Goal: Transaction & Acquisition: Purchase product/service

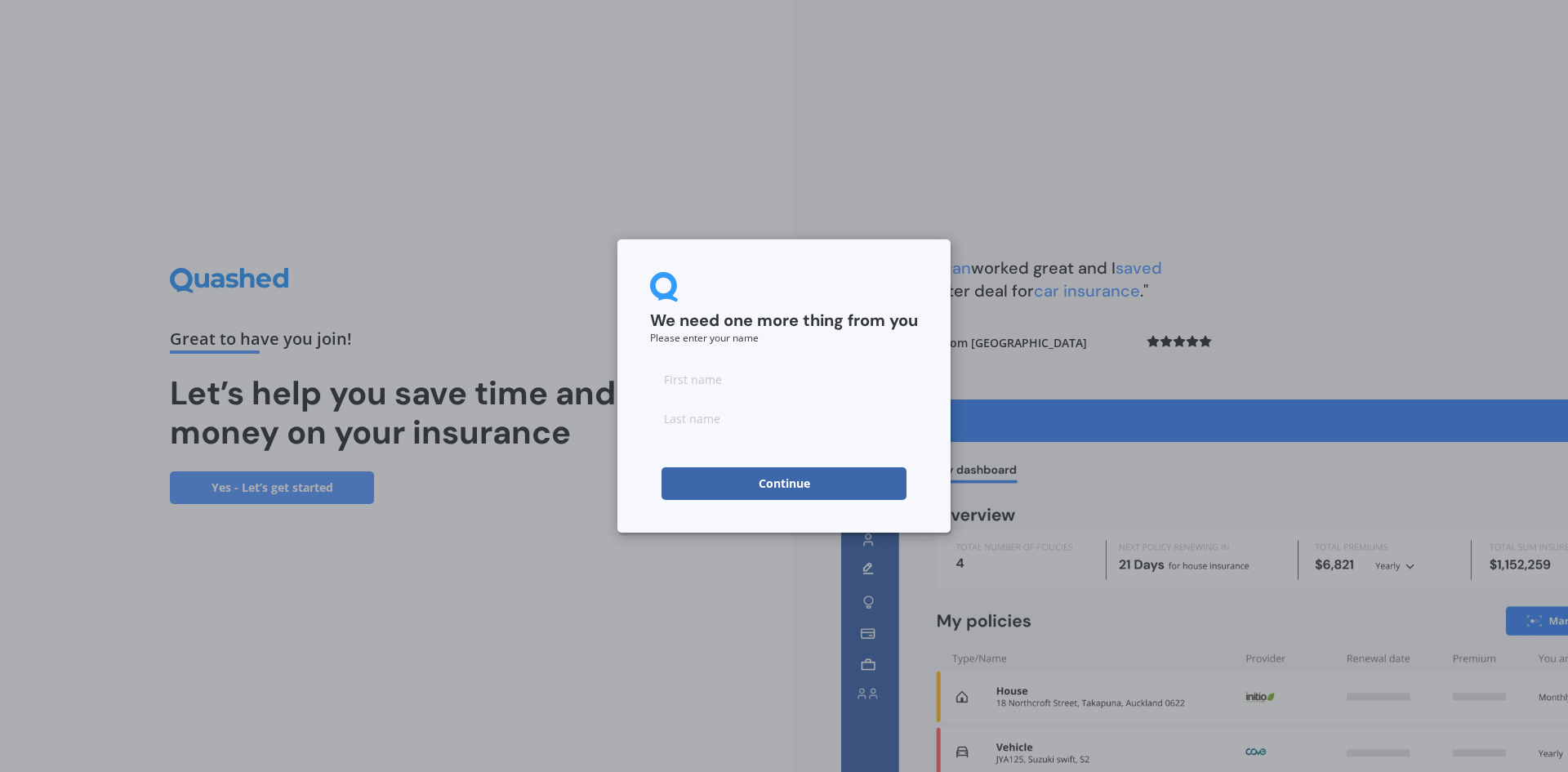
click at [768, 377] on input at bounding box center [784, 379] width 268 height 33
type input "[PERSON_NAME]"
click at [775, 495] on button "Continue" at bounding box center [784, 483] width 245 height 33
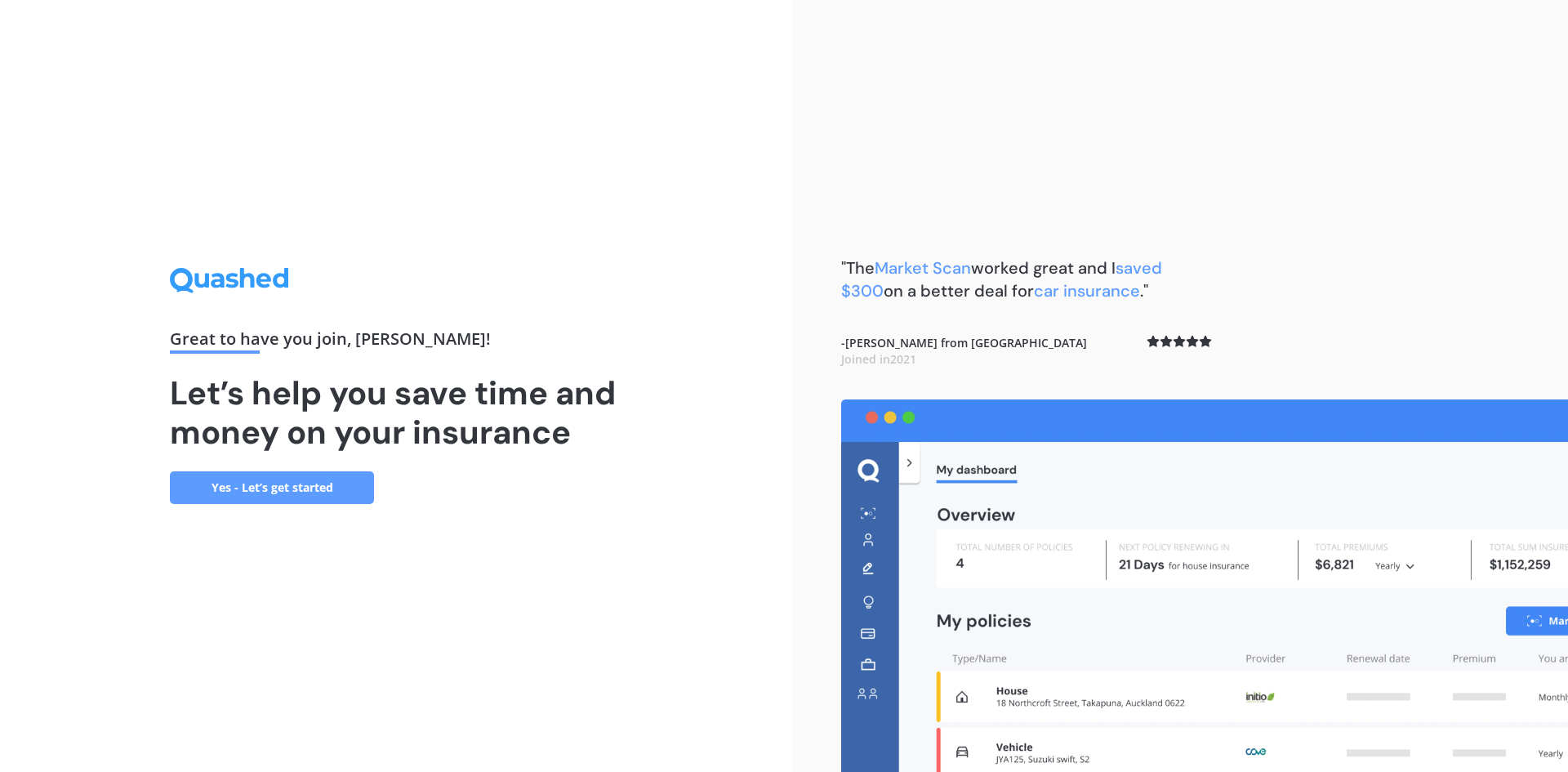
click at [315, 491] on link "Yes - Let’s get started" at bounding box center [271, 487] width 204 height 33
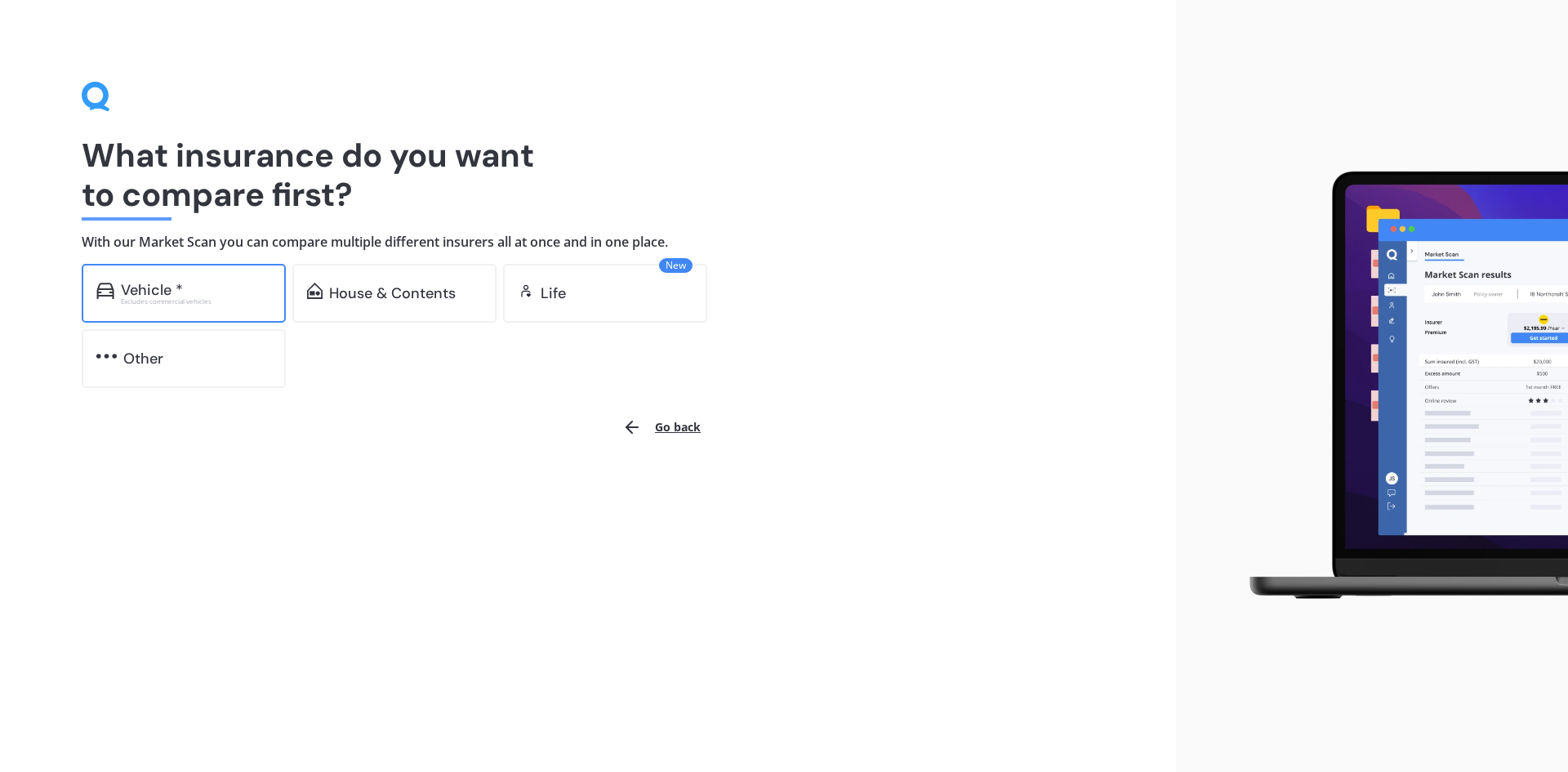
click at [253, 296] on div "Vehicle *" at bounding box center [196, 290] width 150 height 17
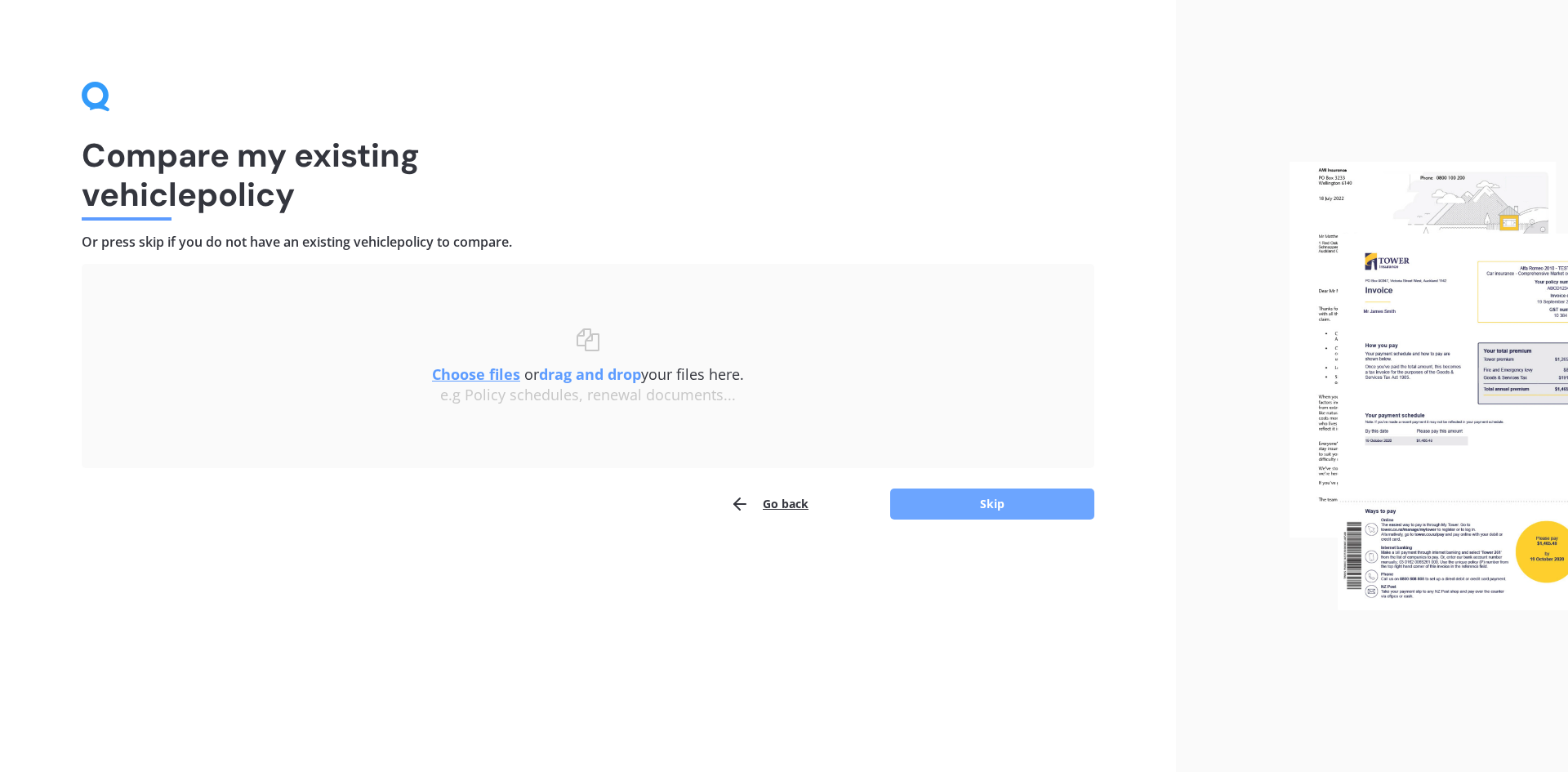
click at [978, 511] on button "Skip" at bounding box center [992, 503] width 204 height 31
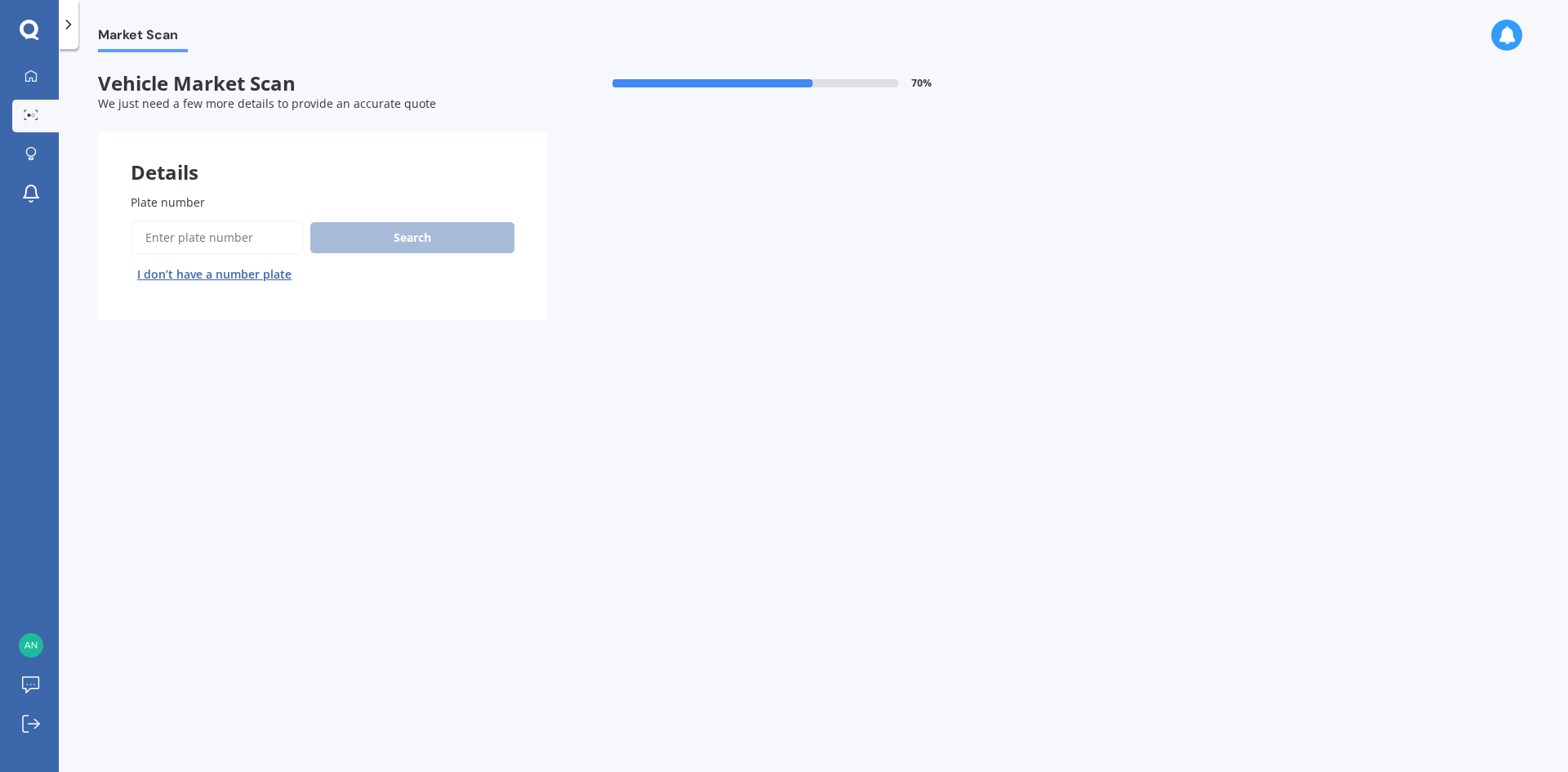
click at [168, 244] on input "Plate number" at bounding box center [217, 237] width 173 height 34
type input "FTU460"
click at [441, 233] on button "Search" at bounding box center [412, 237] width 204 height 31
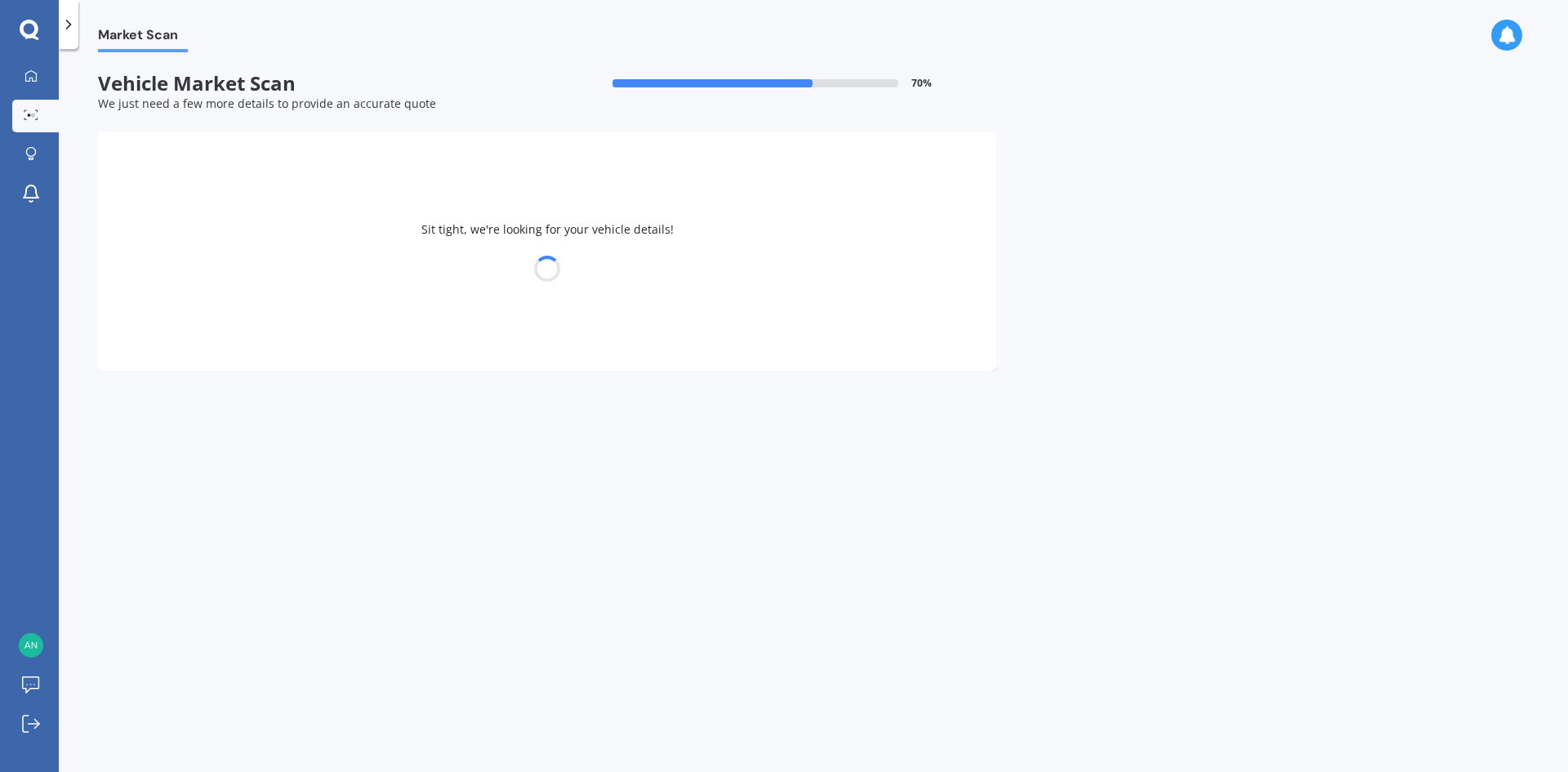
select select "VOLKSWAGEN"
select select "TOUAREG"
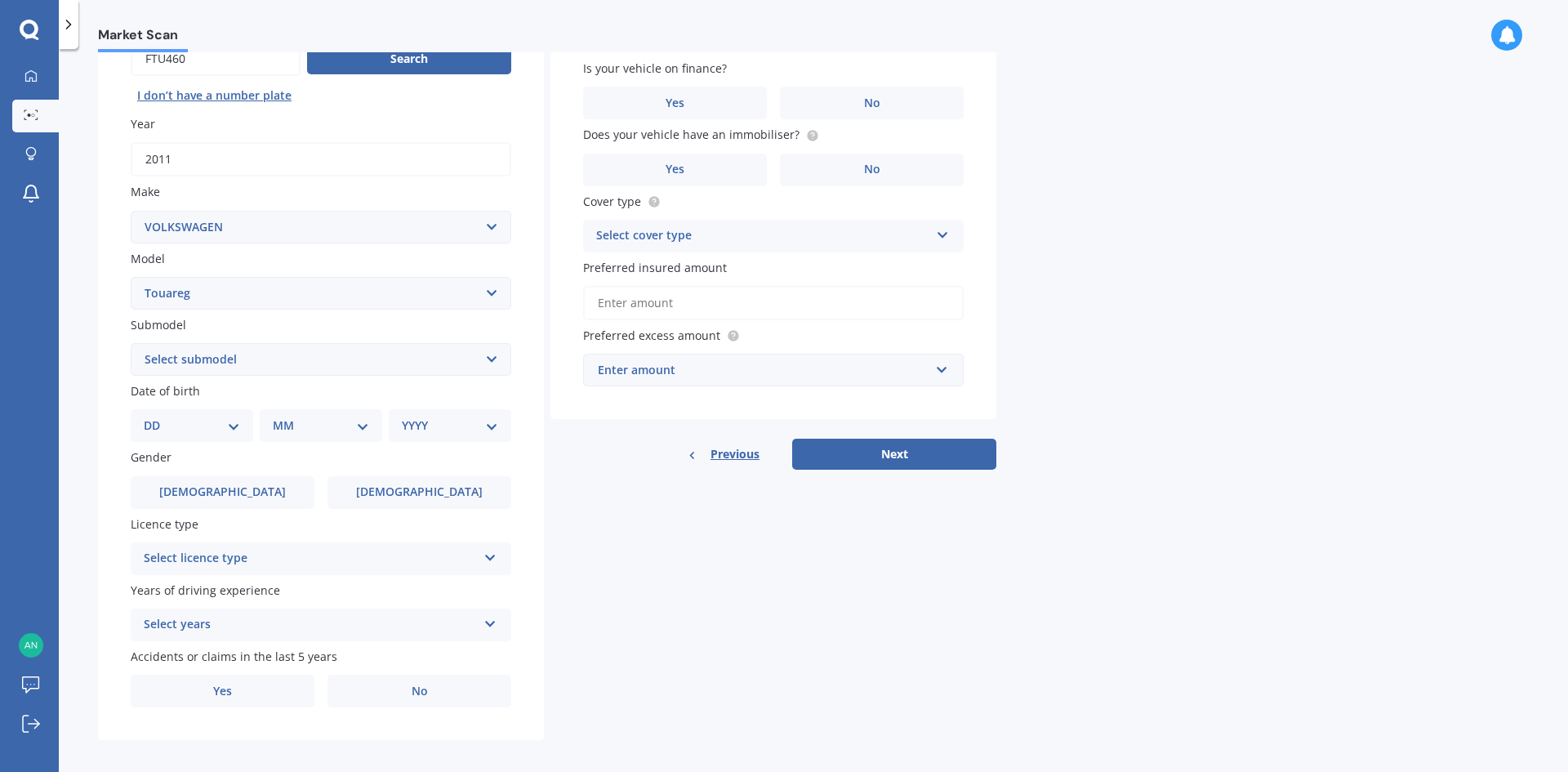
scroll to position [189, 0]
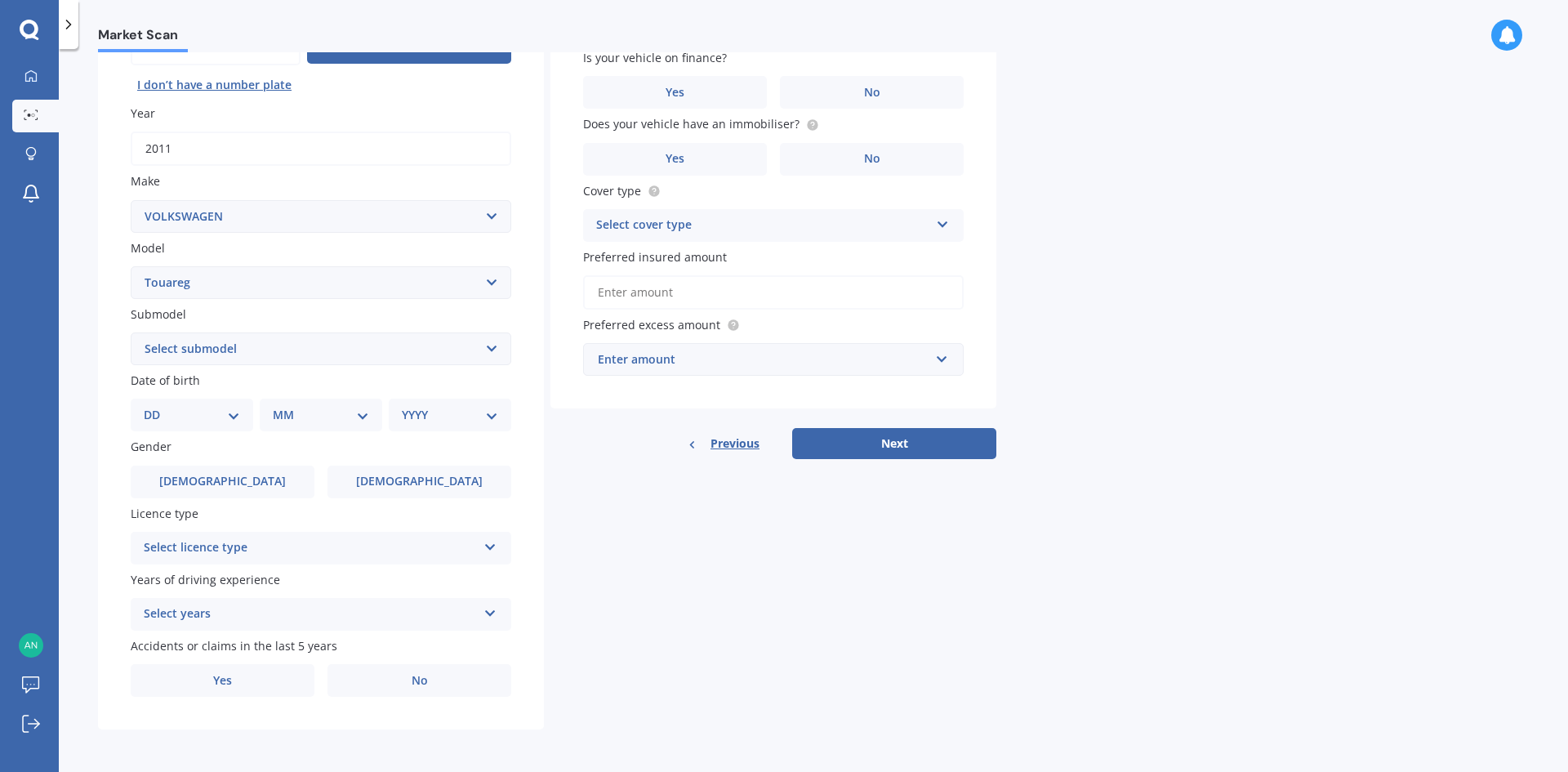
click at [277, 347] on select "Select submodel (All other) 3.0 V6 TDI 3.6 V6 FSI 4.2 V8 FSI 5.0 V10 TDI Hybrid…" at bounding box center [321, 348] width 381 height 33
select select "V8 TDI"
click at [131, 332] on select "Select submodel (All other) 3.0 V6 TDI 3.6 V6 FSI 4.2 V8 FSI 5.0 V10 TDI Hybrid…" at bounding box center [321, 348] width 381 height 33
click at [215, 420] on select "DD 01 02 03 04 05 06 07 08 09 10 11 12 13 14 15 16 17 18 19 20 21 22 23 24 25 2…" at bounding box center [191, 414] width 96 height 18
click at [621, 533] on div "Details Plate number Search I don’t have a number plate Year [DATE] Make Select…" at bounding box center [547, 336] width 898 height 788
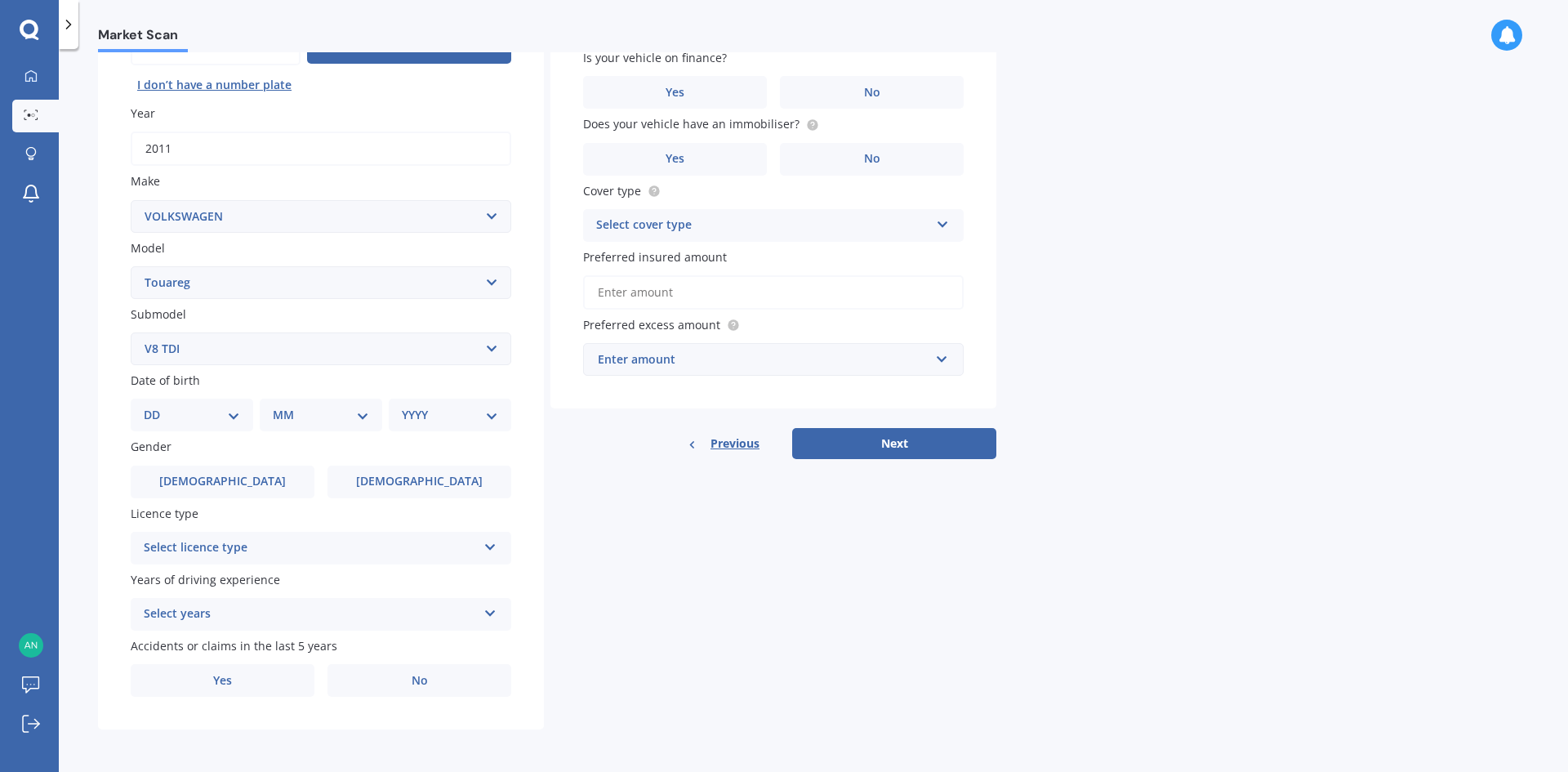
click at [194, 414] on select "DD 01 02 03 04 05 06 07 08 09 10 11 12 13 14 15 16 17 18 19 20 21 22 23 24 25 2…" at bounding box center [191, 414] width 96 height 18
select select "07"
click at [157, 406] on select "DD 01 02 03 04 05 06 07 08 09 10 11 12 13 14 15 16 17 18 19 20 21 22 23 24 25 2…" at bounding box center [191, 414] width 96 height 18
click at [306, 437] on div "Plate number Search I don’t have a number plate Year [DATE] Make Select make AC…" at bounding box center [321, 351] width 446 height 759
click at [311, 418] on select "MM 01 02 03 04 05 06 07 08 09 10 11 12" at bounding box center [325, 414] width 90 height 18
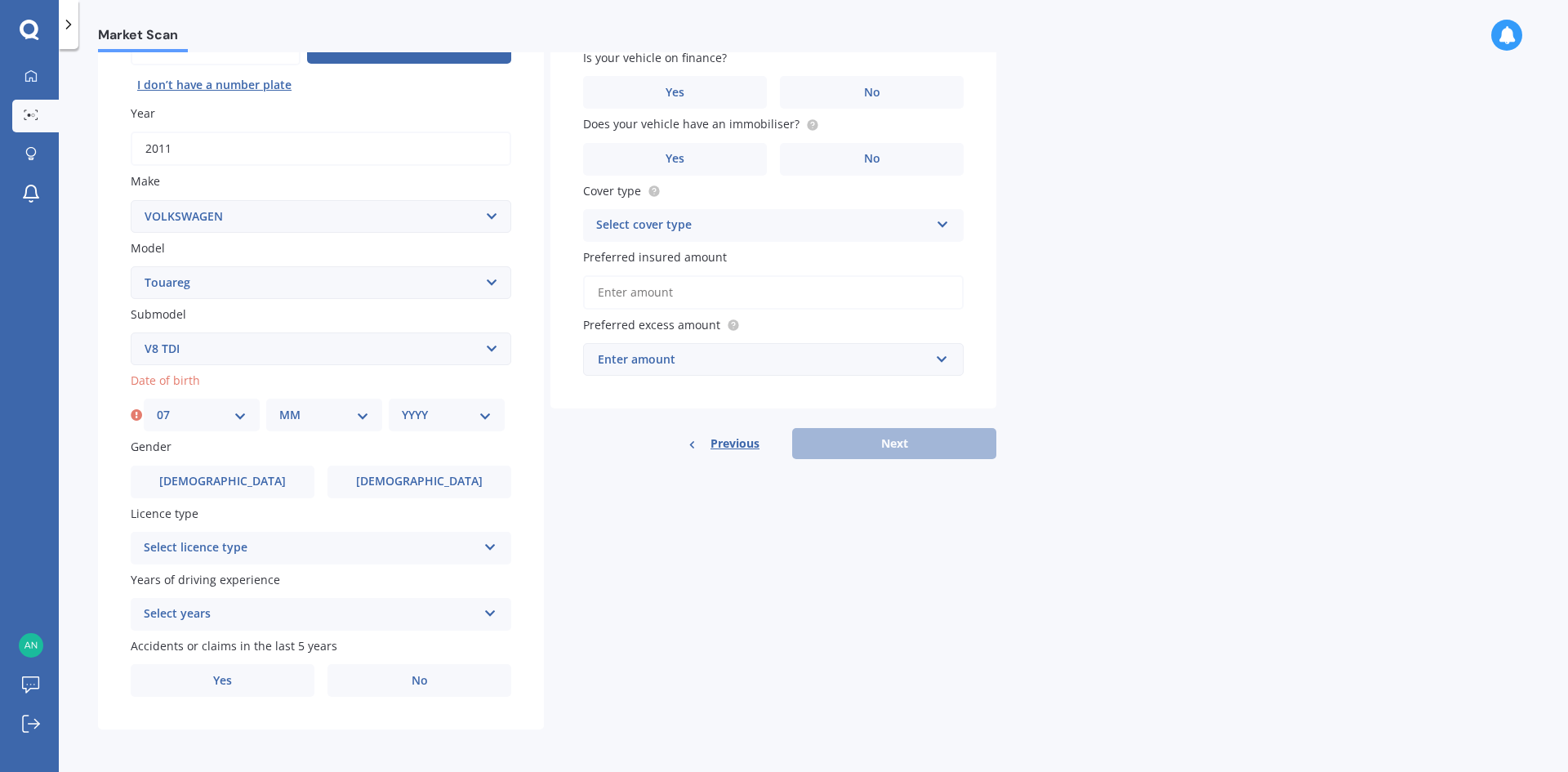
select select "06"
click at [280, 406] on select "MM 01 02 03 04 05 06 07 08 09 10 11 12" at bounding box center [325, 414] width 90 height 18
click at [457, 425] on div "YYYY 2025 2024 2023 2022 2021 2020 2019 2018 2017 2016 2015 2014 2013 2012 2011…" at bounding box center [447, 414] width 116 height 33
click at [451, 418] on select "YYYY 2025 2024 2023 2022 2021 2020 2019 2018 2017 2016 2015 2014 2013 2012 2011…" at bounding box center [447, 414] width 90 height 18
select select "1991"
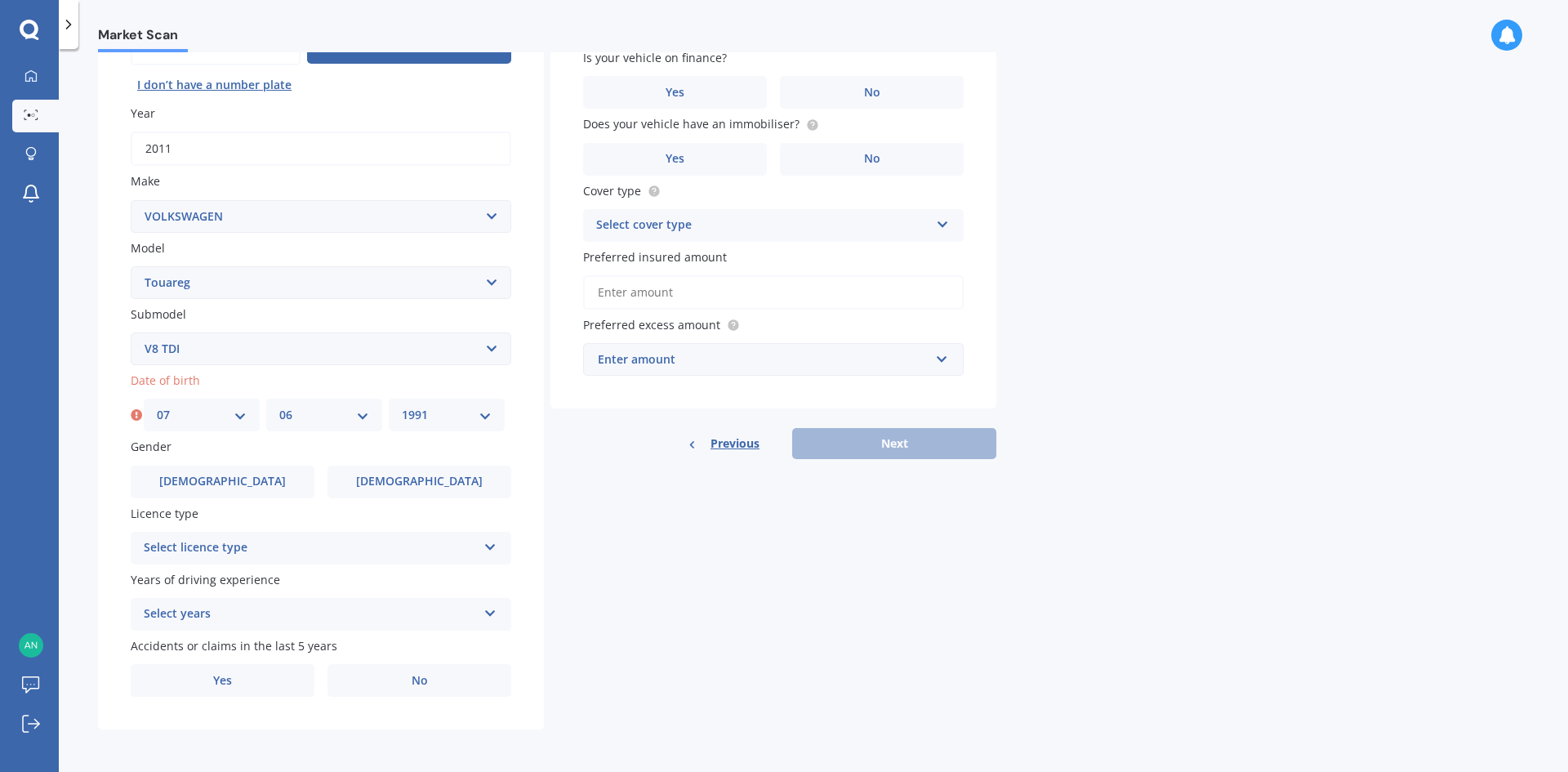
click at [402, 406] on select "YYYY 2025 2024 2023 2022 2021 2020 2019 2018 2017 2016 2015 2014 2013 2012 2011…" at bounding box center [447, 414] width 90 height 18
click at [262, 459] on div "Gender [DEMOGRAPHIC_DATA] [DEMOGRAPHIC_DATA]" at bounding box center [321, 467] width 381 height 60
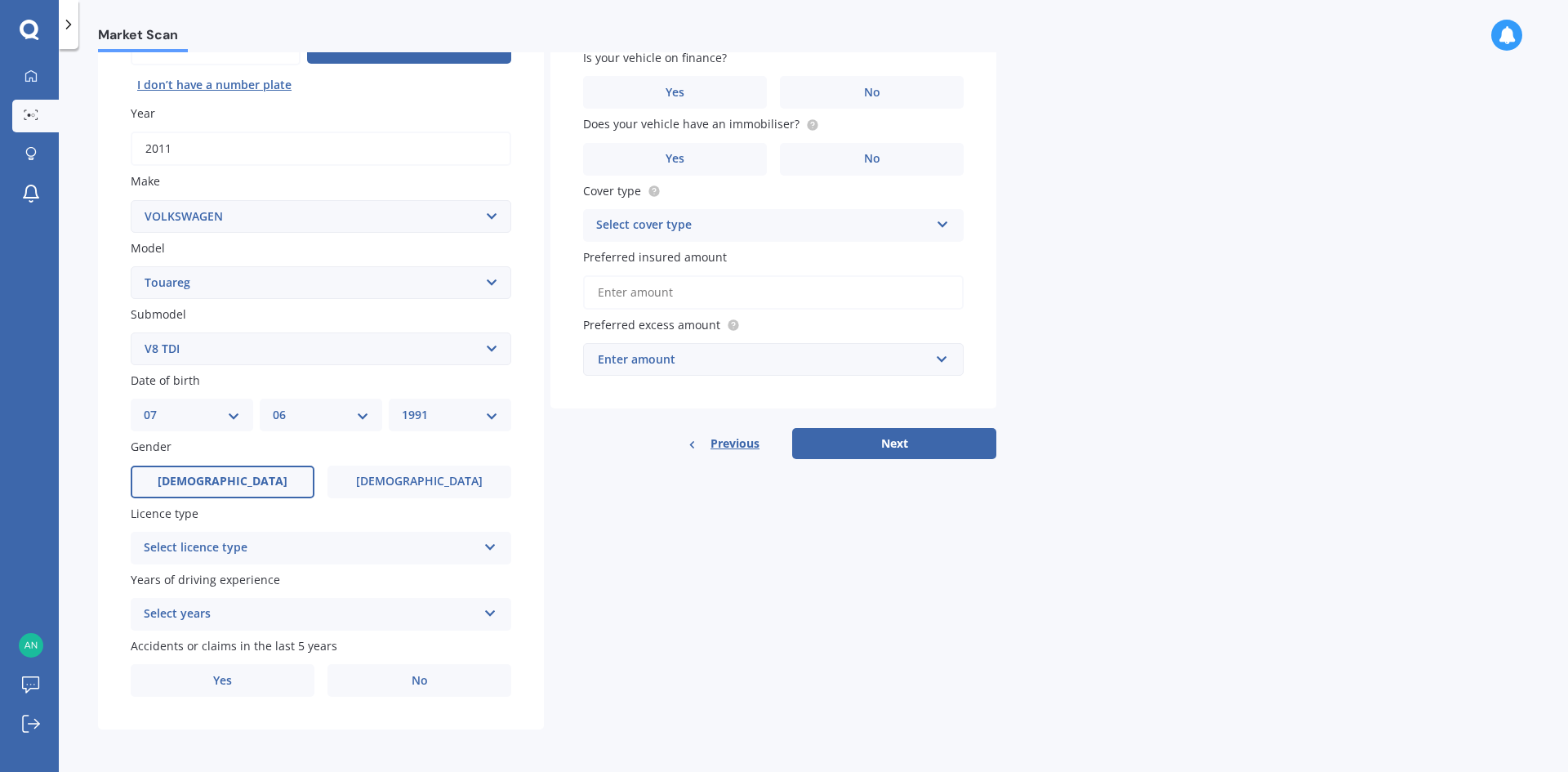
click at [266, 483] on label "[DEMOGRAPHIC_DATA]" at bounding box center [222, 481] width 184 height 33
click at [0, 0] on input "[DEMOGRAPHIC_DATA]" at bounding box center [0, 0] width 0 height 0
click at [284, 545] on div "Select licence type" at bounding box center [310, 547] width 333 height 20
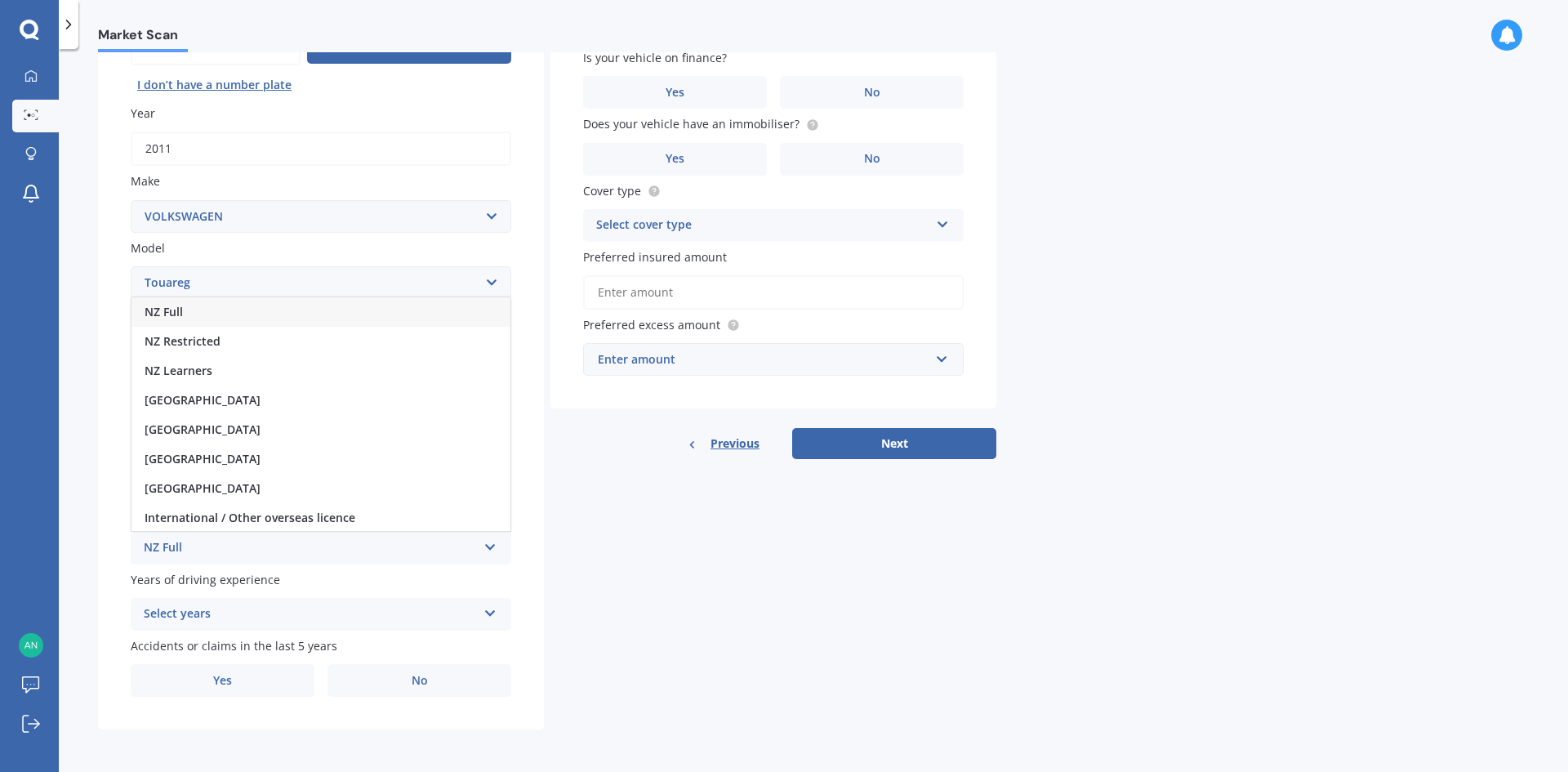
click at [282, 312] on div "NZ Full" at bounding box center [321, 312] width 379 height 30
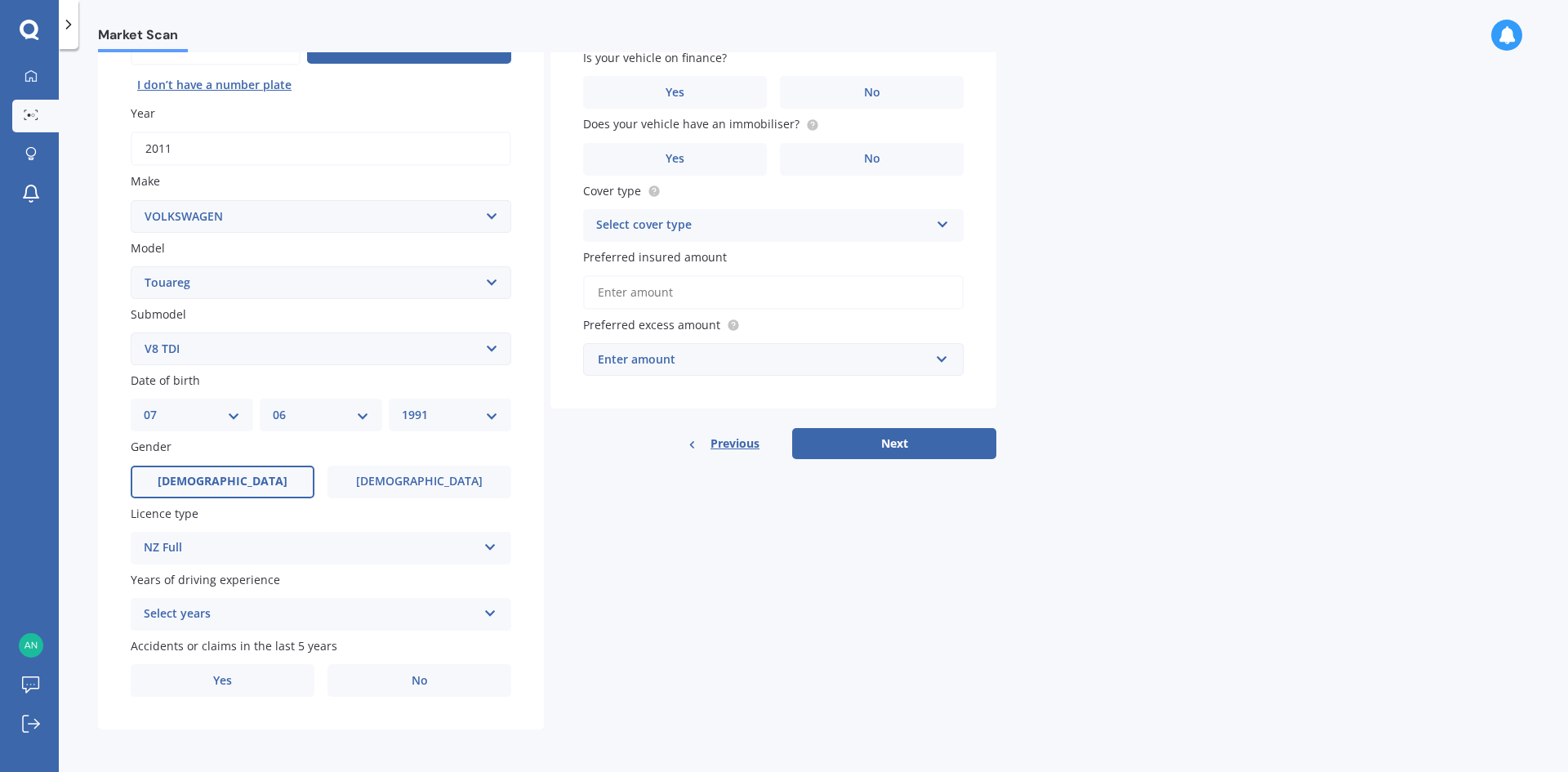
click at [237, 614] on div "Select years" at bounding box center [310, 613] width 333 height 20
click at [244, 465] on div "5 or more years" at bounding box center [321, 465] width 379 height 30
click at [236, 681] on label "Yes" at bounding box center [222, 680] width 184 height 33
click at [0, 0] on input "Yes" at bounding box center [0, 0] width 0 height 0
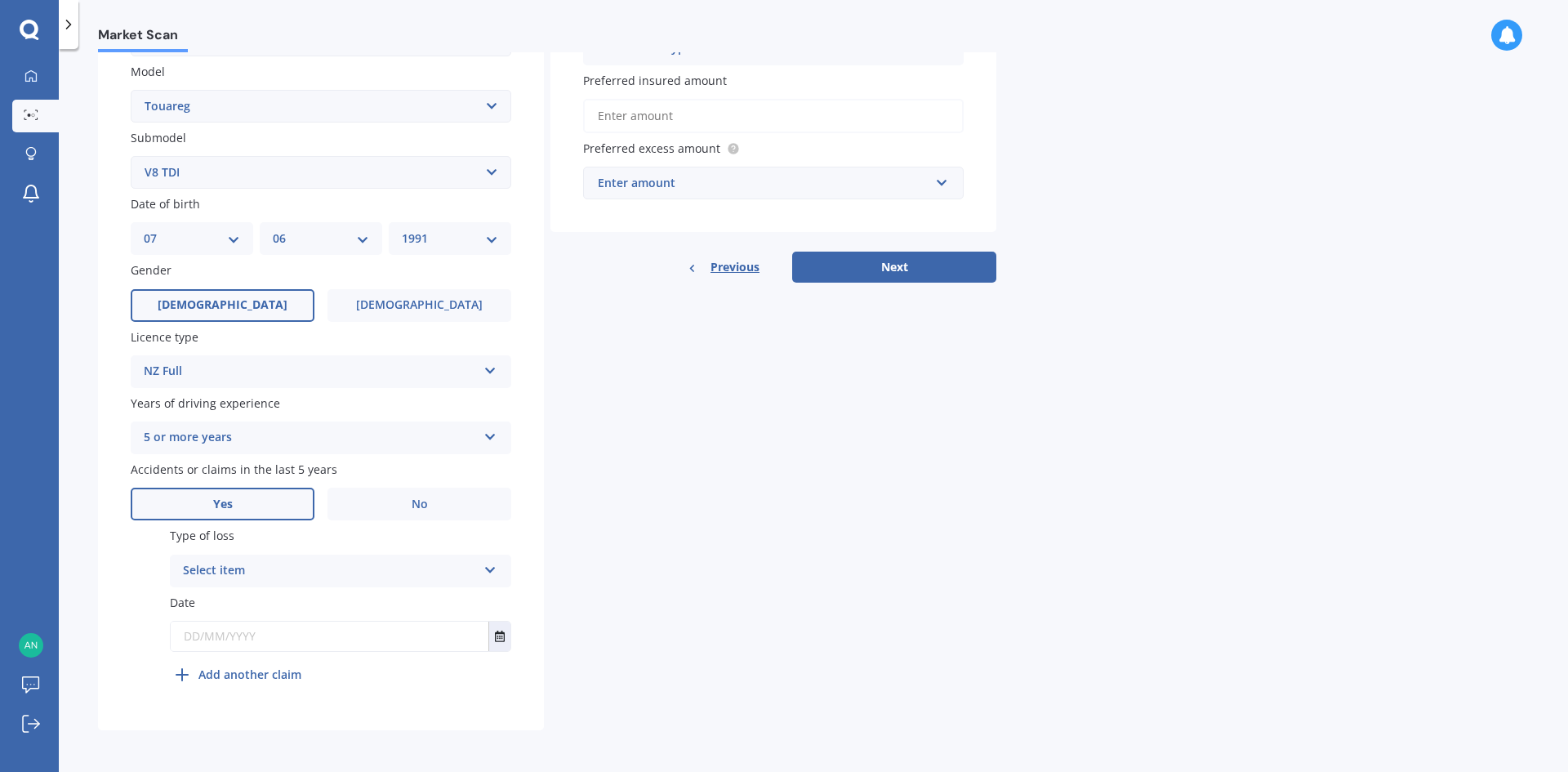
scroll to position [366, 0]
click at [355, 569] on div "Select item" at bounding box center [329, 570] width 294 height 20
click at [355, 602] on div "At fault accident" at bounding box center [340, 602] width 340 height 30
click at [307, 640] on input "text" at bounding box center [329, 636] width 318 height 30
type input "[DATE]"
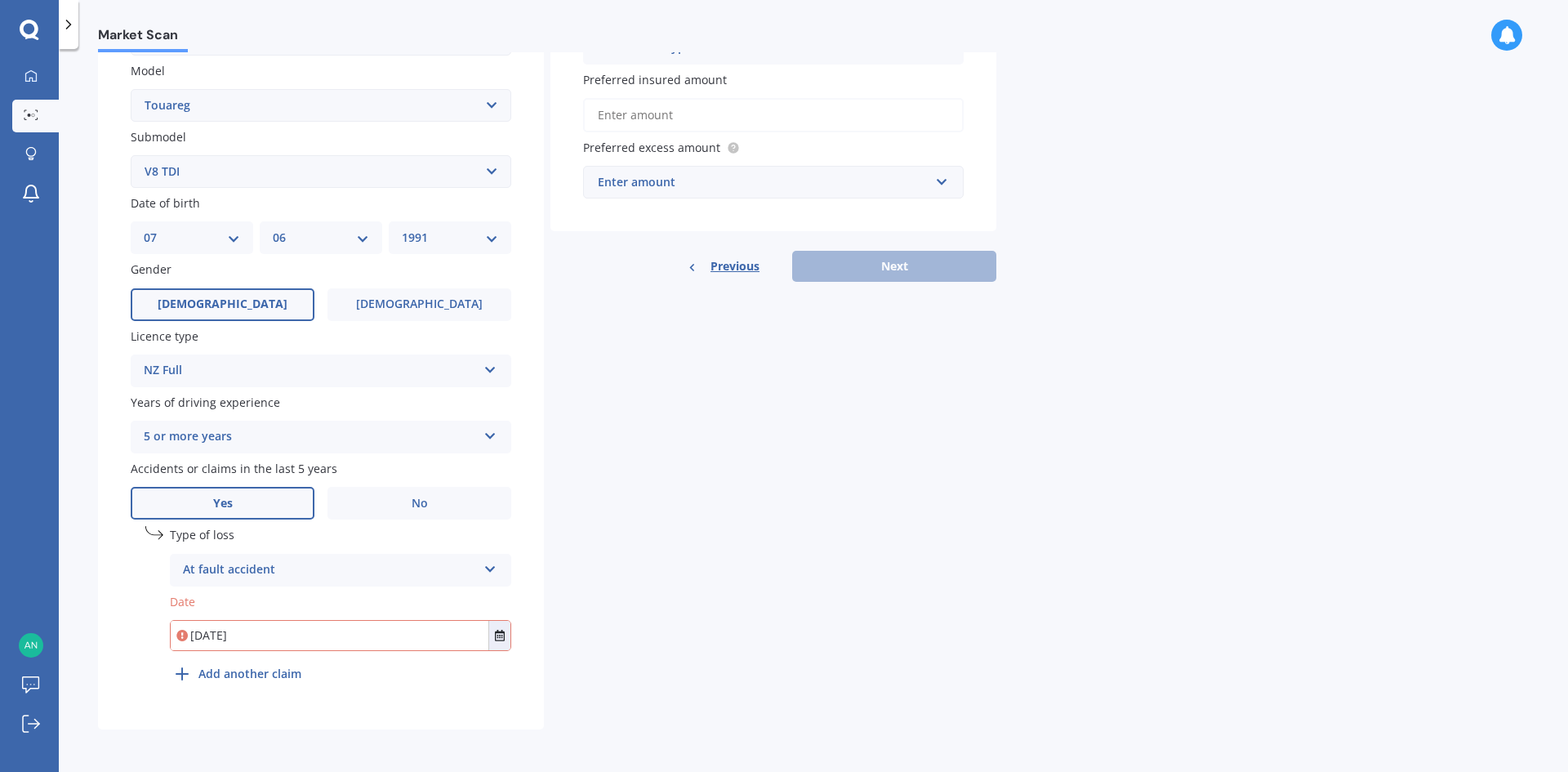
scroll to position [0, 0]
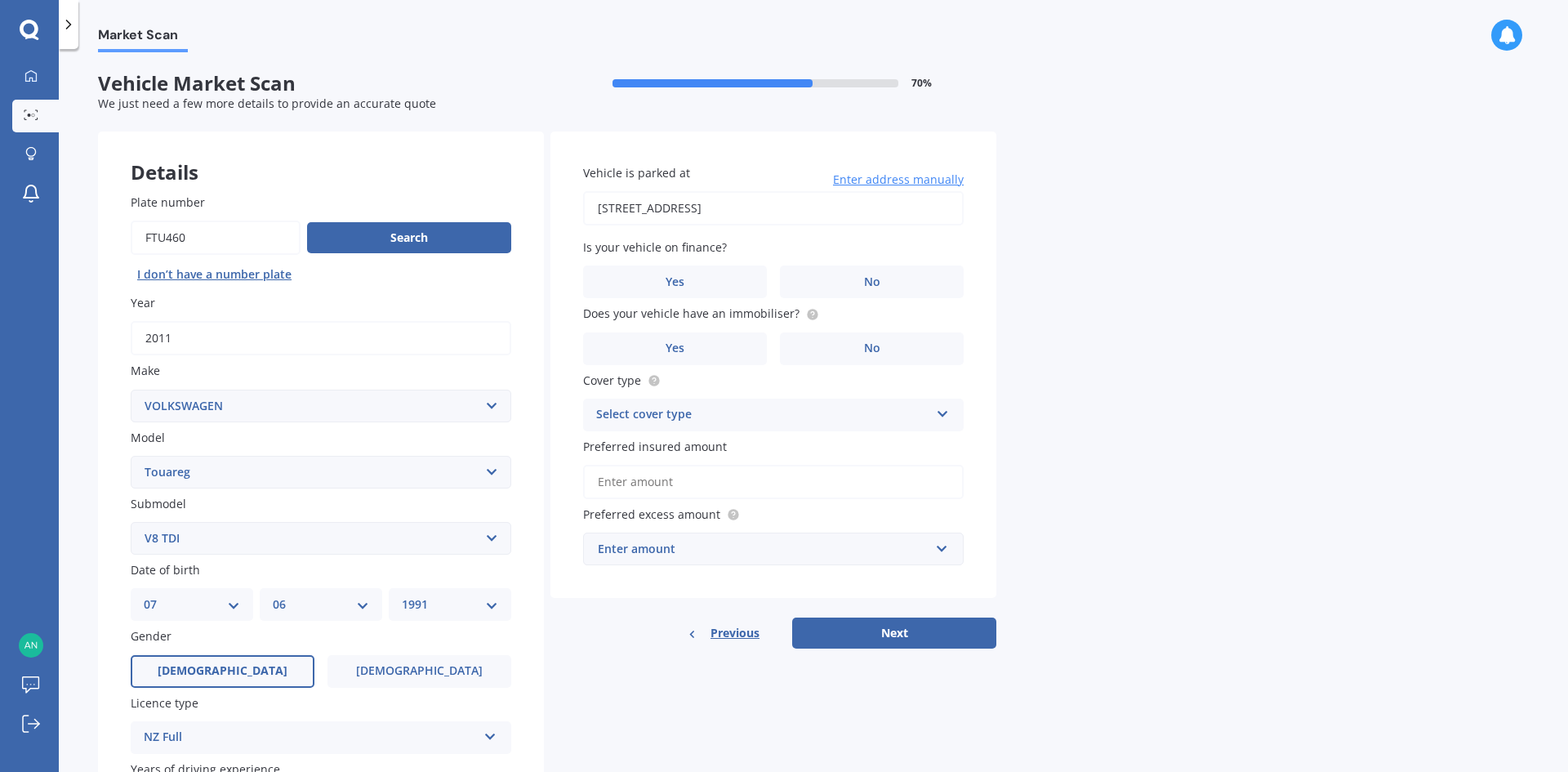
type input "[STREET_ADDRESS]"
click at [867, 273] on label "No" at bounding box center [871, 282] width 184 height 33
click at [0, 0] on input "No" at bounding box center [0, 0] width 0 height 0
click at [727, 345] on label "Yes" at bounding box center [674, 348] width 184 height 33
click at [0, 0] on input "Yes" at bounding box center [0, 0] width 0 height 0
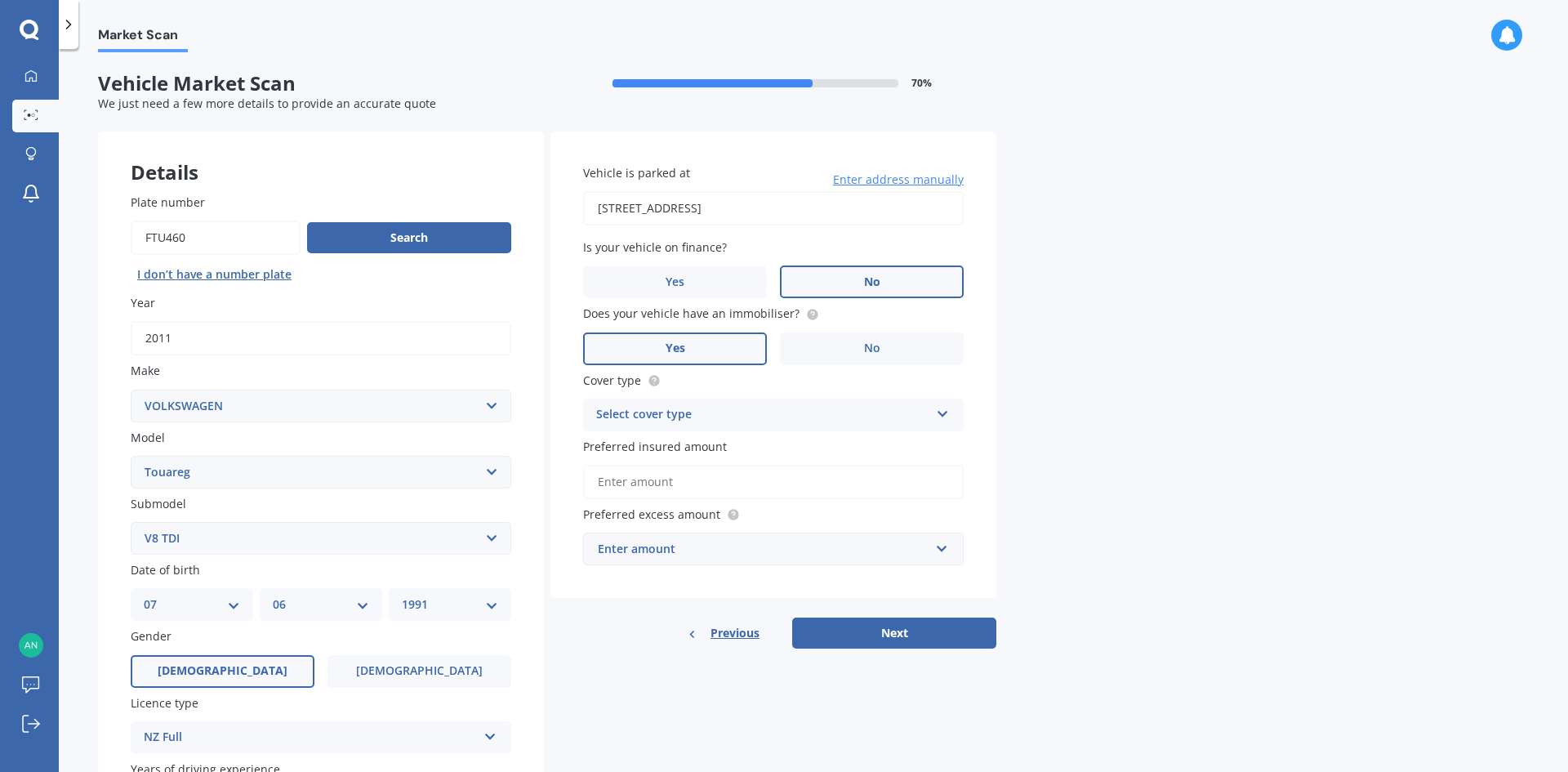
click at [854, 402] on div "Select cover type Comprehensive Third Party, Fire & Theft Third Party" at bounding box center [773, 414] width 381 height 33
click at [844, 446] on div "Comprehensive" at bounding box center [773, 447] width 379 height 30
click at [845, 483] on input "Preferred insured amount" at bounding box center [773, 481] width 381 height 34
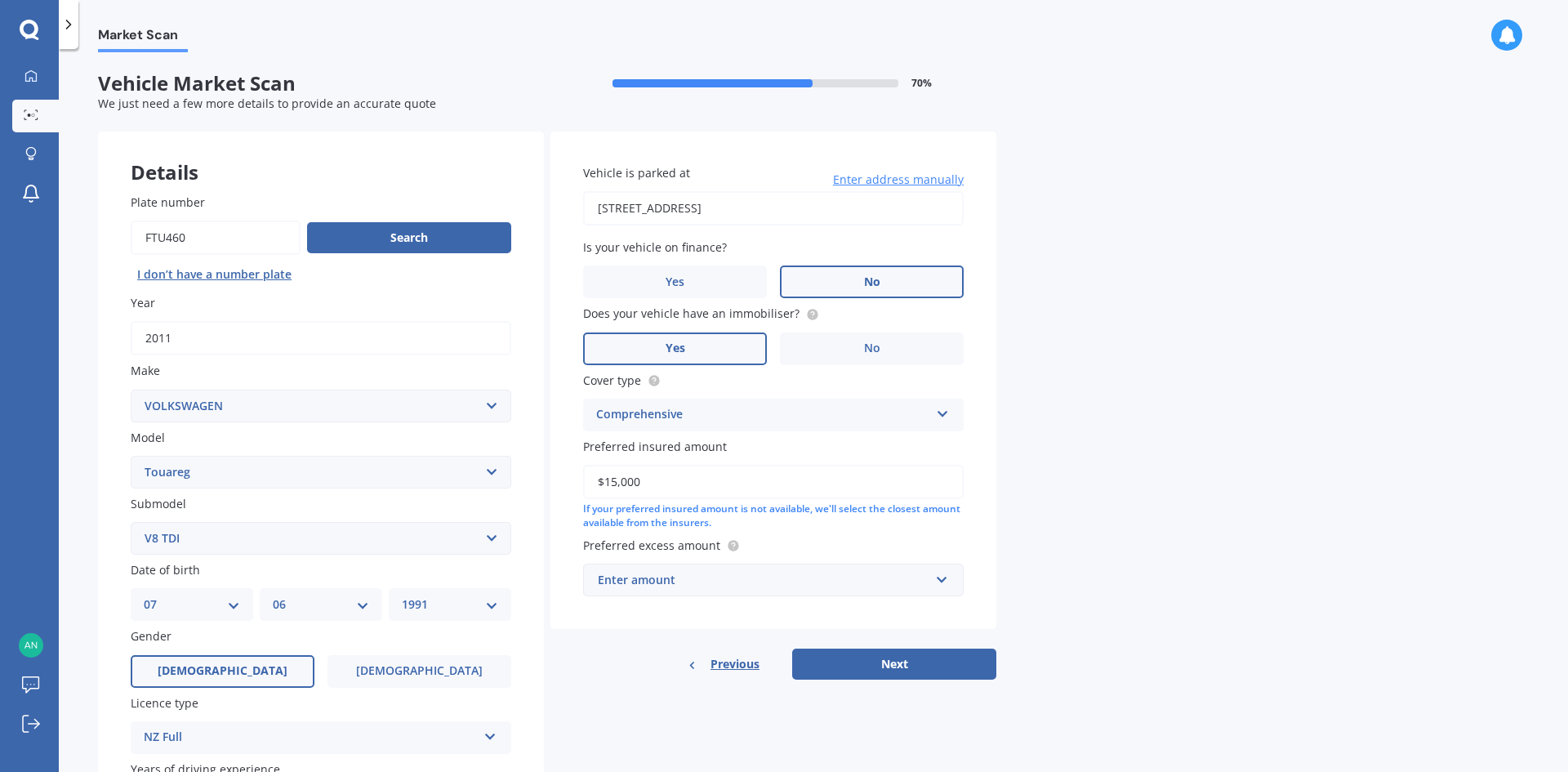
type input "$15,000"
click at [804, 594] on input "text" at bounding box center [768, 579] width 366 height 31
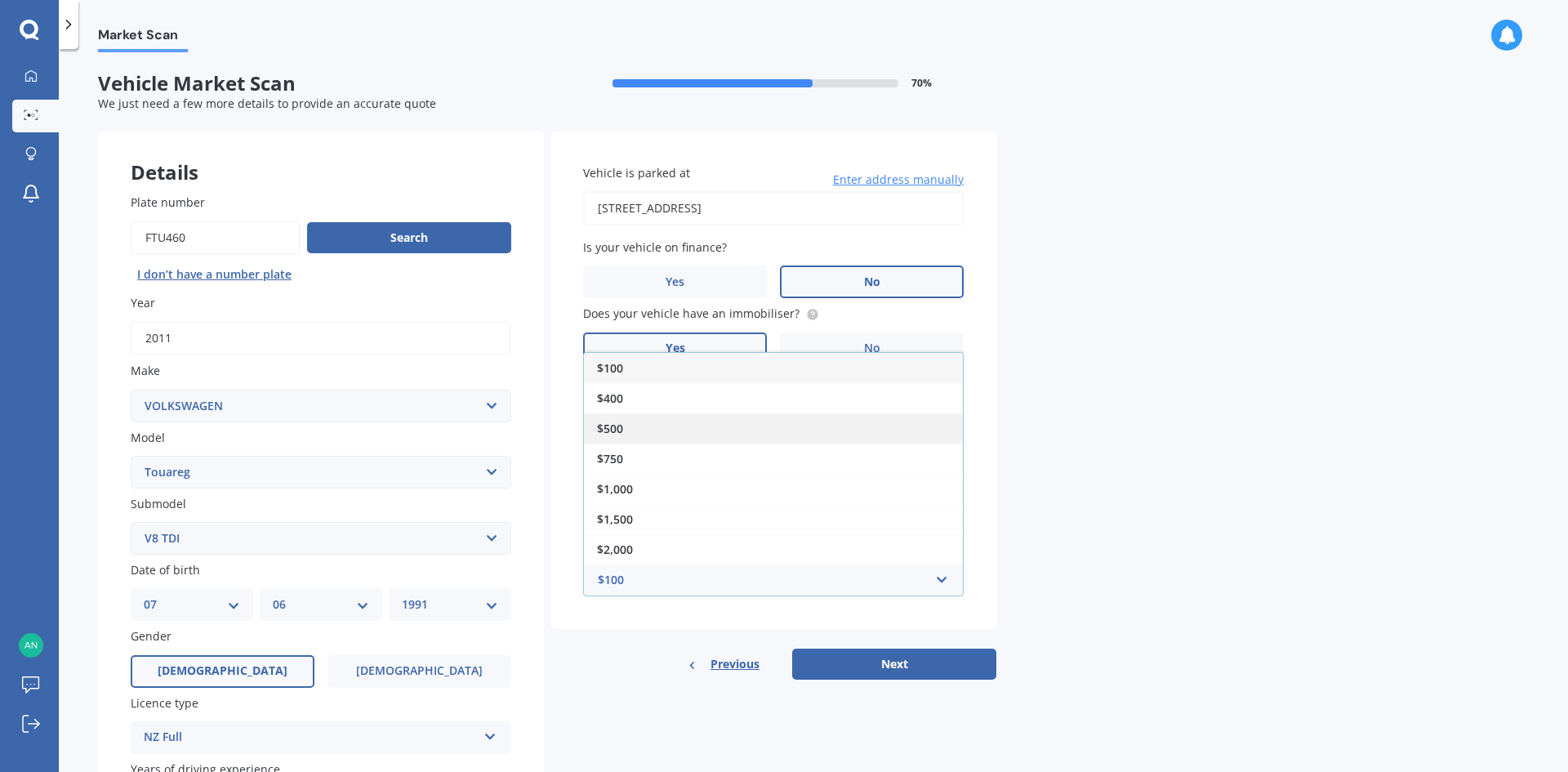
click at [805, 439] on div "$500" at bounding box center [773, 428] width 379 height 30
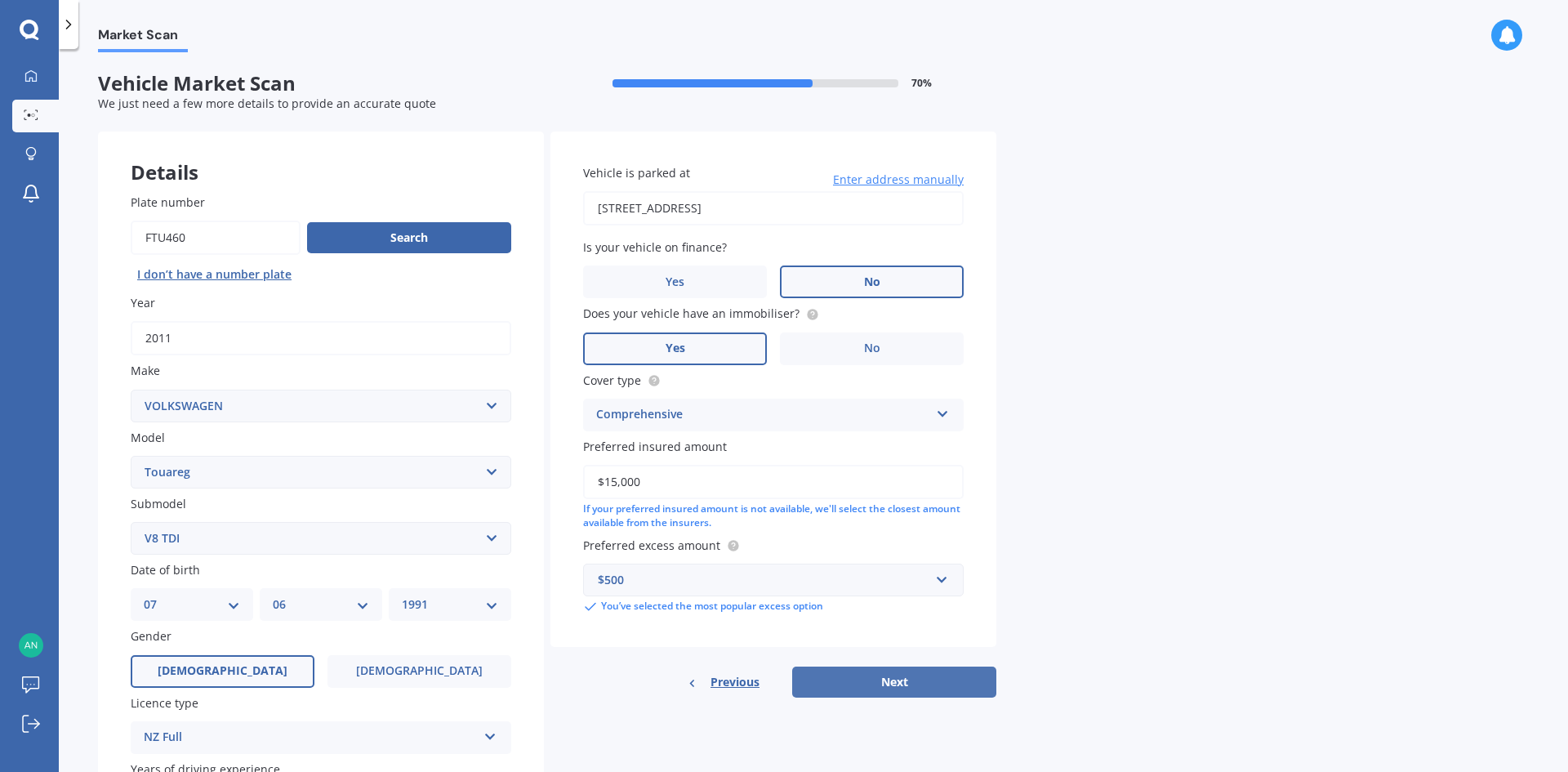
click at [930, 682] on button "Next" at bounding box center [894, 682] width 204 height 31
select select "07"
select select "06"
select select "1991"
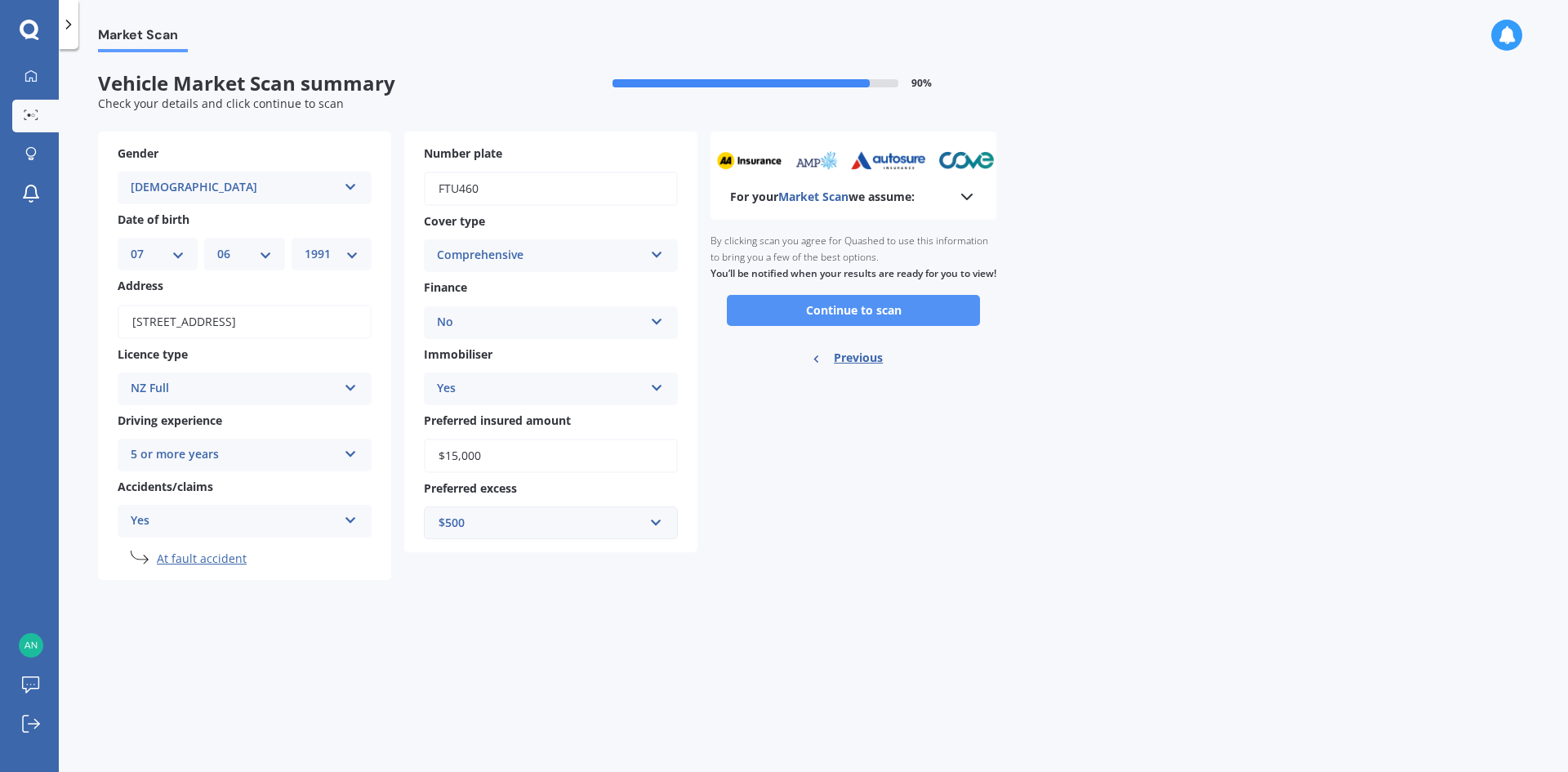
click at [893, 325] on button "Continue to scan" at bounding box center [853, 310] width 253 height 31
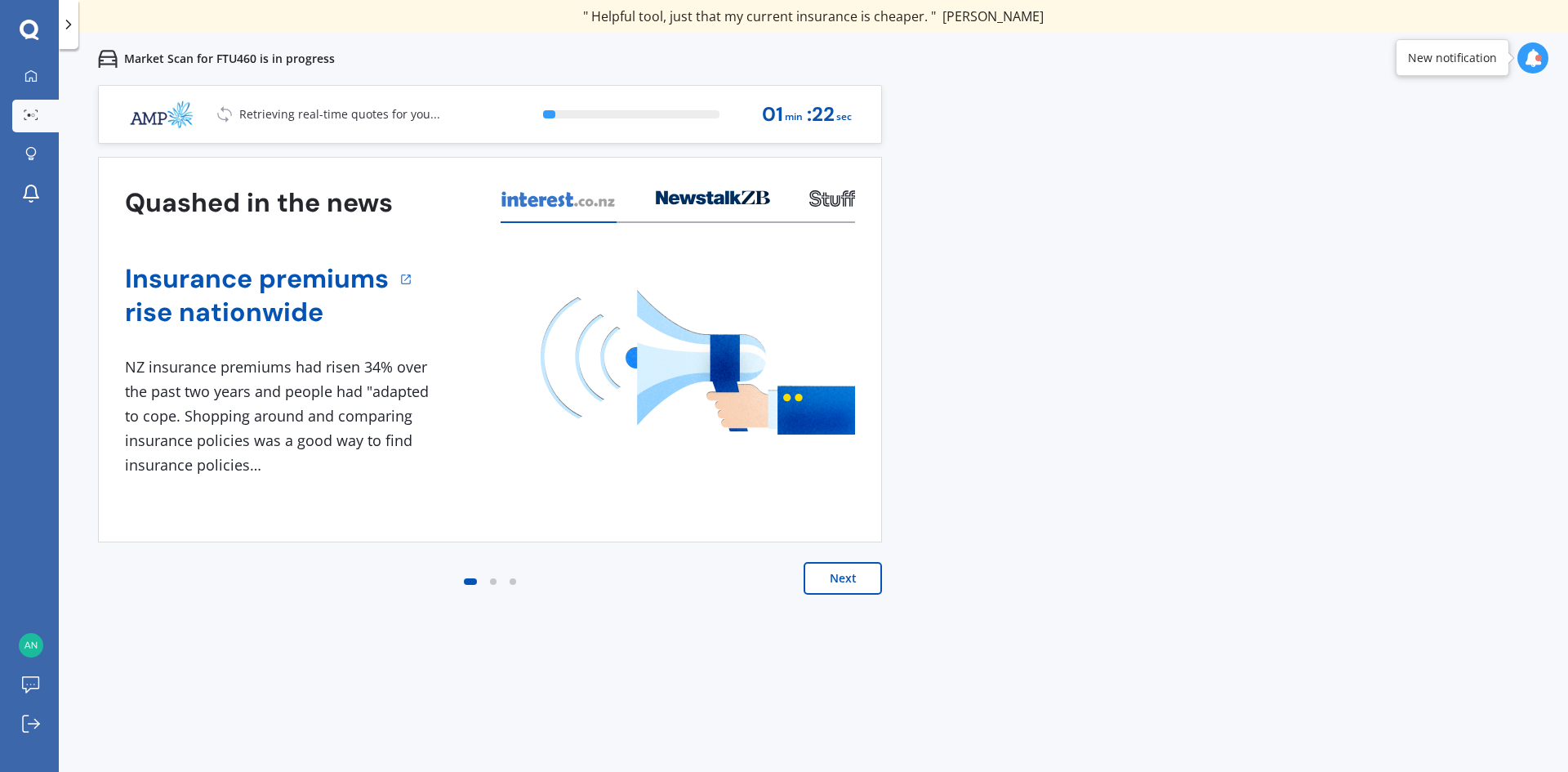
click at [847, 580] on button "Next" at bounding box center [843, 578] width 78 height 33
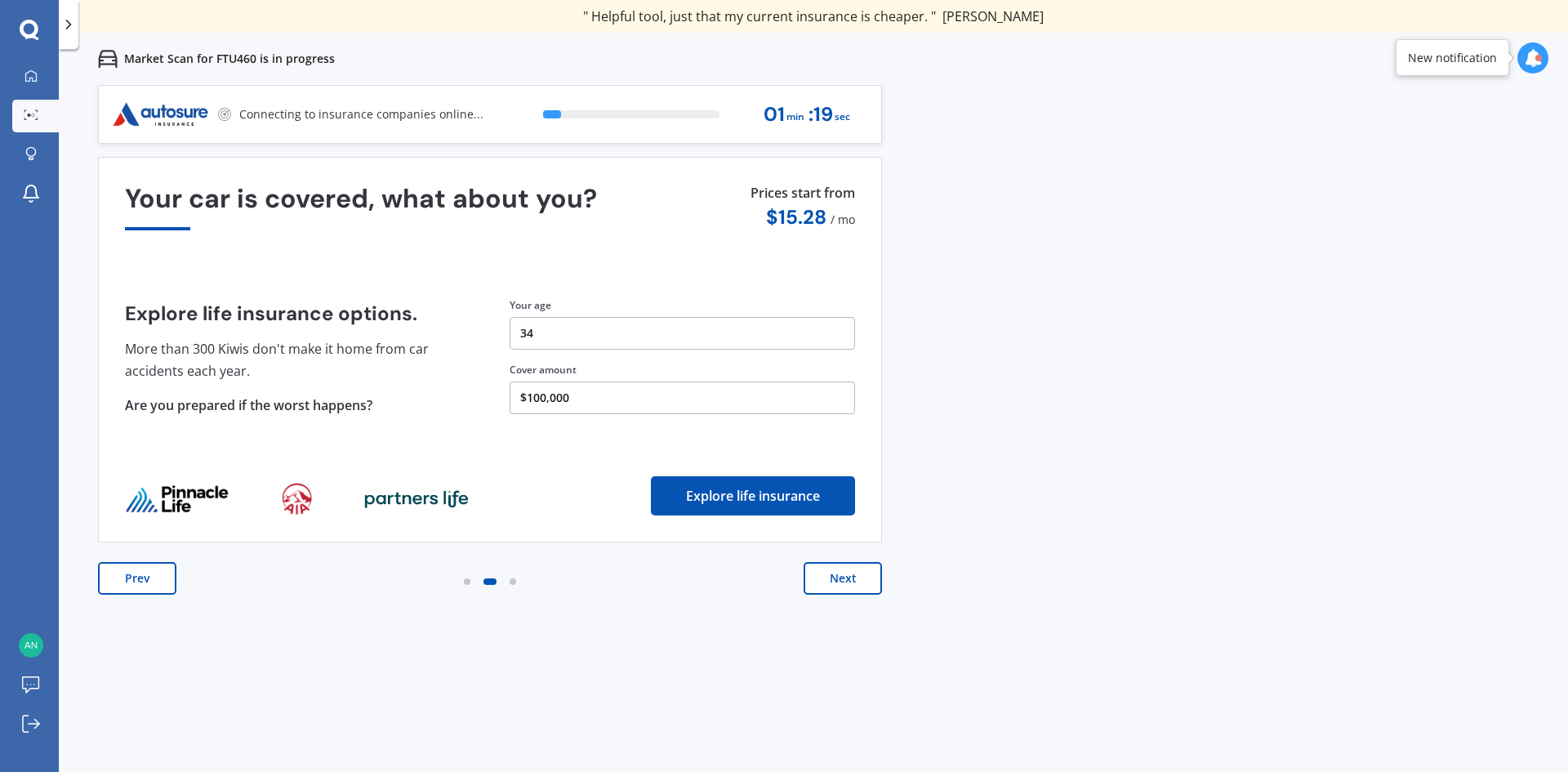
click at [847, 580] on button "Next" at bounding box center [843, 578] width 78 height 33
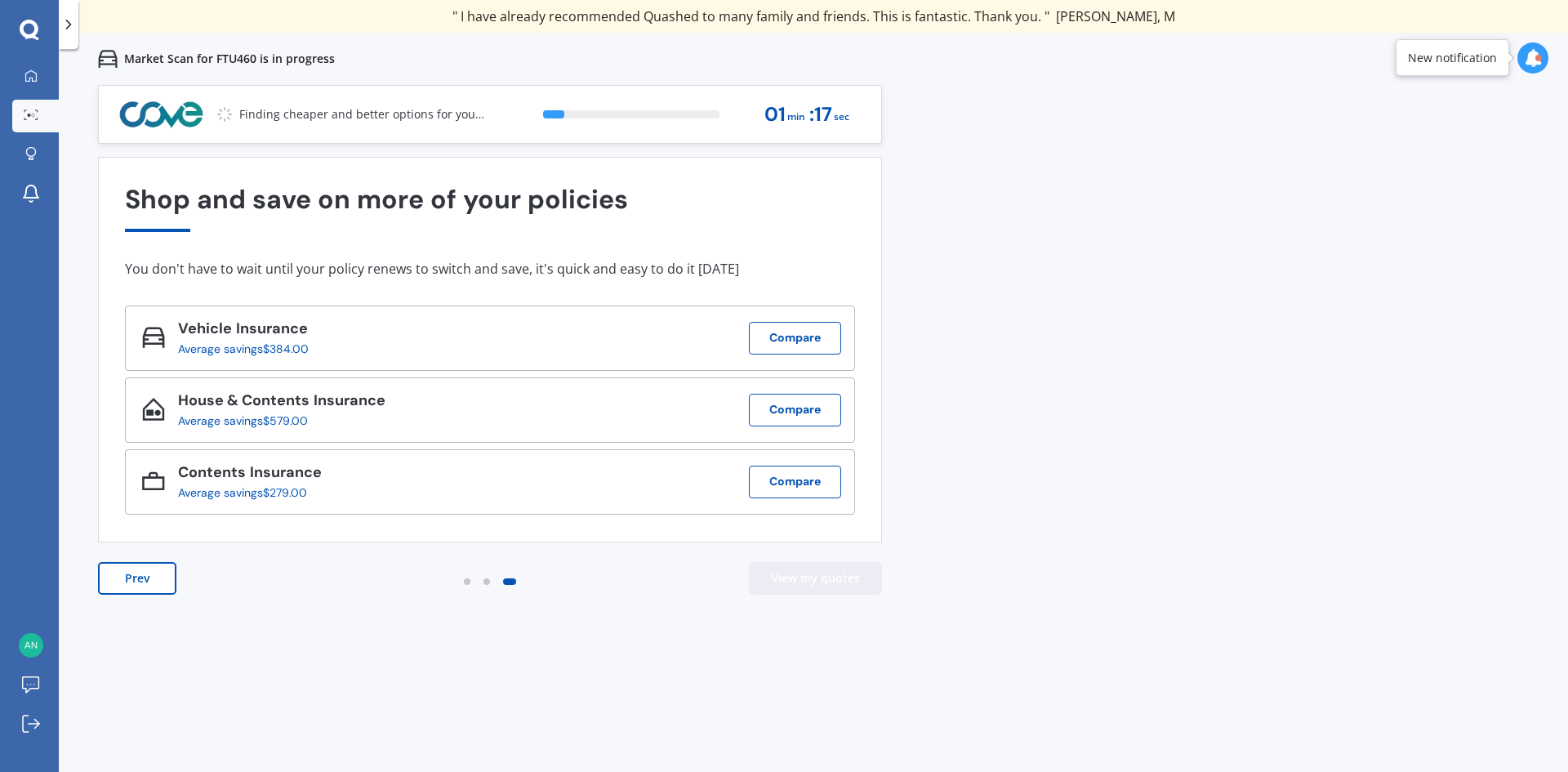
click at [847, 580] on button "View my quotes" at bounding box center [815, 578] width 133 height 33
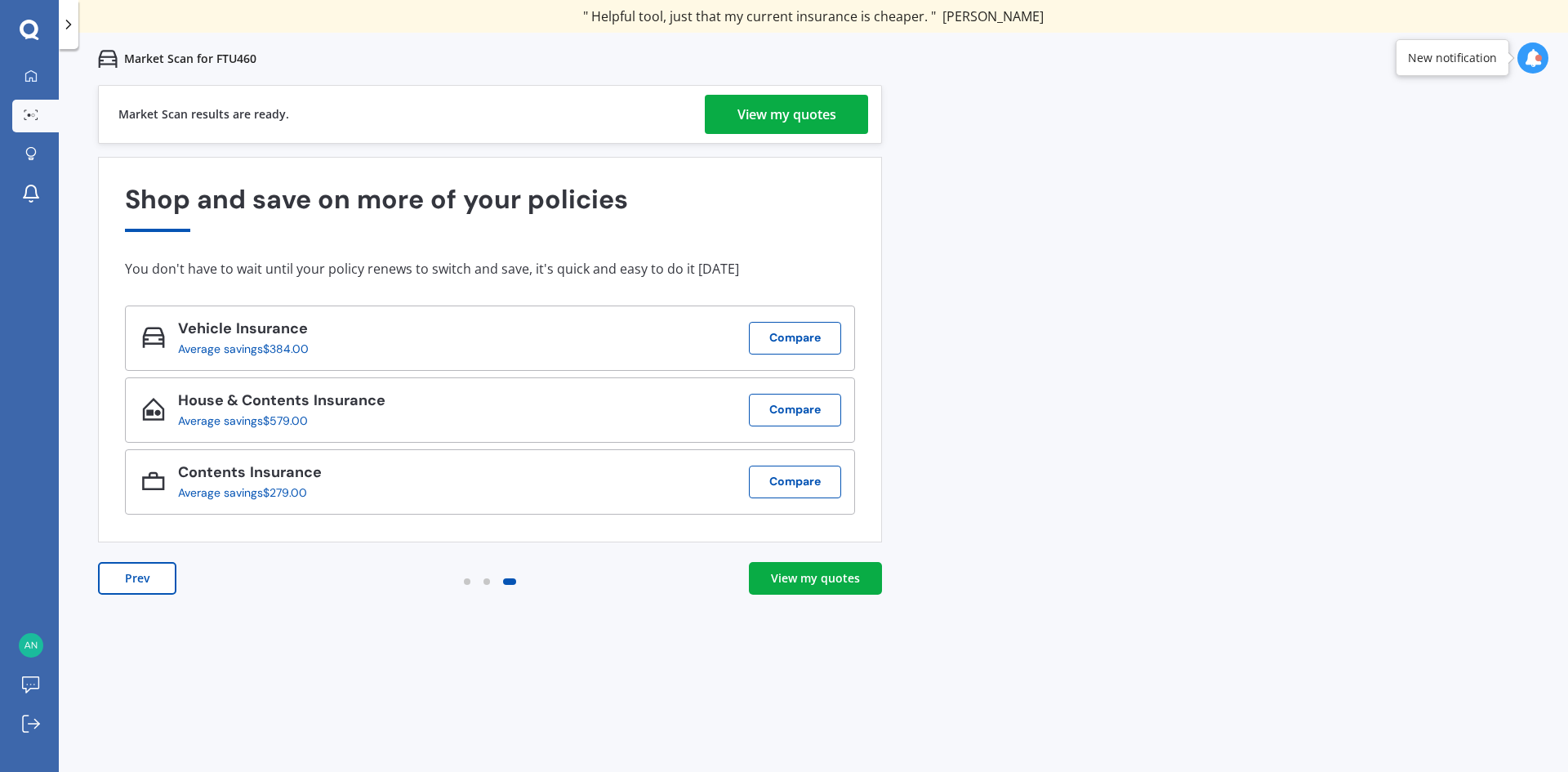
click at [821, 95] on div "View my quotes" at bounding box center [787, 115] width 99 height 39
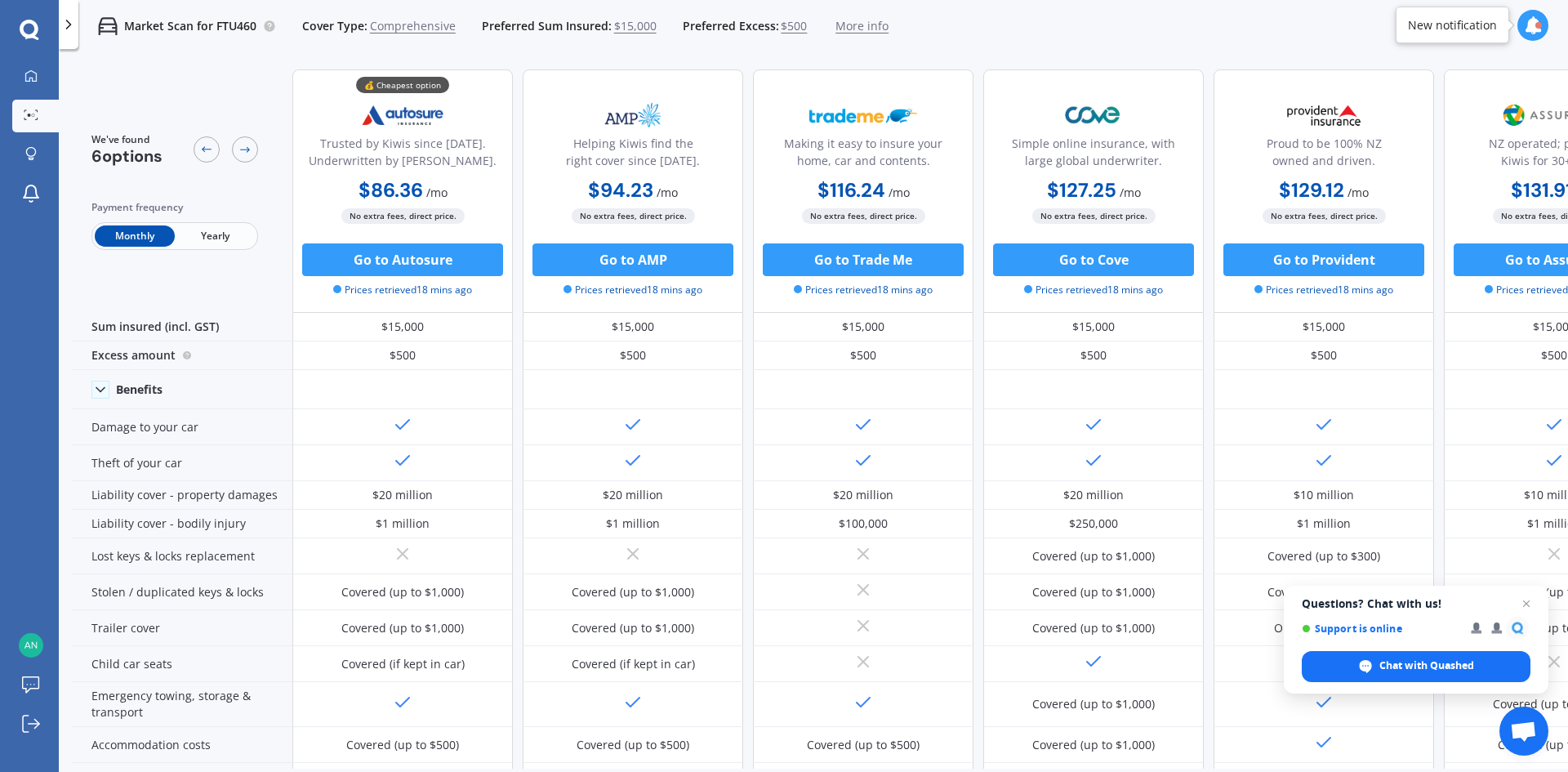
click at [224, 242] on span "Yearly" at bounding box center [215, 236] width 80 height 21
click at [870, 30] on span "More info" at bounding box center [862, 26] width 53 height 17
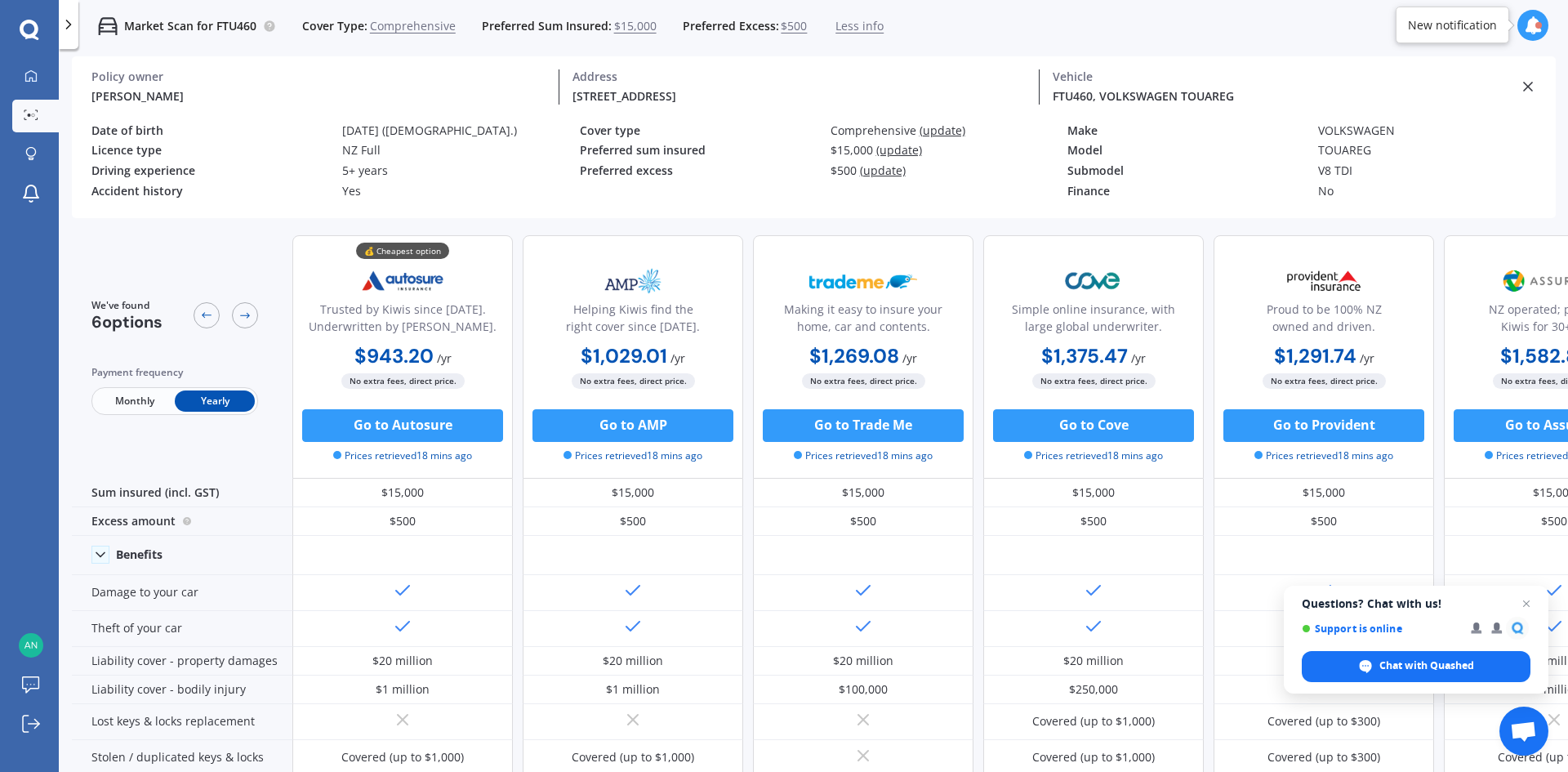
scroll to position [82, 0]
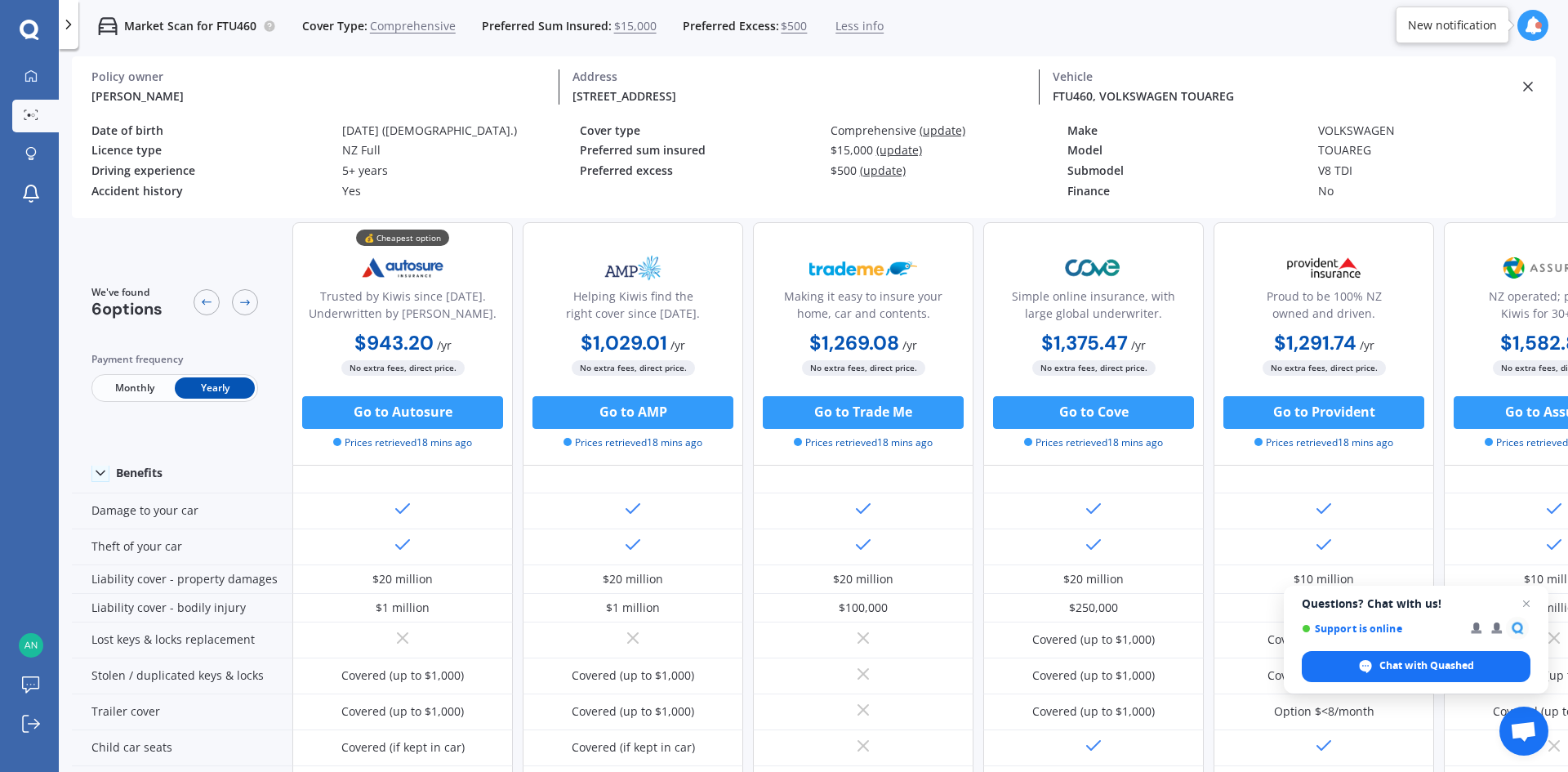
drag, startPoint x: 437, startPoint y: 482, endPoint x: 759, endPoint y: 220, distance: 415.1
click at [759, 220] on div "[PERSON_NAME] Policy owner [STREET_ADDRESS] Address FTU460, VOLKSWAGEN TOUAREG …" at bounding box center [820, 139] width 1496 height 166
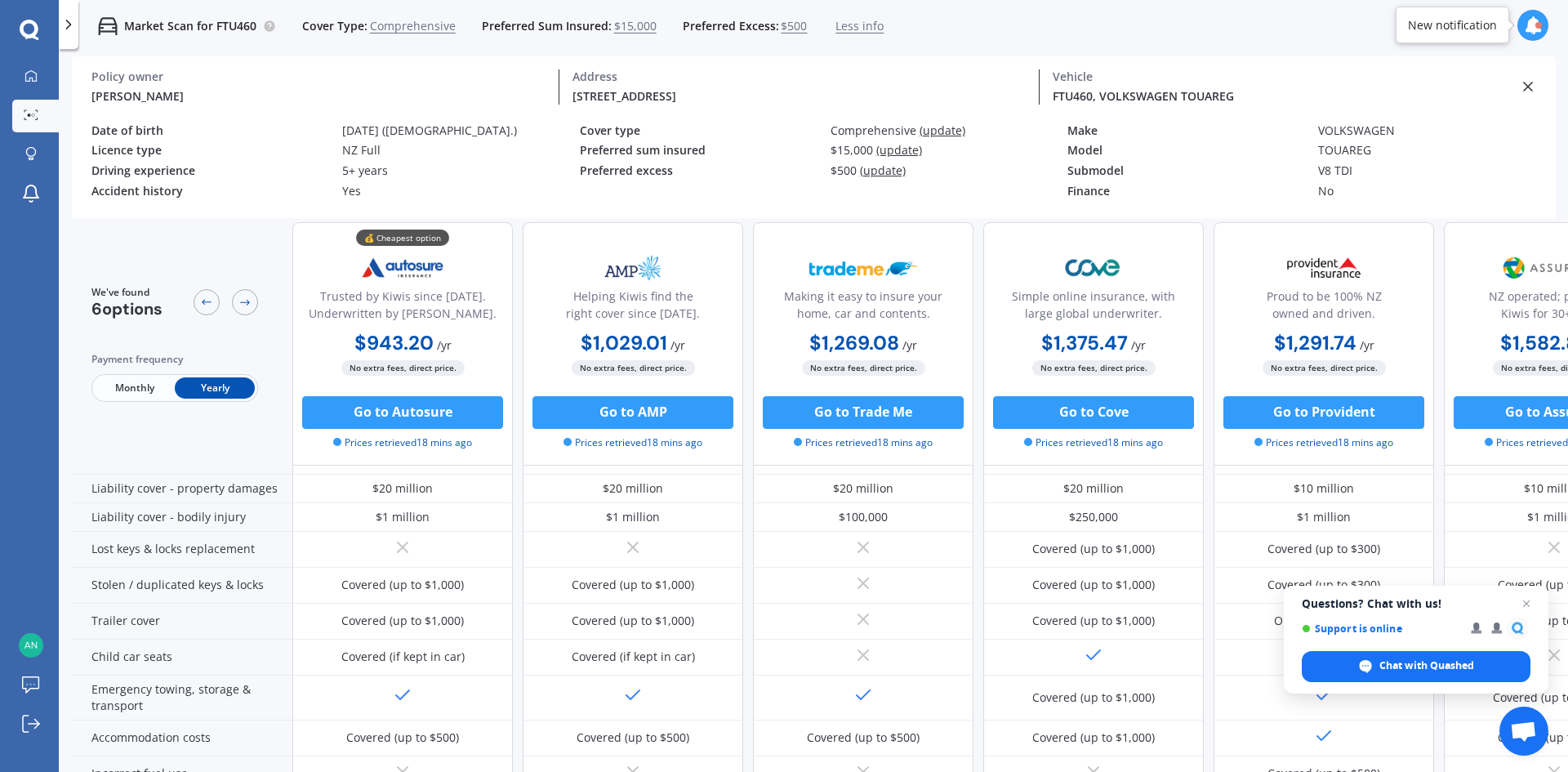
scroll to position [163, 0]
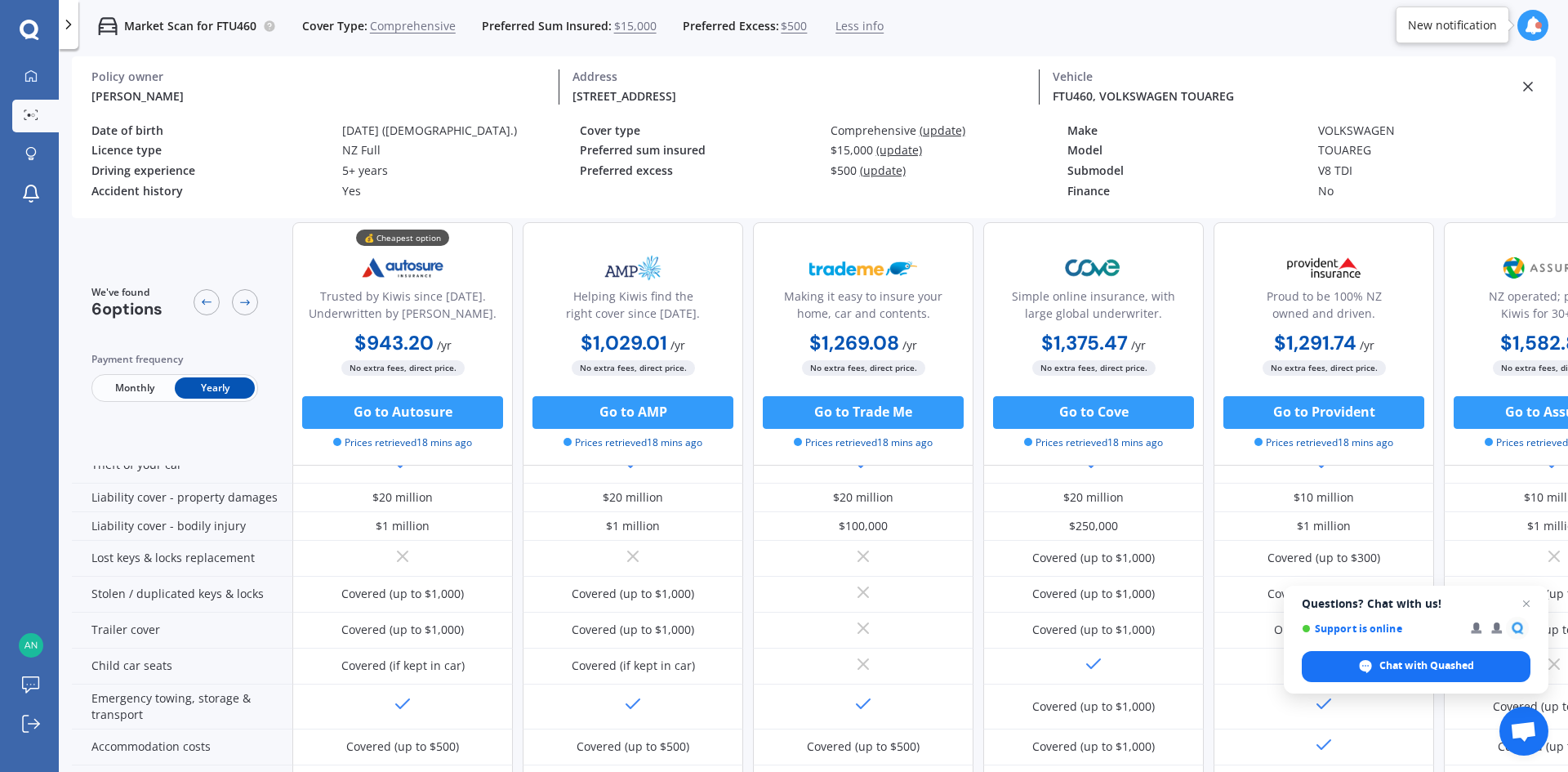
click at [1546, 27] on div at bounding box center [1533, 25] width 31 height 31
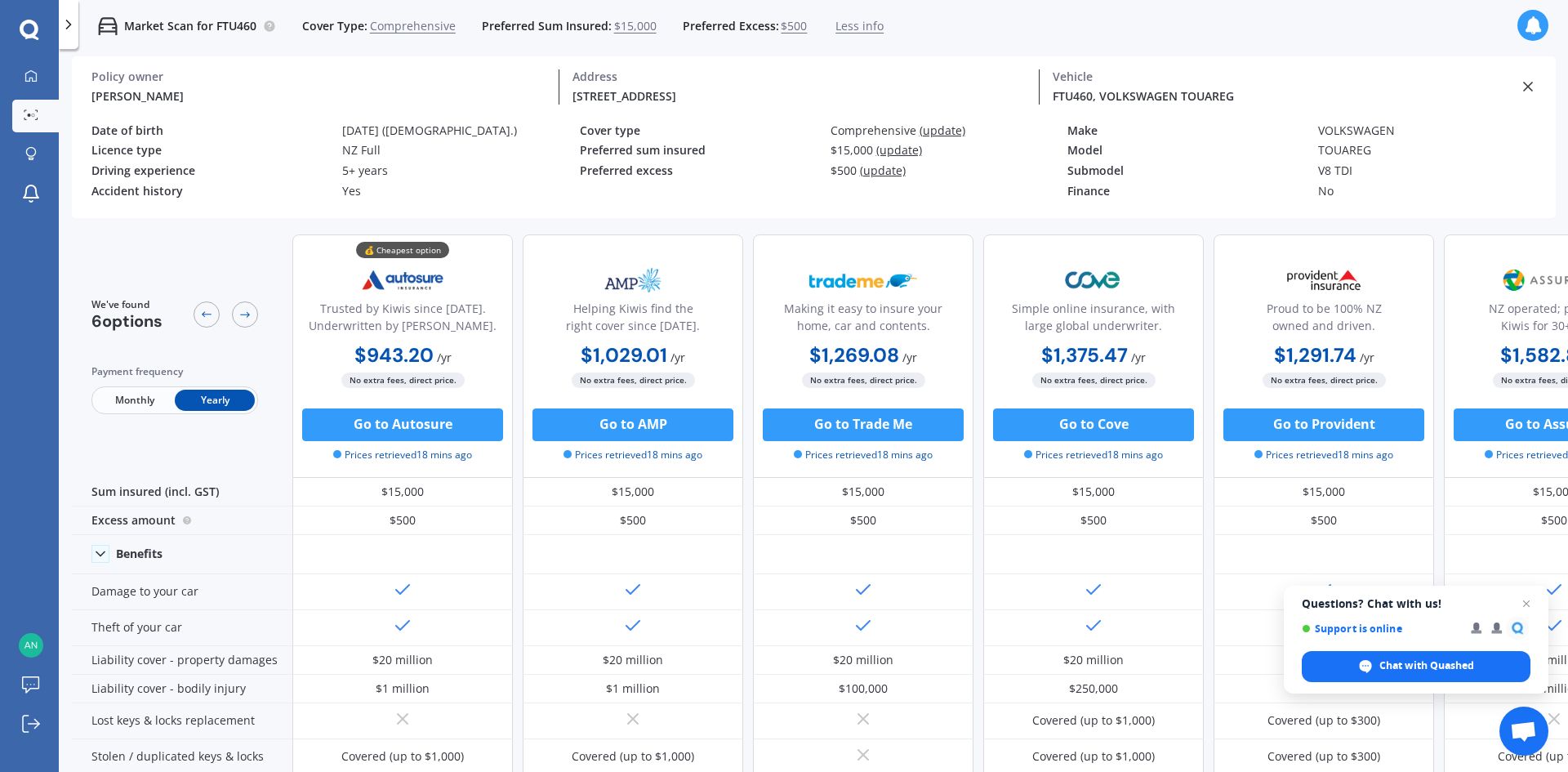
scroll to position [0, 0]
click at [35, 78] on icon at bounding box center [31, 76] width 13 height 13
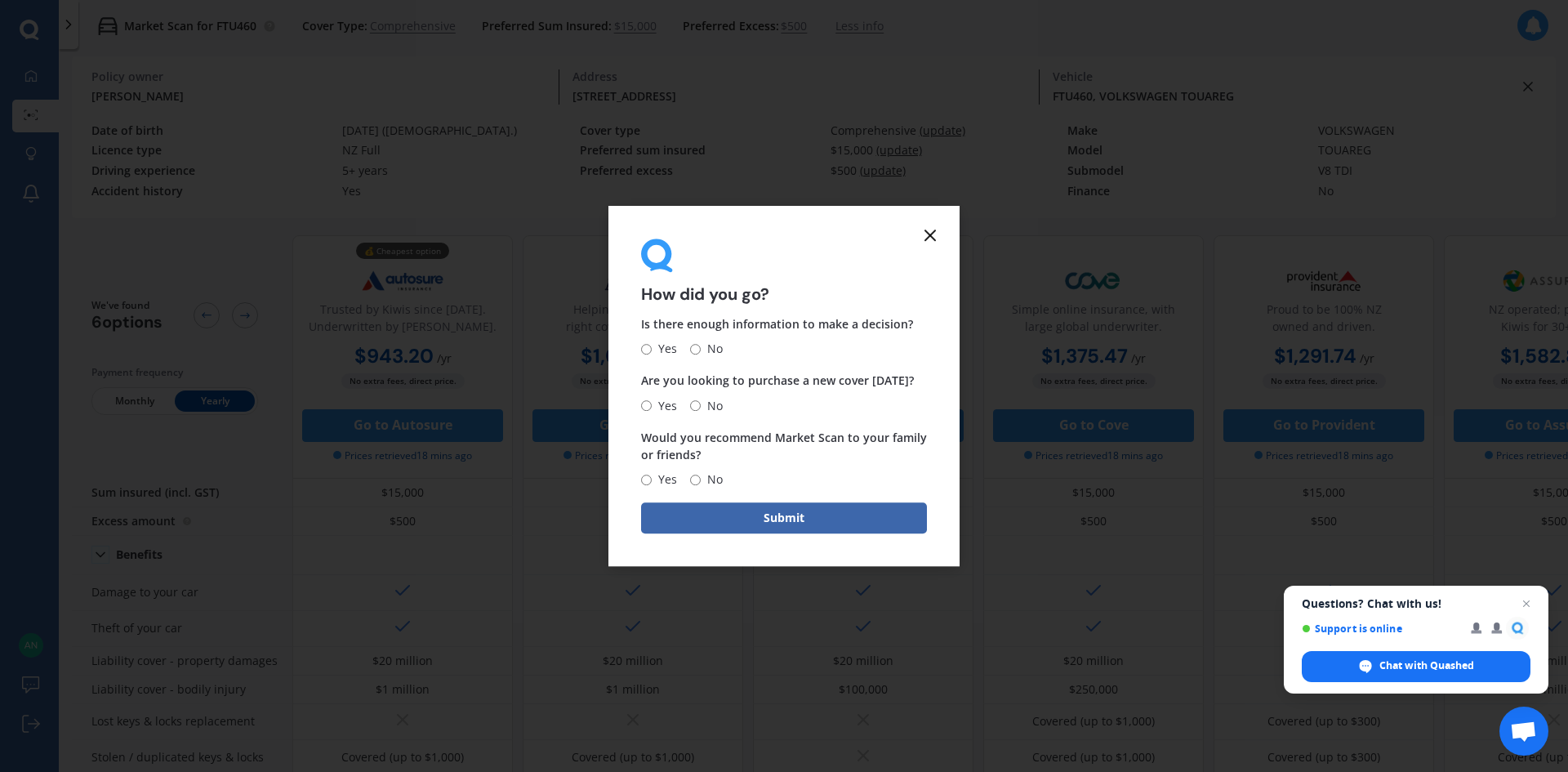
click at [930, 226] on icon at bounding box center [930, 235] width 20 height 20
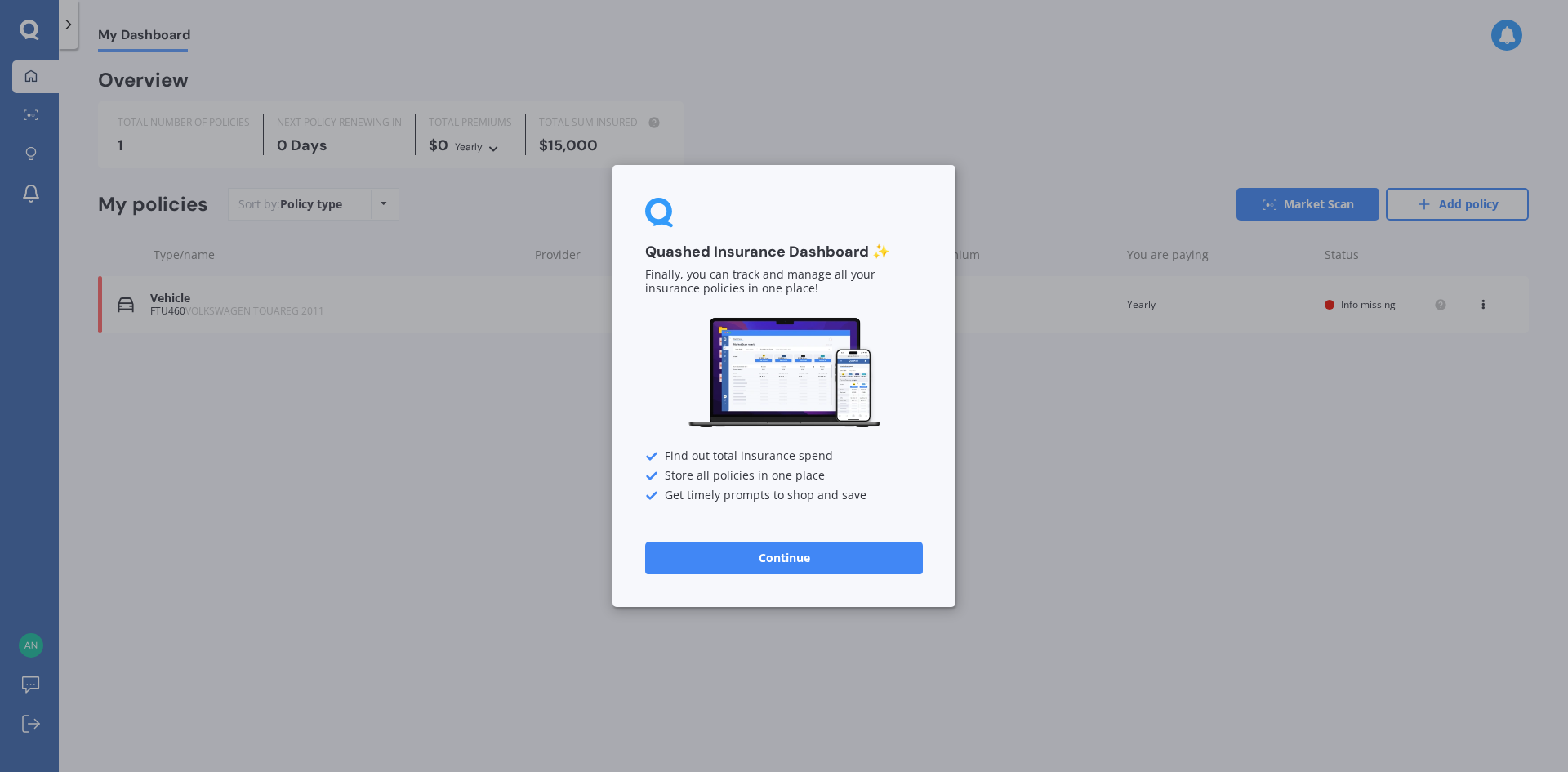
click at [784, 566] on button "Continue" at bounding box center [784, 558] width 278 height 33
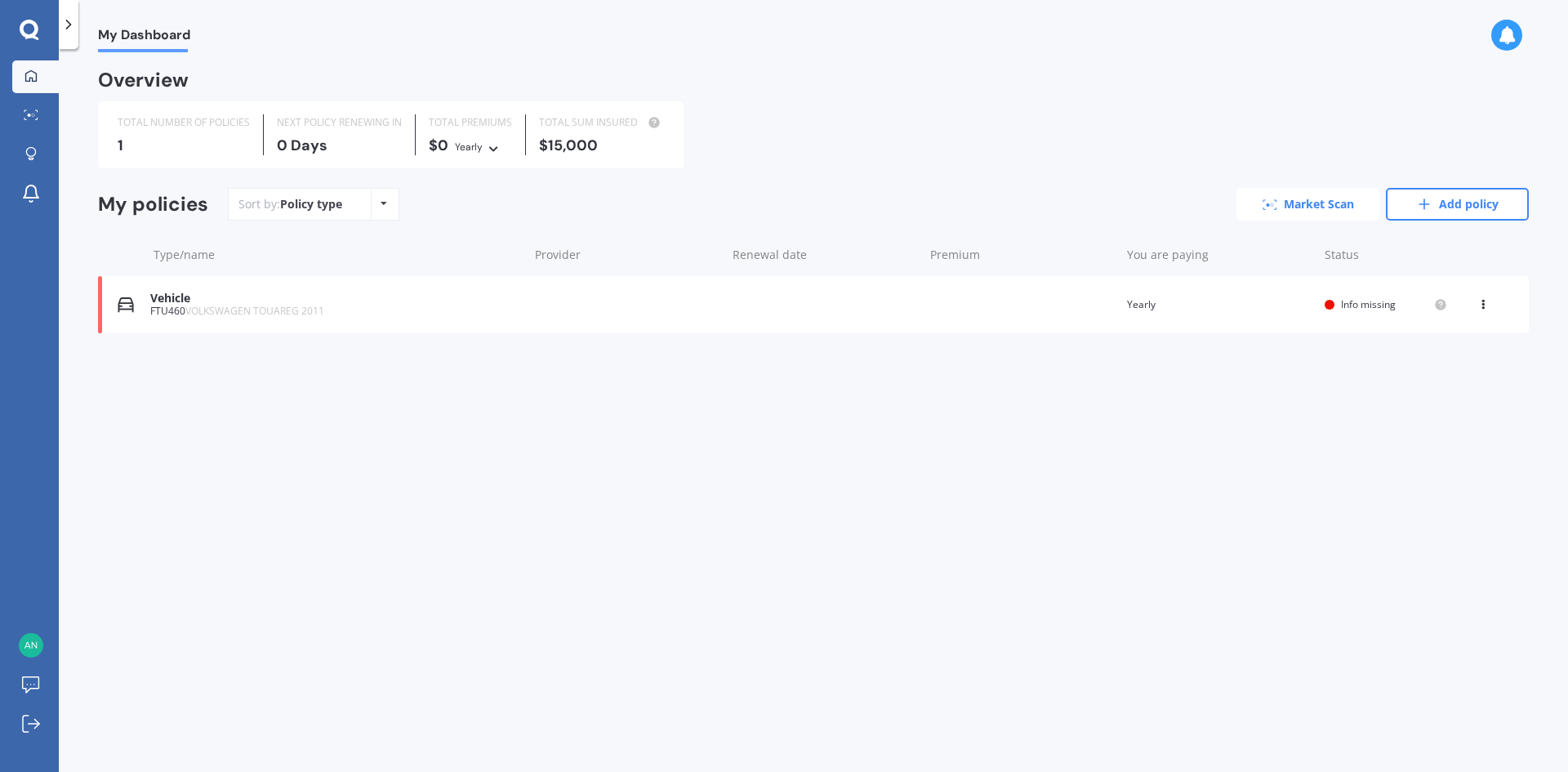
click at [1318, 202] on link "Market Scan" at bounding box center [1308, 203] width 143 height 33
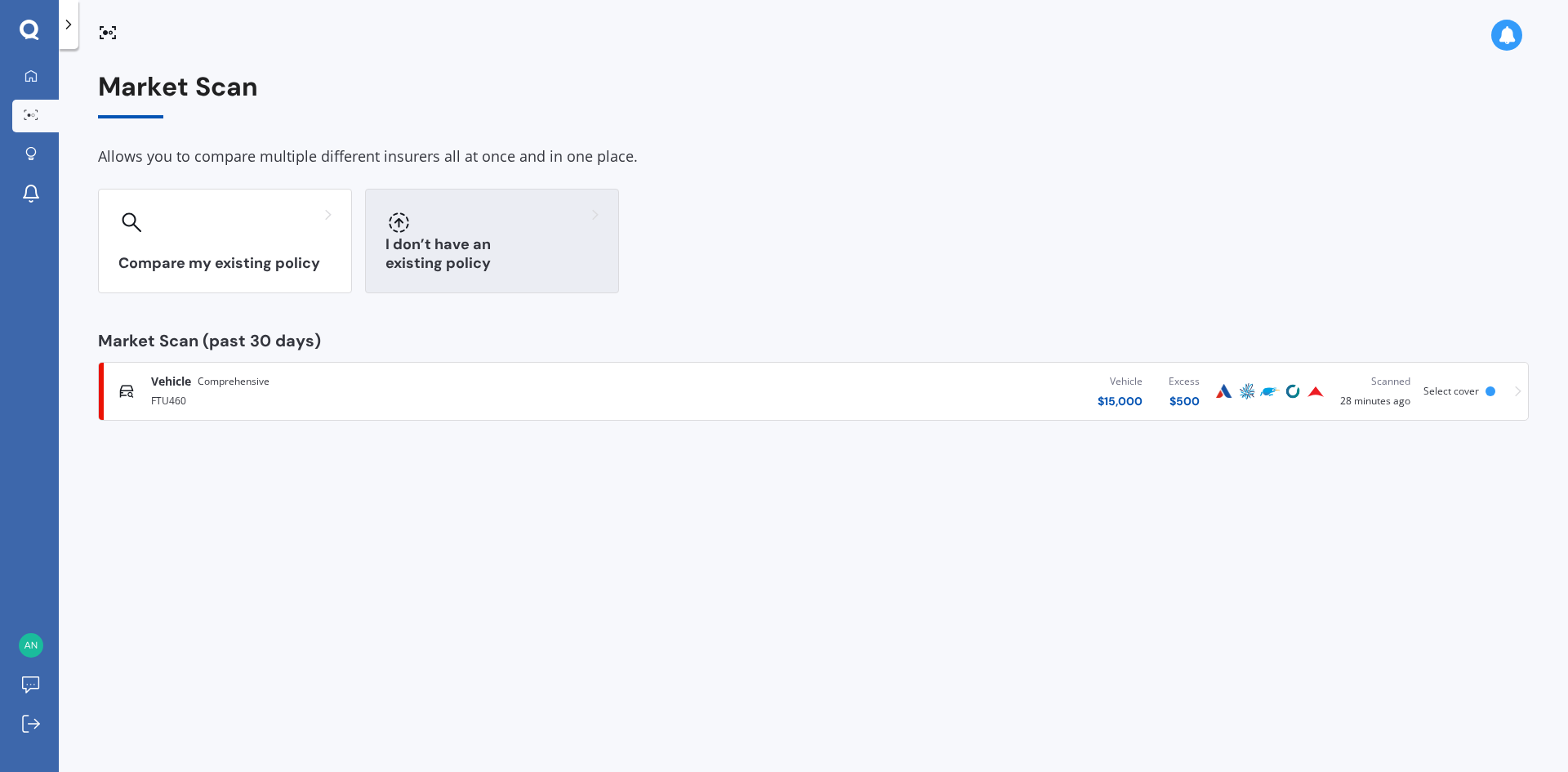
click at [554, 266] on h3 "I don’t have an existing policy" at bounding box center [492, 254] width 214 height 37
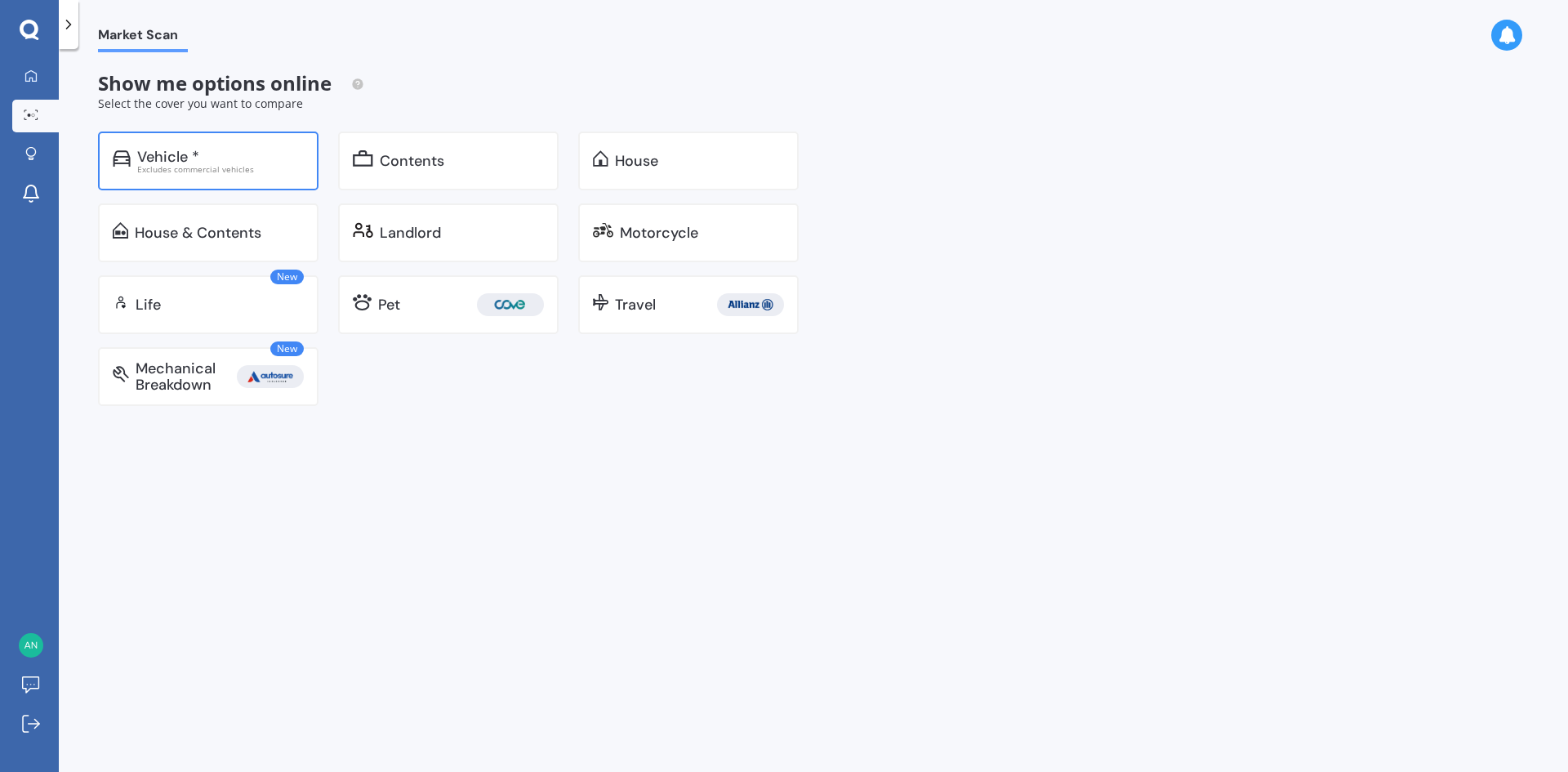
click at [178, 169] on div "Excludes commercial vehicles" at bounding box center [220, 169] width 167 height 8
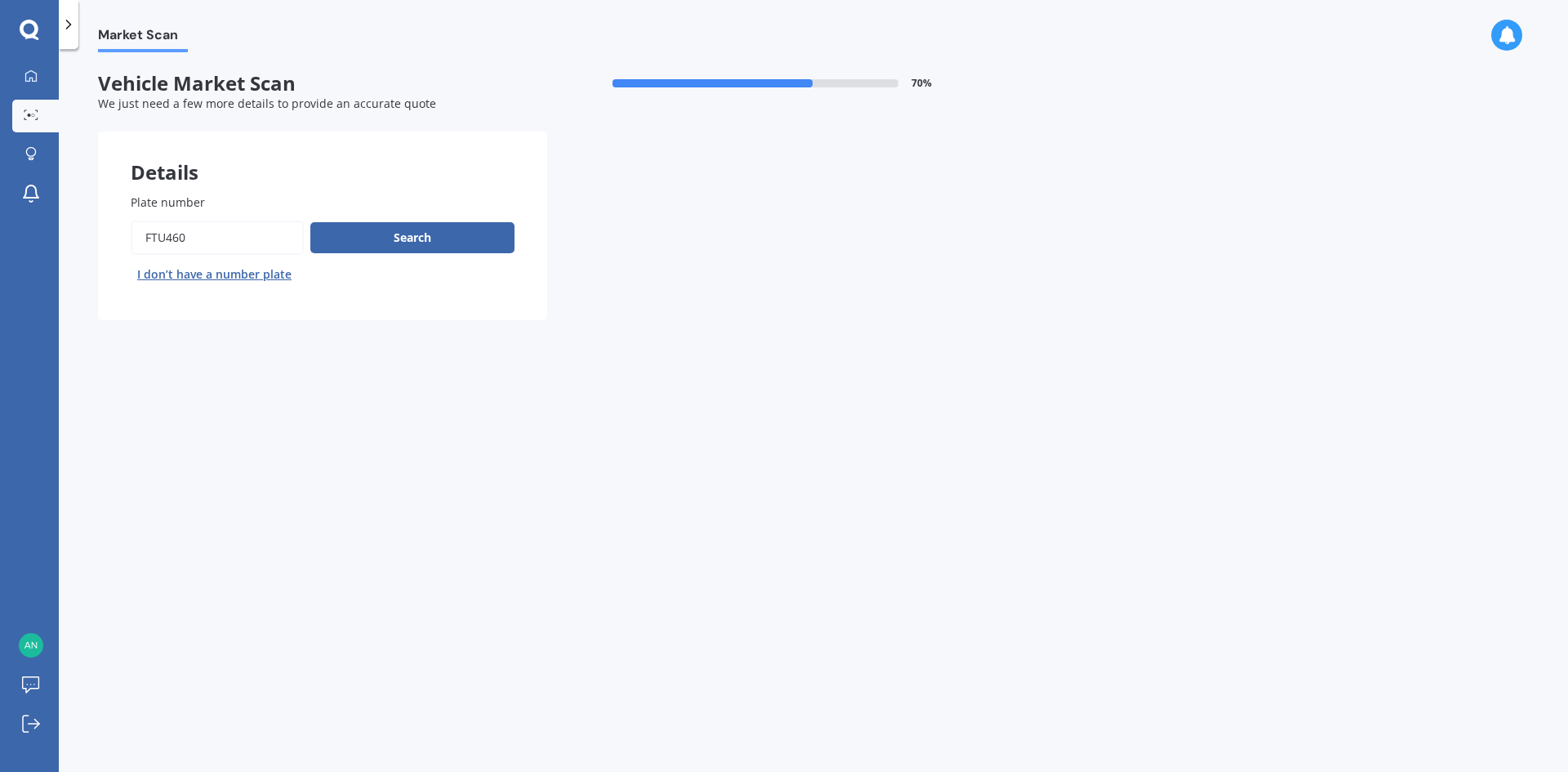
drag, startPoint x: 195, startPoint y: 233, endPoint x: -161, endPoint y: 269, distance: 357.8
click at [0, 269] on html "We are experiencing high volume of Market Scans . Just a heads up we will have …" at bounding box center [784, 386] width 1568 height 772
type input "mld396"
click at [445, 248] on button "Search" at bounding box center [412, 237] width 204 height 31
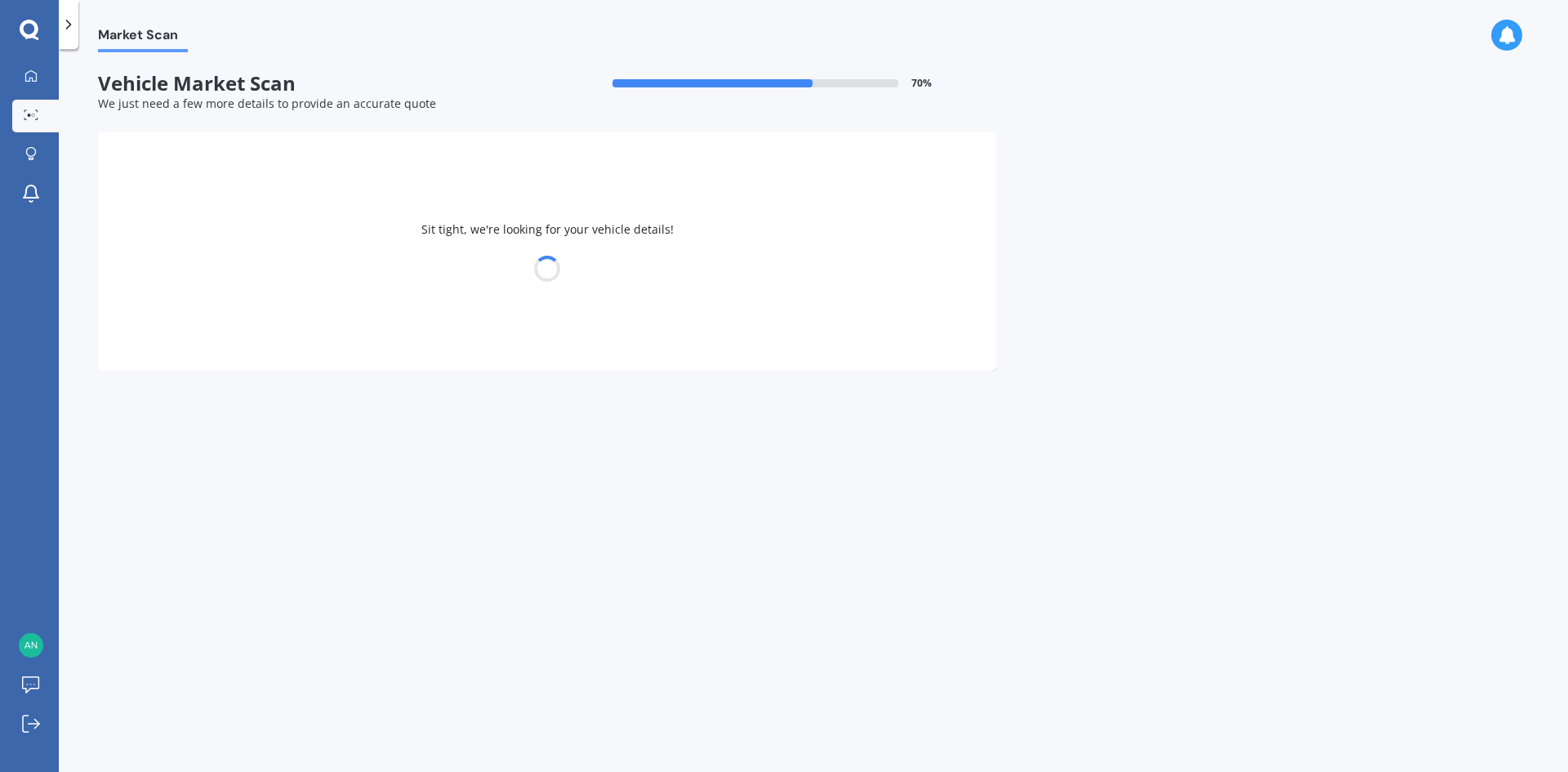
select select "VOLKSWAGEN"
select select "GOLF"
select select "07"
select select "06"
select select "1991"
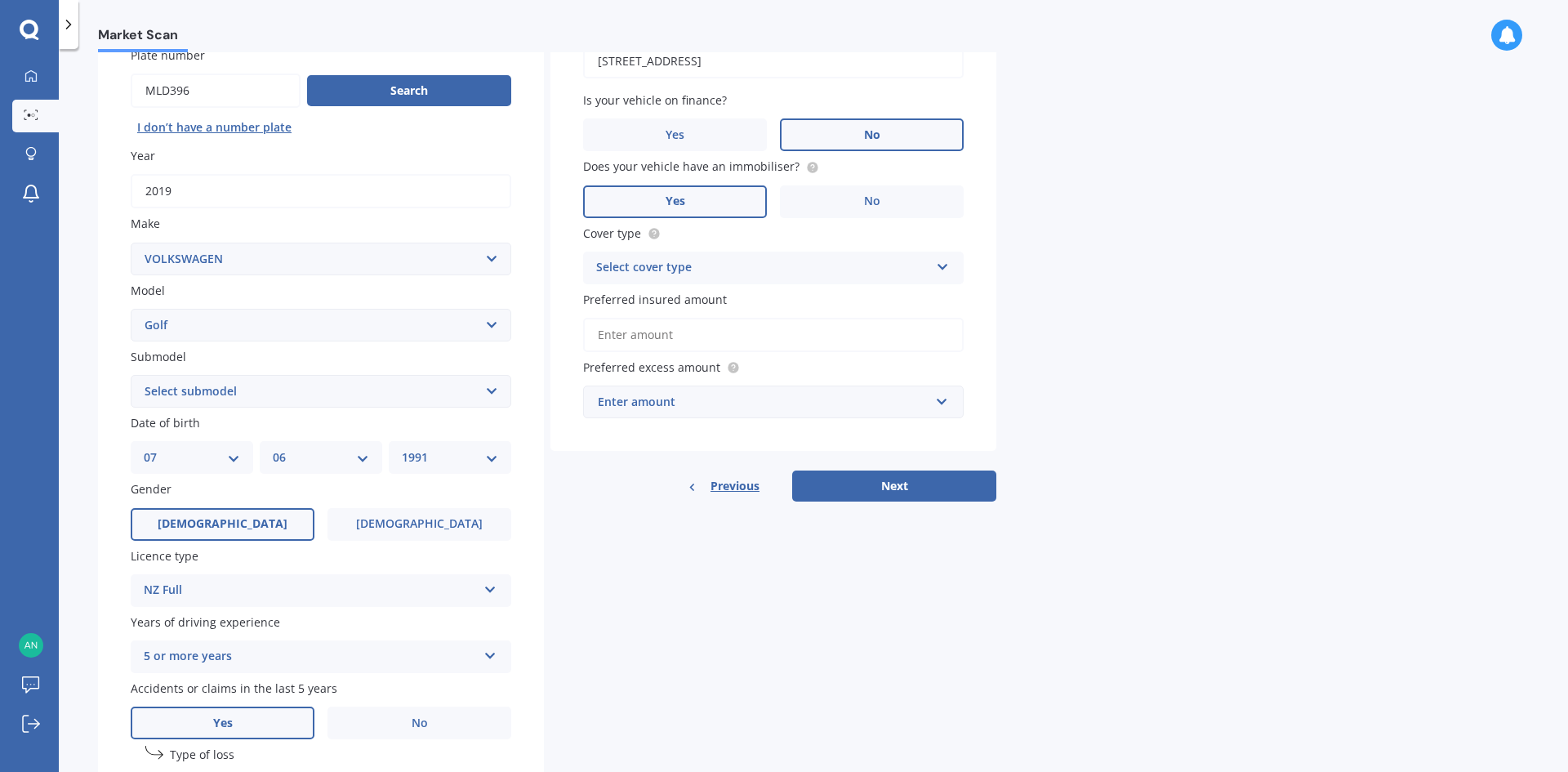
scroll to position [163, 0]
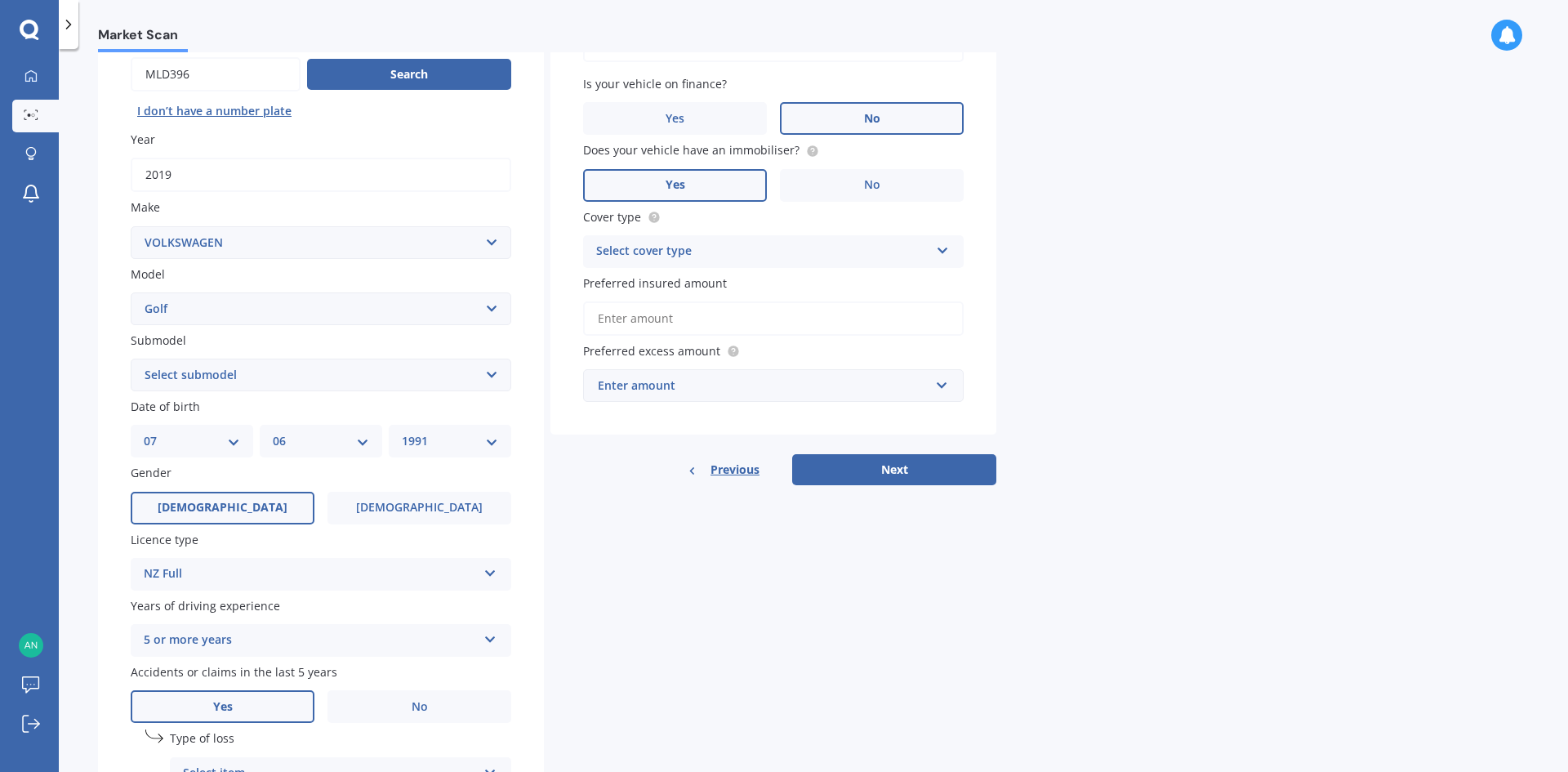
click at [206, 437] on select "DD 01 02 03 04 05 06 07 08 09 10 11 12 13 14 15 16 17 18 19 20 21 22 23 24 25 2…" at bounding box center [191, 440] width 96 height 18
select select "14"
click at [144, 432] on select "DD 01 02 03 04 05 06 07 08 09 10 11 12 13 14 15 16 17 18 19 20 21 22 23 24 25 2…" at bounding box center [191, 440] width 96 height 18
click at [343, 449] on select "MM 01 02 03 04 05 06 07 08 09 10 11 12" at bounding box center [321, 440] width 96 height 18
select select "10"
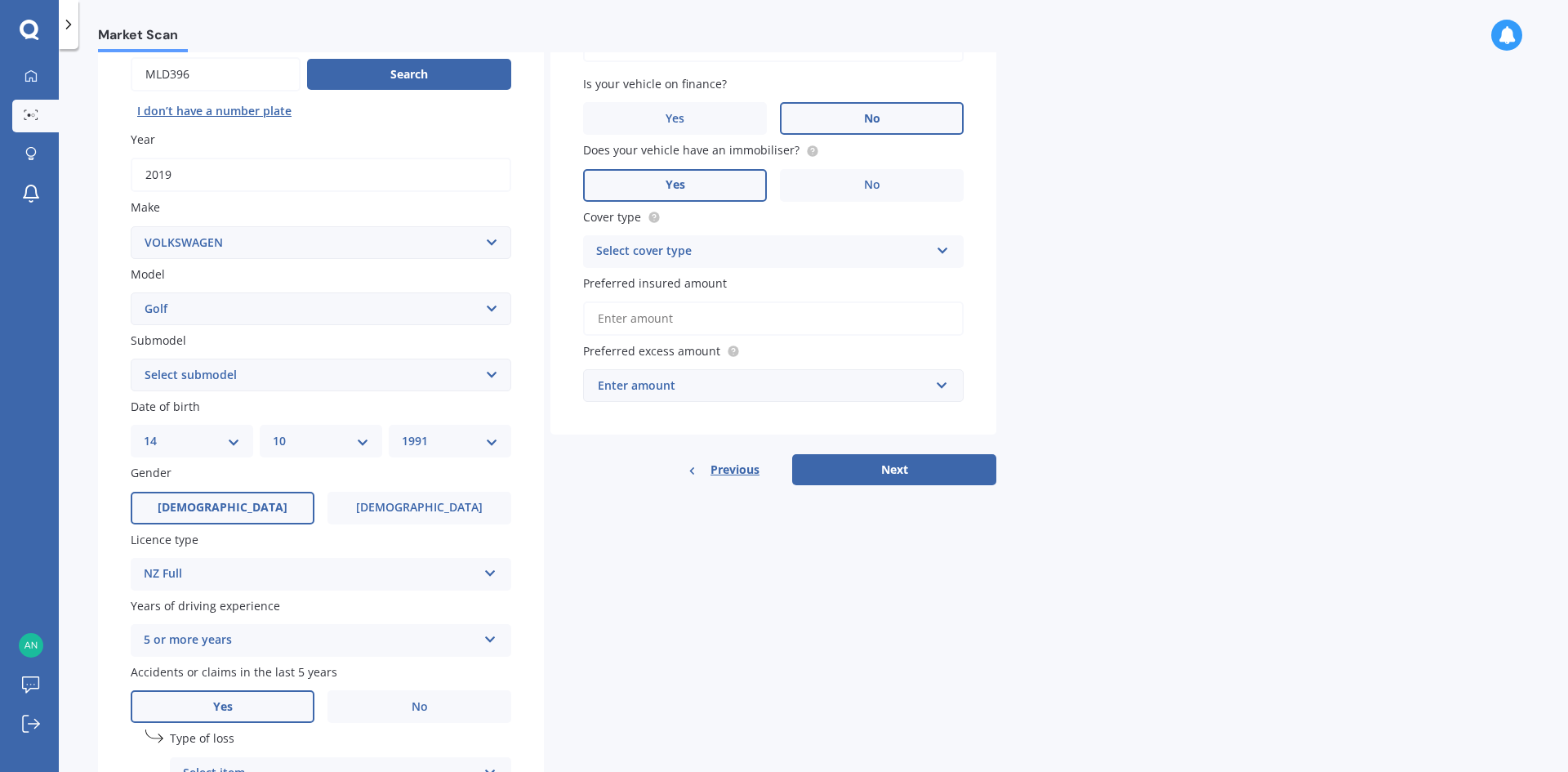
click at [273, 432] on select "MM 01 02 03 04 05 06 07 08 09 10 11 12" at bounding box center [321, 440] width 96 height 18
click at [454, 444] on select "YYYY 2025 2024 2023 2022 2021 2020 2019 2018 2017 2016 2015 2014 2013 2012 2011…" at bounding box center [450, 440] width 96 height 18
select select "1995"
click at [402, 432] on select "YYYY 2025 2024 2023 2022 2021 2020 2019 2018 2017 2016 2015 2014 2013 2012 2011…" at bounding box center [450, 440] width 96 height 18
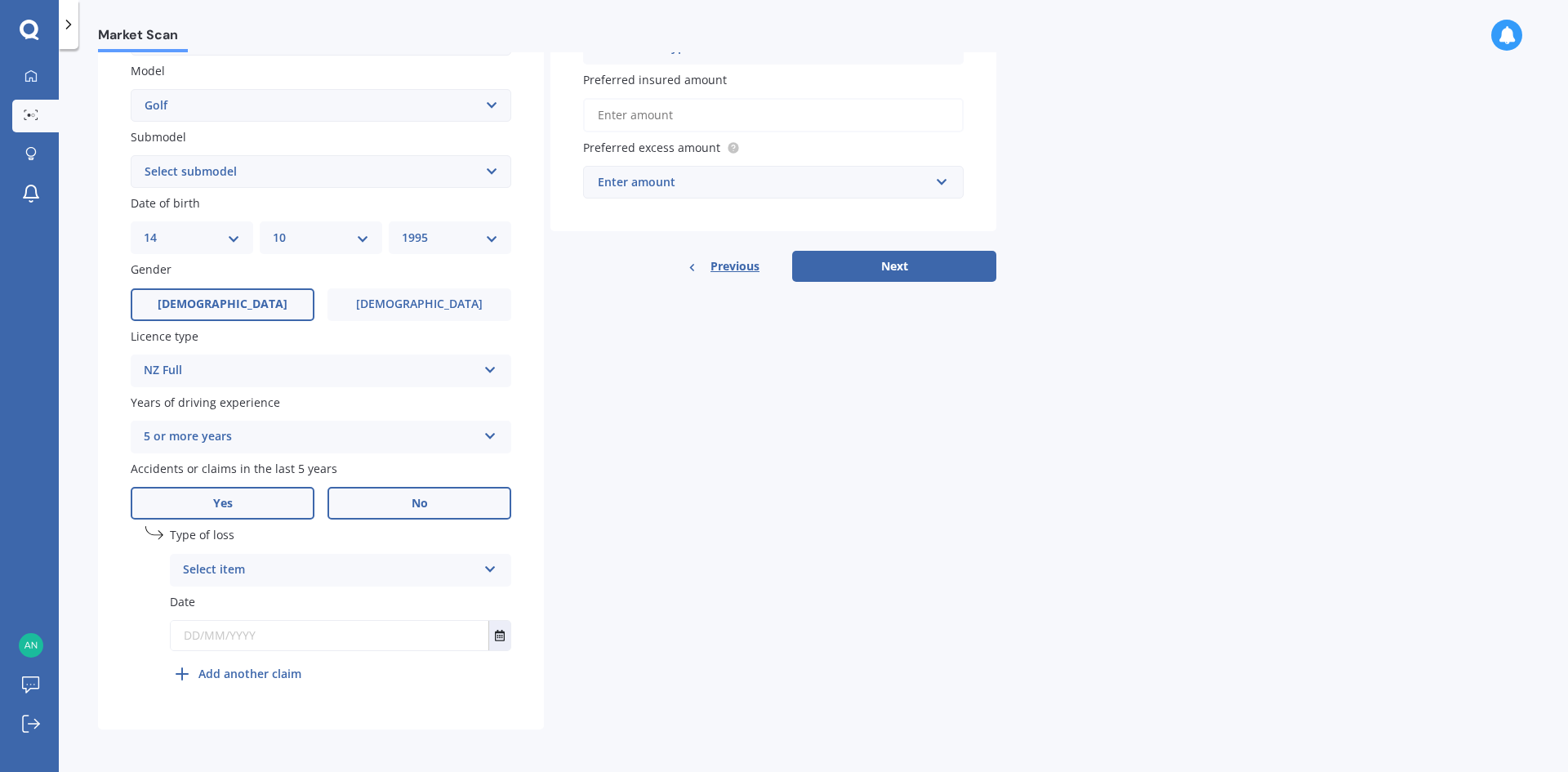
click at [397, 505] on label "No" at bounding box center [419, 503] width 184 height 33
click at [0, 0] on input "No" at bounding box center [0, 0] width 0 height 0
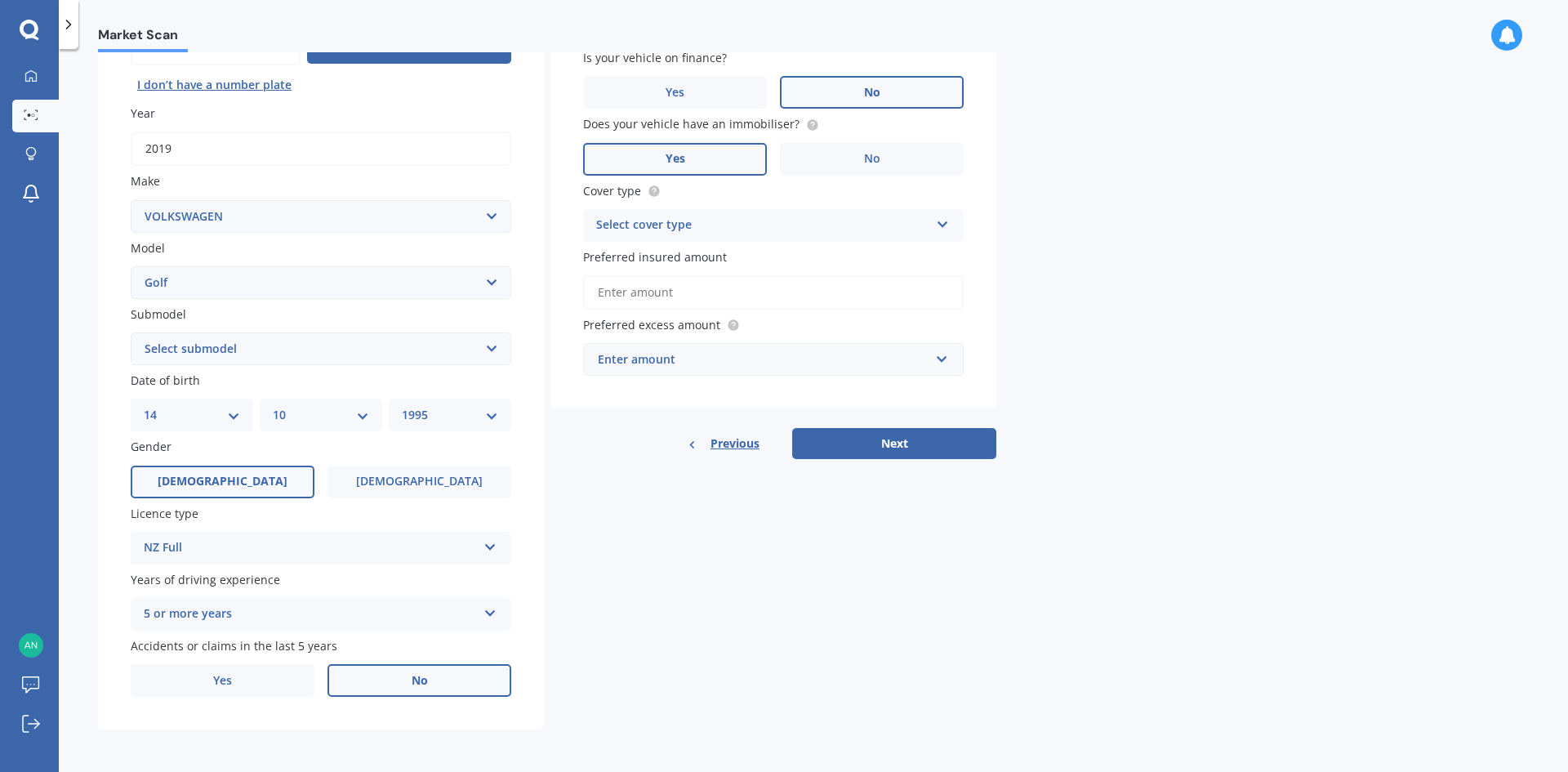
click at [724, 233] on div "Select cover type" at bounding box center [762, 225] width 333 height 20
click at [708, 261] on div "Comprehensive" at bounding box center [773, 257] width 379 height 30
click at [621, 297] on input "Preferred insured amount" at bounding box center [773, 292] width 381 height 34
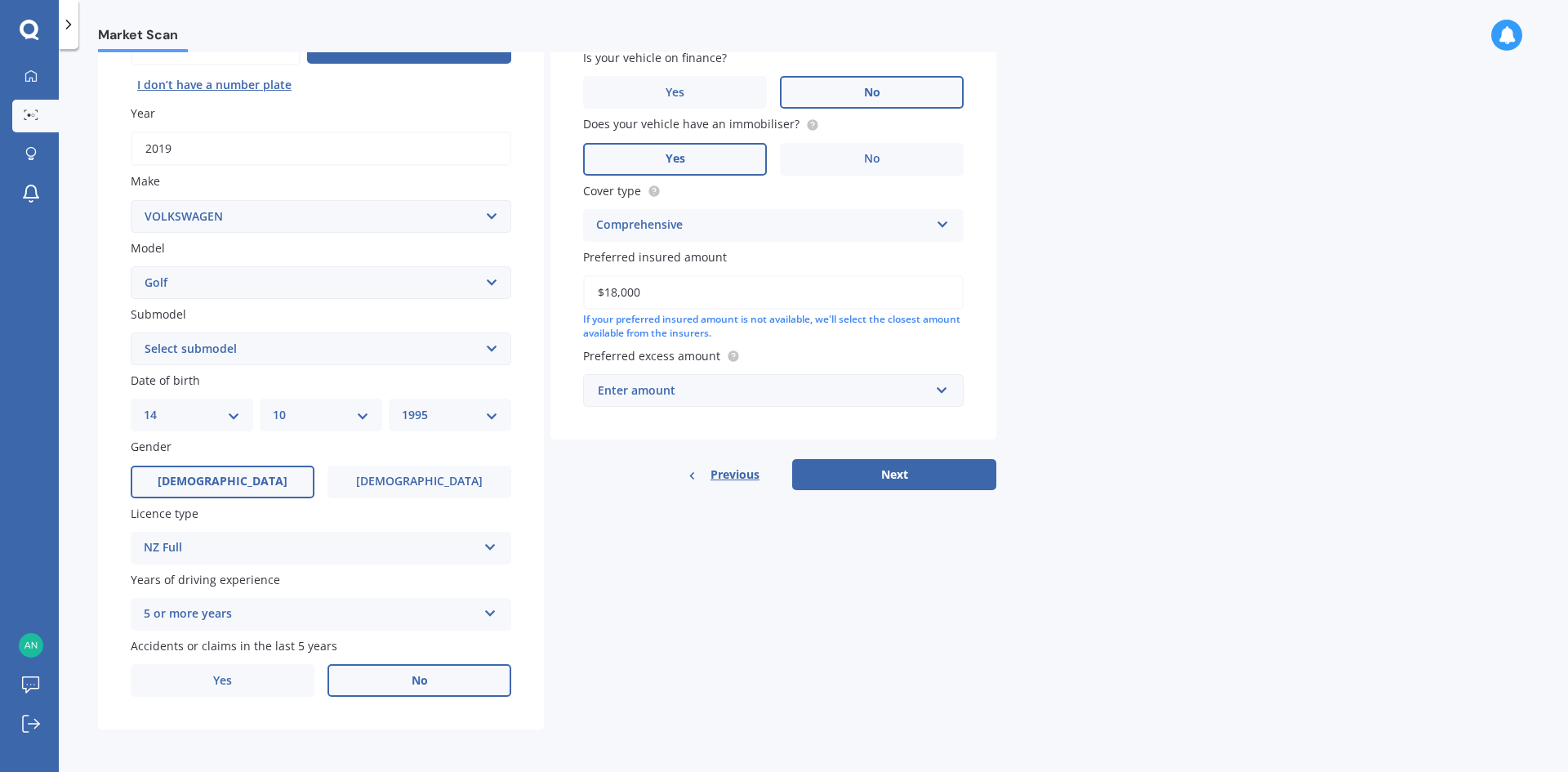
drag, startPoint x: 644, startPoint y: 296, endPoint x: 464, endPoint y: 299, distance: 180.0
click at [471, 300] on div "Details Plate number Search I don’t have a number plate Year [DATE] Make Select…" at bounding box center [547, 336] width 898 height 788
type input "$20,000"
click at [689, 381] on div "Enter amount" at bounding box center [764, 390] width 332 height 18
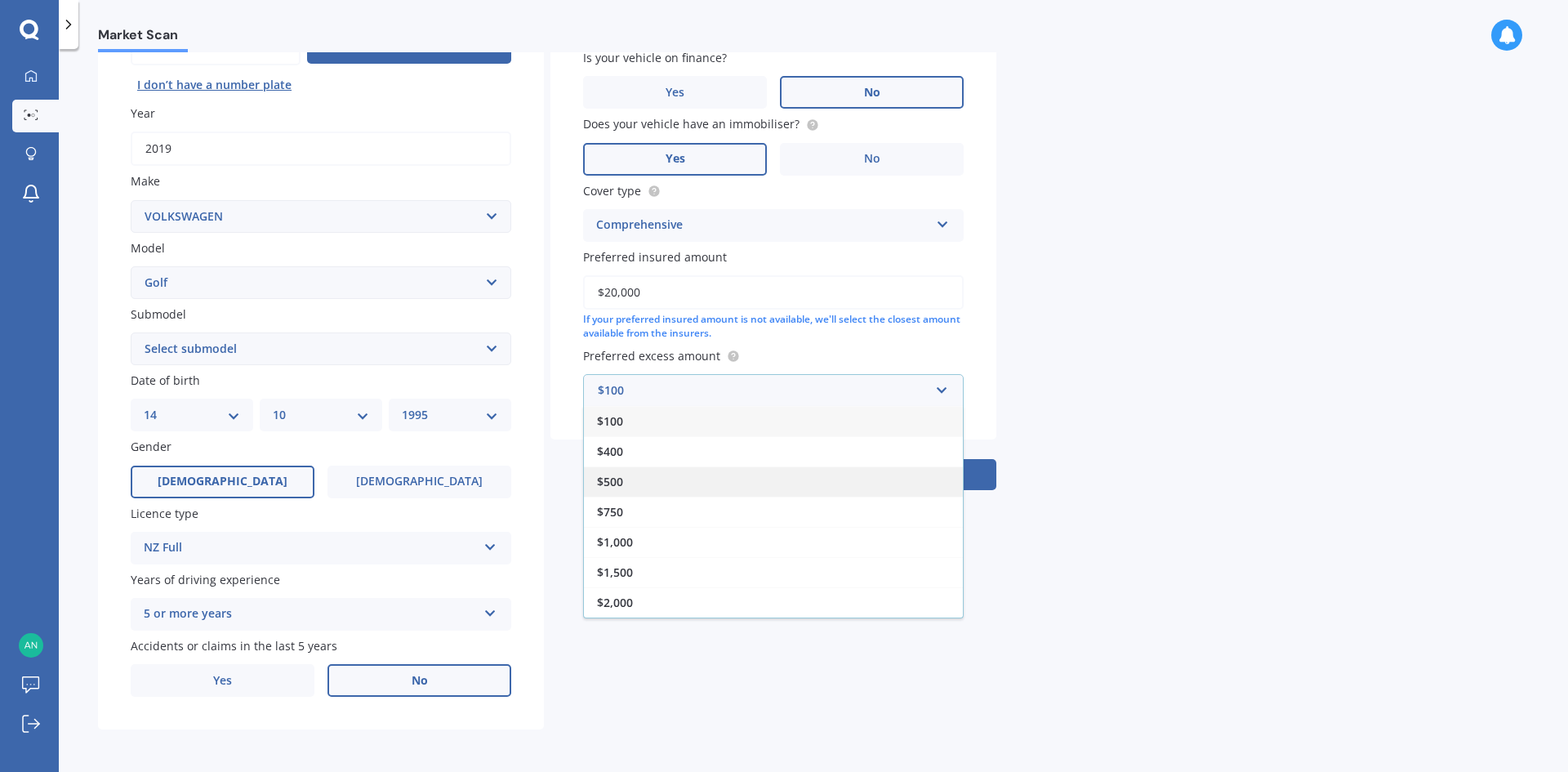
click at [687, 476] on div "$500" at bounding box center [773, 481] width 379 height 30
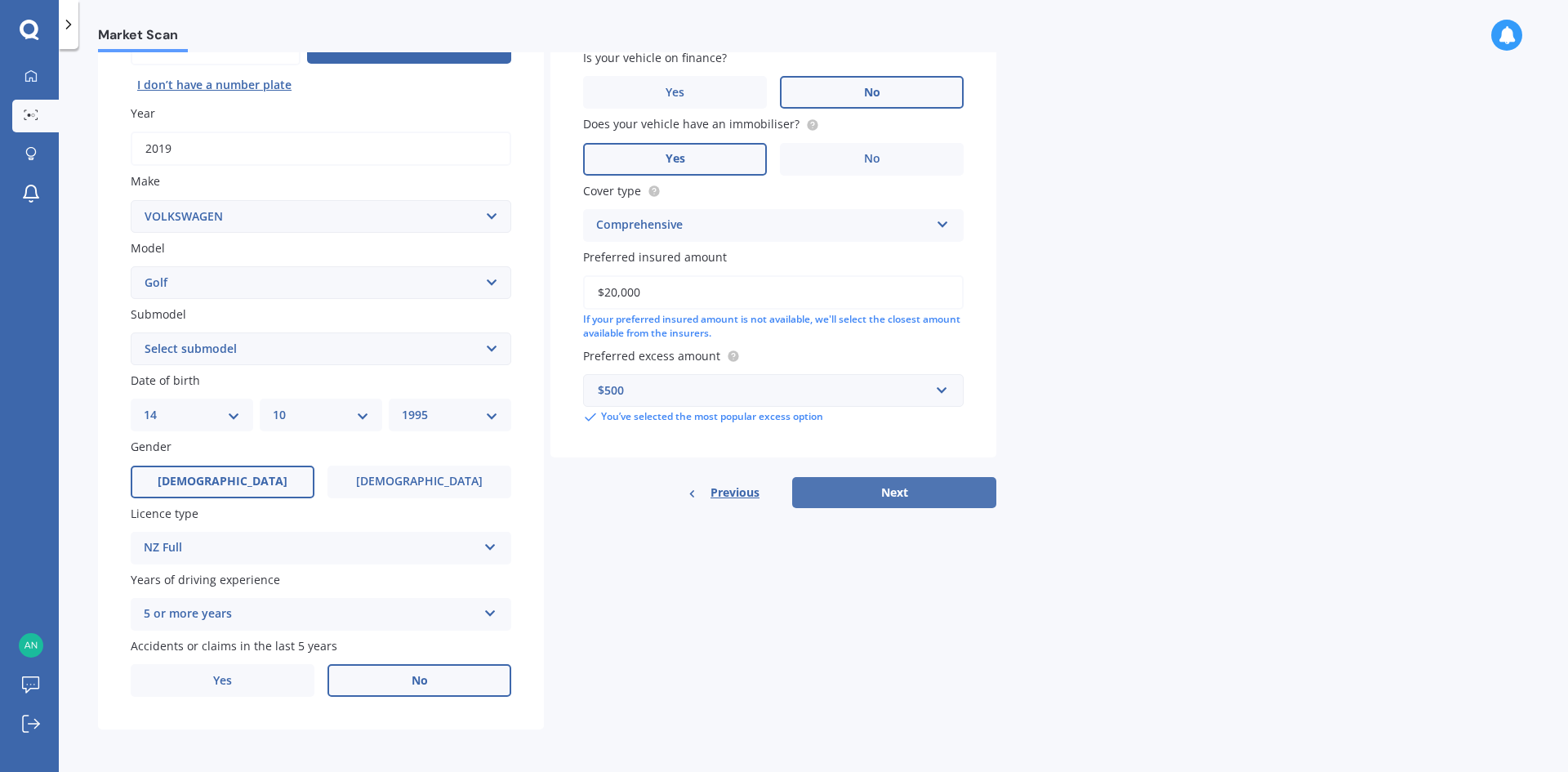
scroll to position [108, 0]
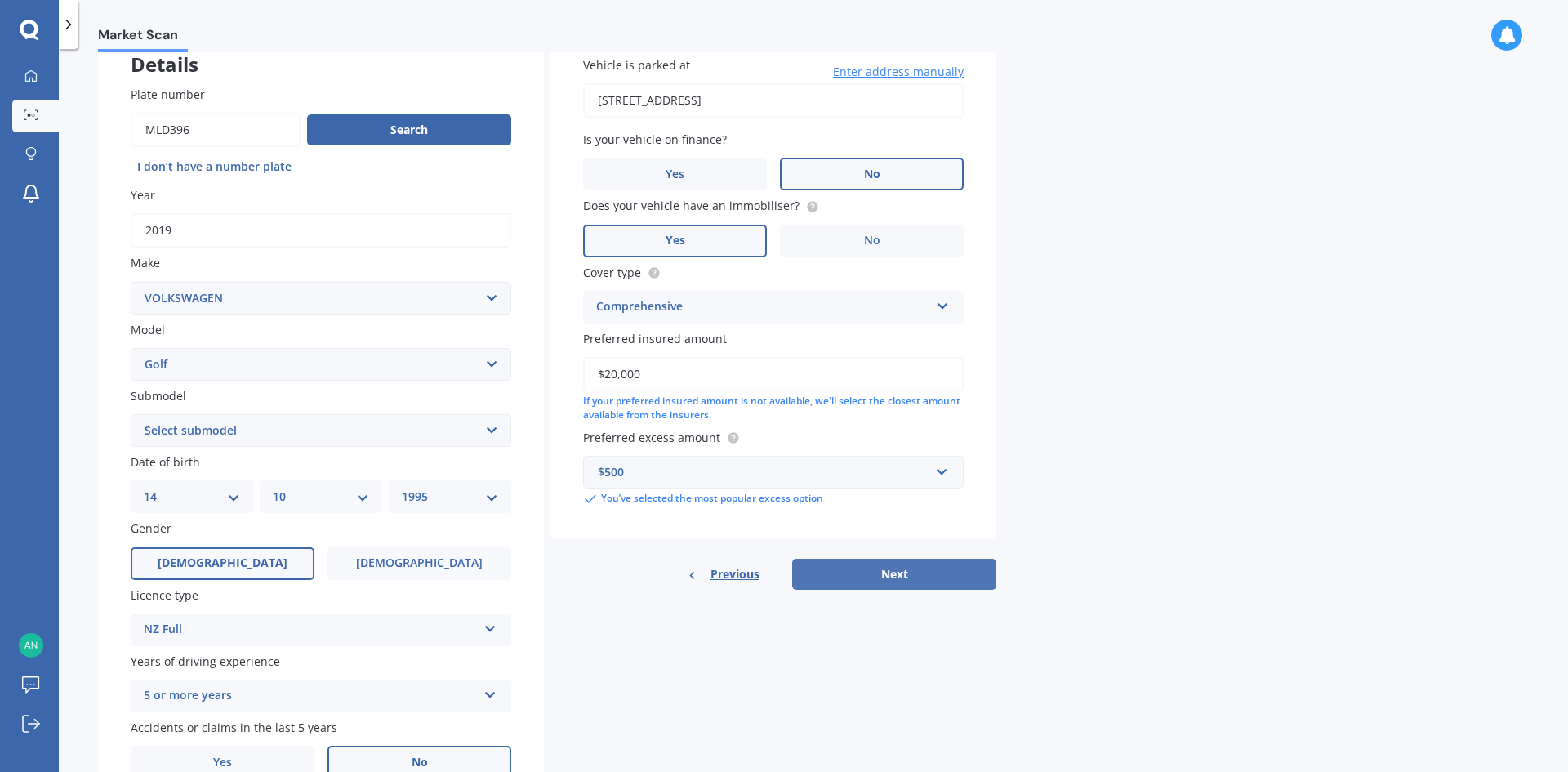
click at [920, 569] on button "Next" at bounding box center [894, 573] width 204 height 31
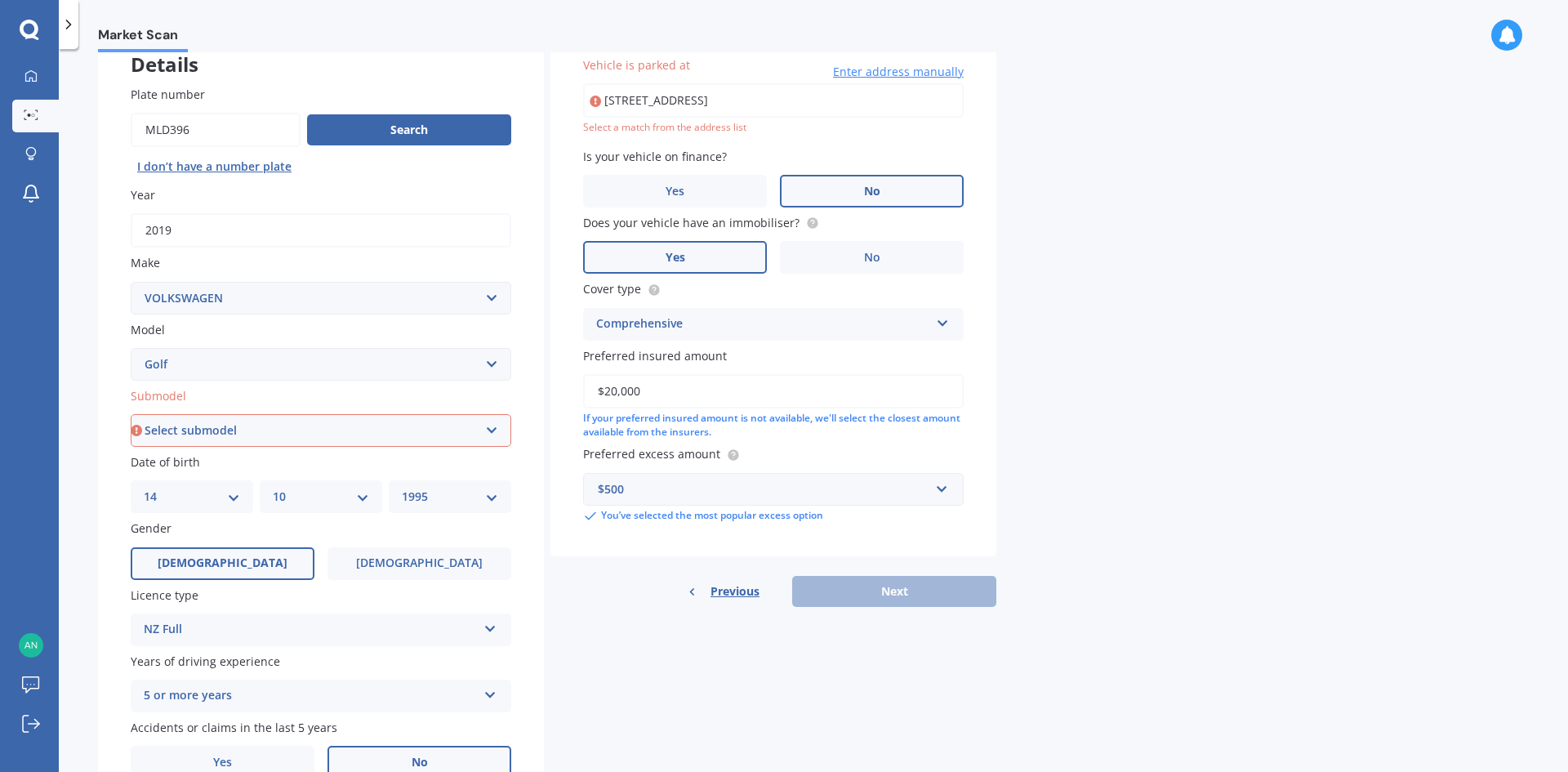
click at [811, 108] on input "[STREET_ADDRESS]" at bounding box center [773, 100] width 381 height 34
type input "[STREET_ADDRESS]"
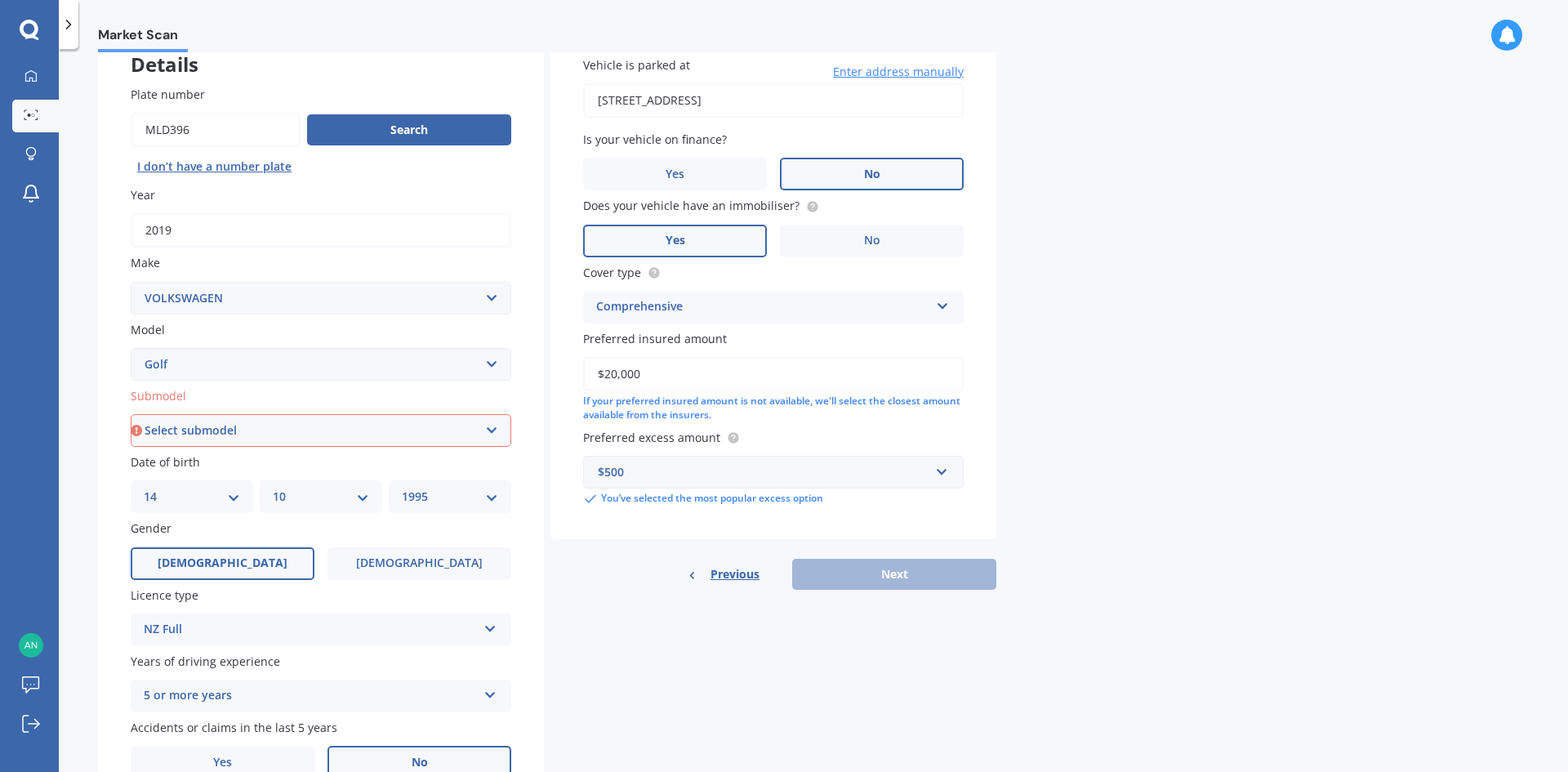
click at [714, 472] on div "$500" at bounding box center [764, 472] width 332 height 18
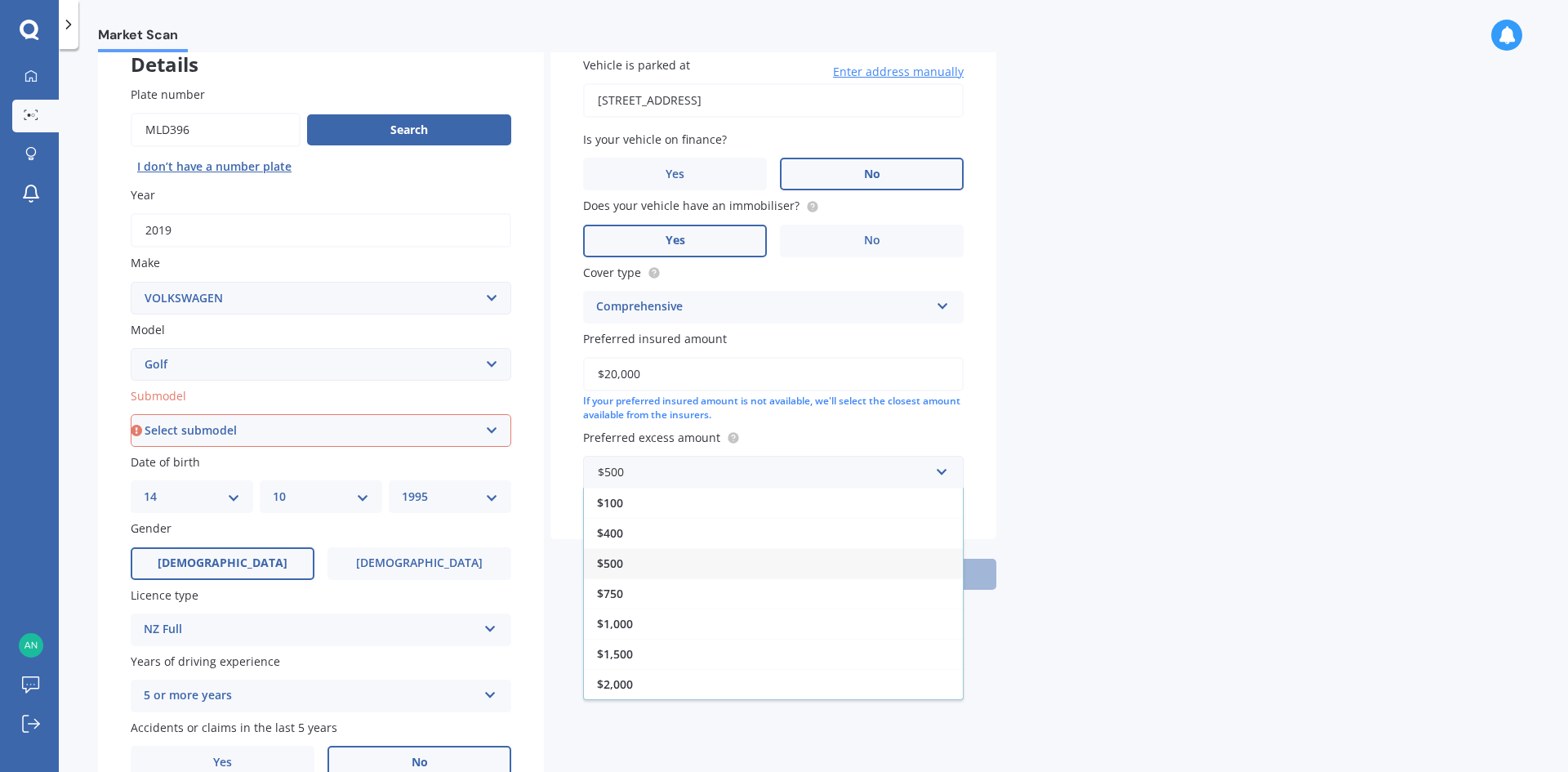
click at [1308, 363] on div "Market Scan Vehicle Market Scan 70 % We just need a few more details to provide…" at bounding box center [813, 413] width 1509 height 723
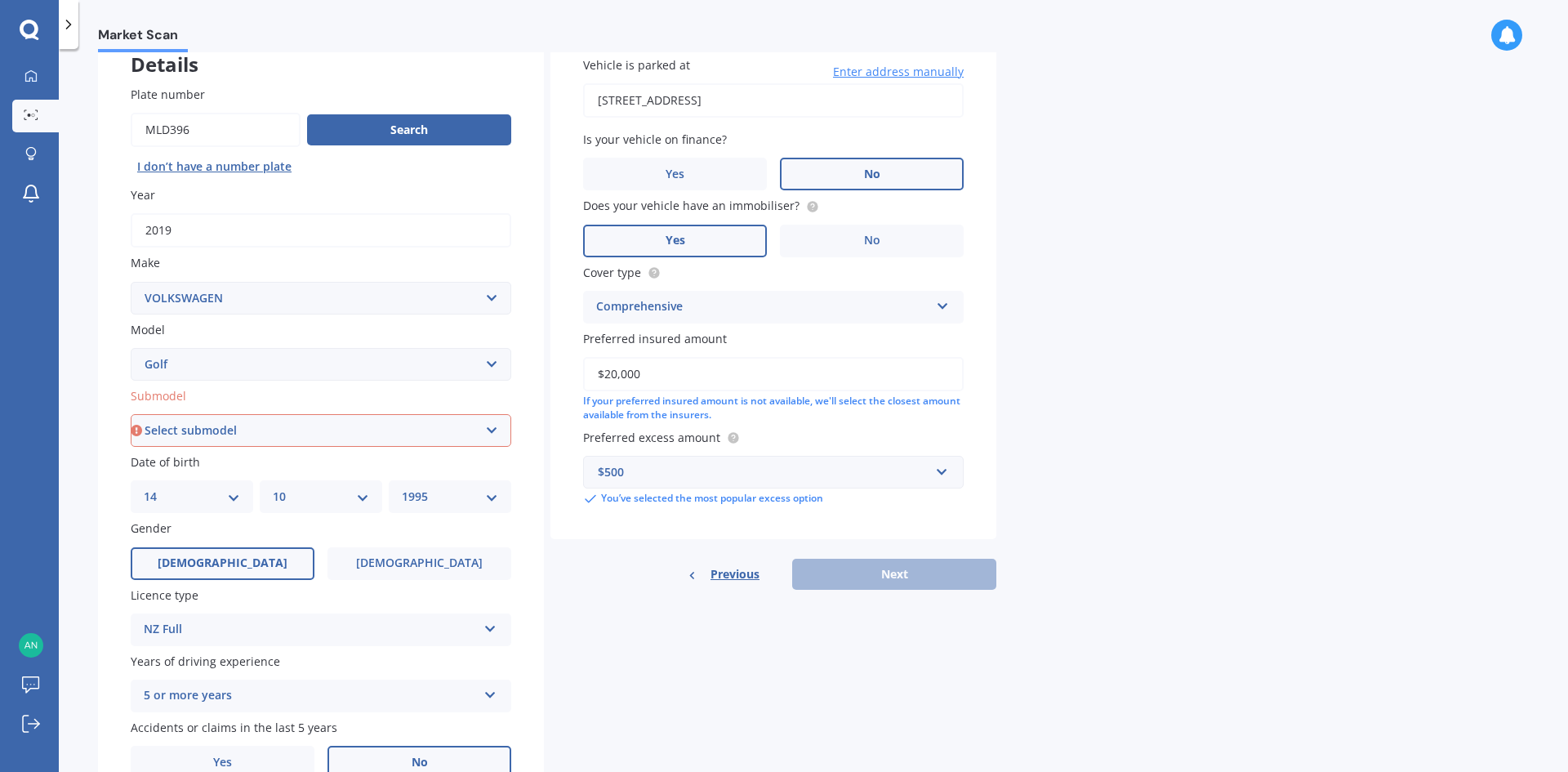
click at [926, 572] on div "Previous Next" at bounding box center [773, 573] width 446 height 31
click at [298, 427] on select "Select submodel (All other) 1.4 GT TSI 1.4 TSI 1.6 1.6 FSI 1.6 TSI 1.8 1.9 TDI …" at bounding box center [321, 430] width 381 height 33
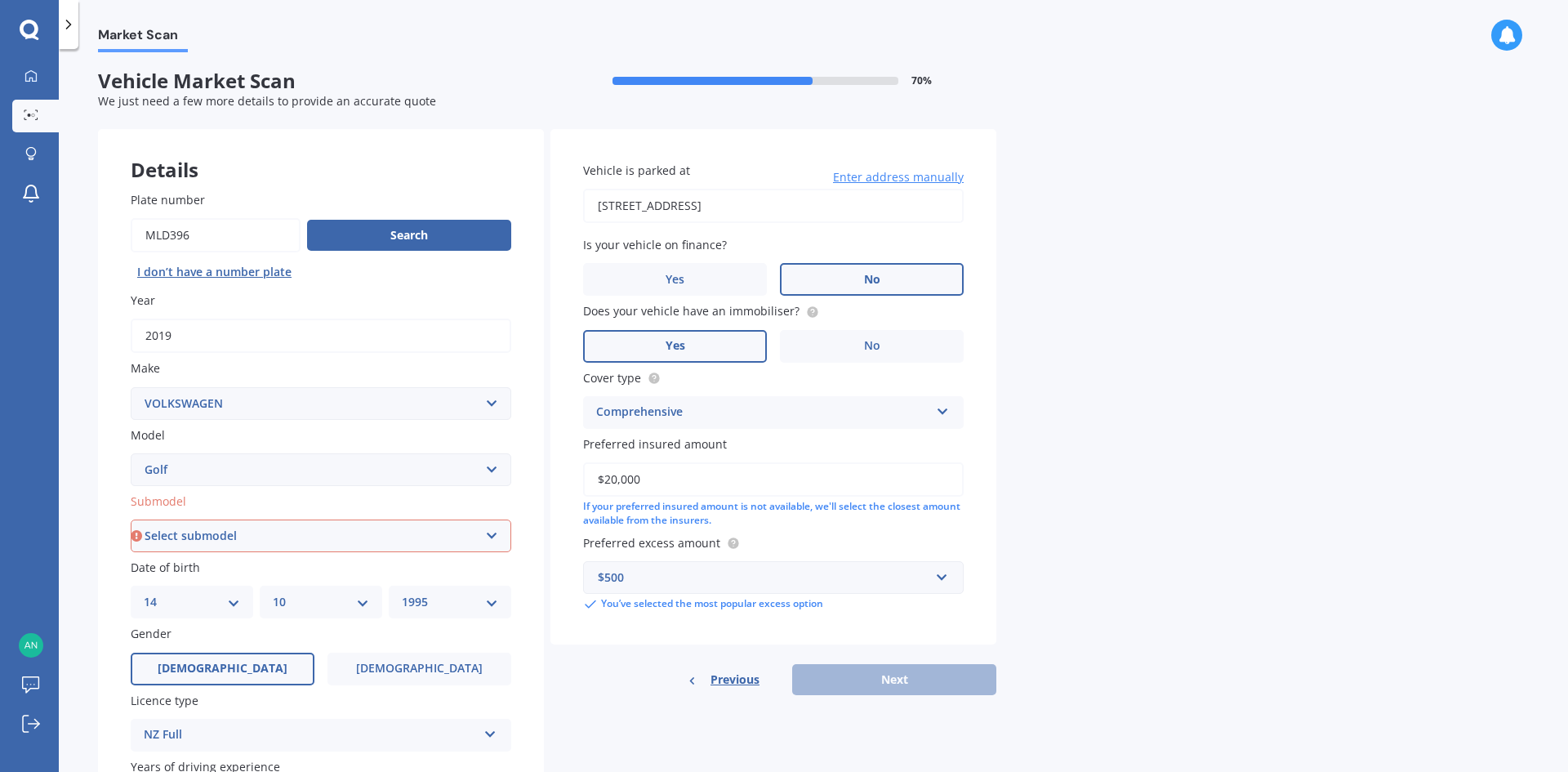
scroll to position [0, 0]
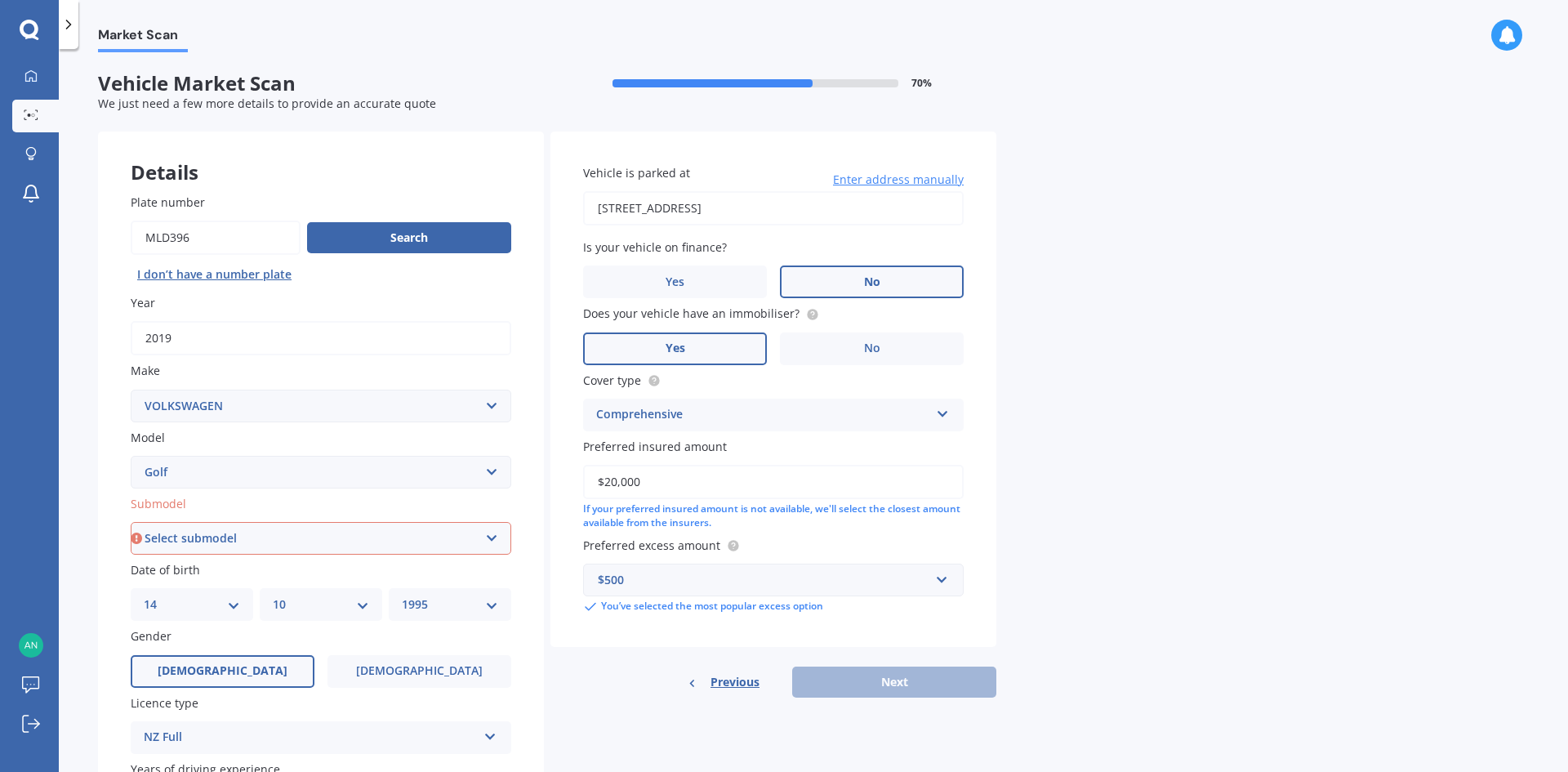
click at [268, 549] on select "Select submodel (All other) 1.4 GT TSI 1.4 TSI 1.6 1.6 FSI 1.6 TSI 1.8 1.9 TDI …" at bounding box center [321, 538] width 381 height 33
select select "1.4 TSI"
click at [131, 522] on select "Select submodel (All other) 1.4 GT TSI 1.4 TSI 1.6 1.6 FSI 1.6 TSI 1.8 1.9 TDI …" at bounding box center [321, 538] width 381 height 33
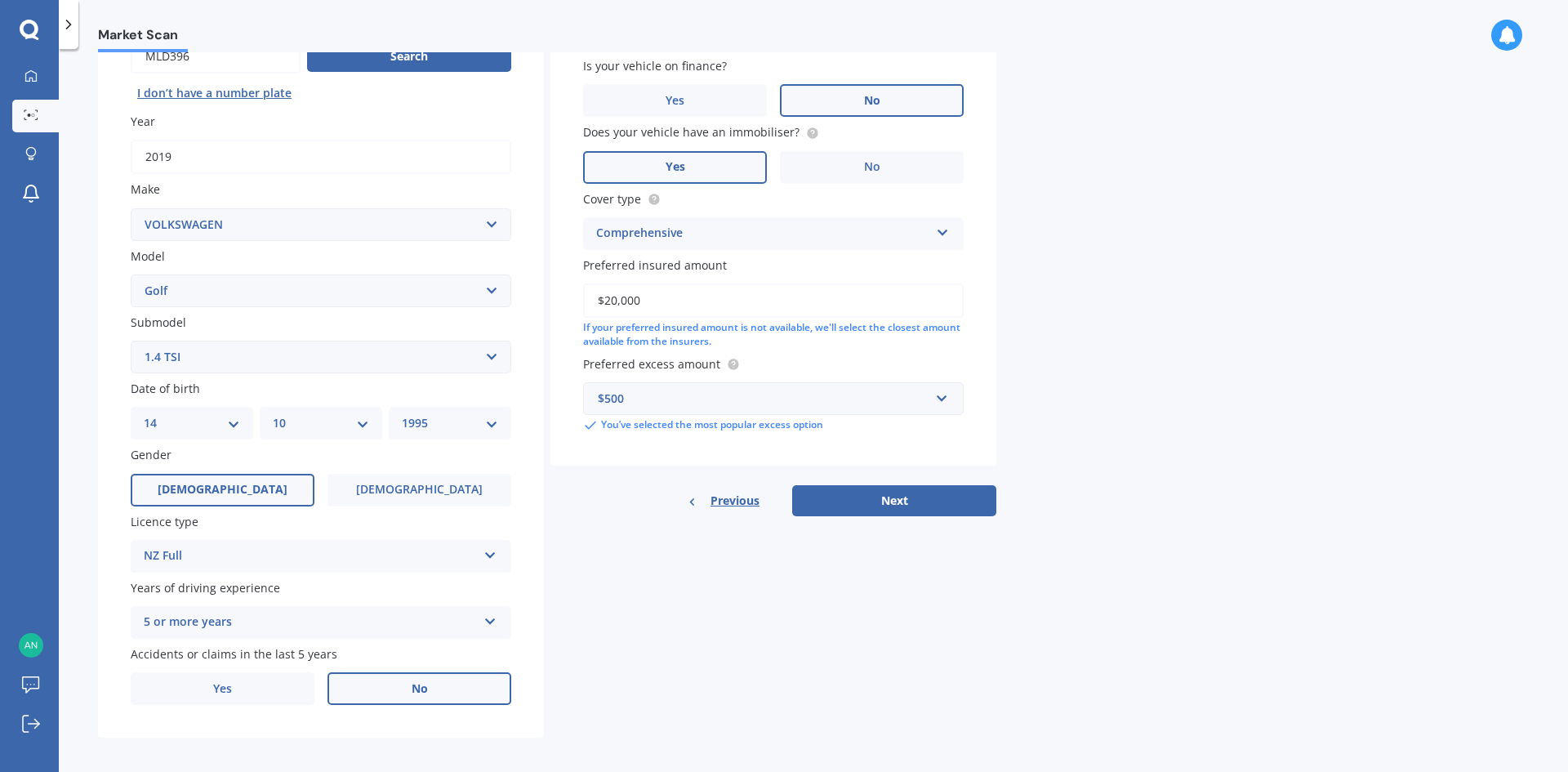
scroll to position [189, 0]
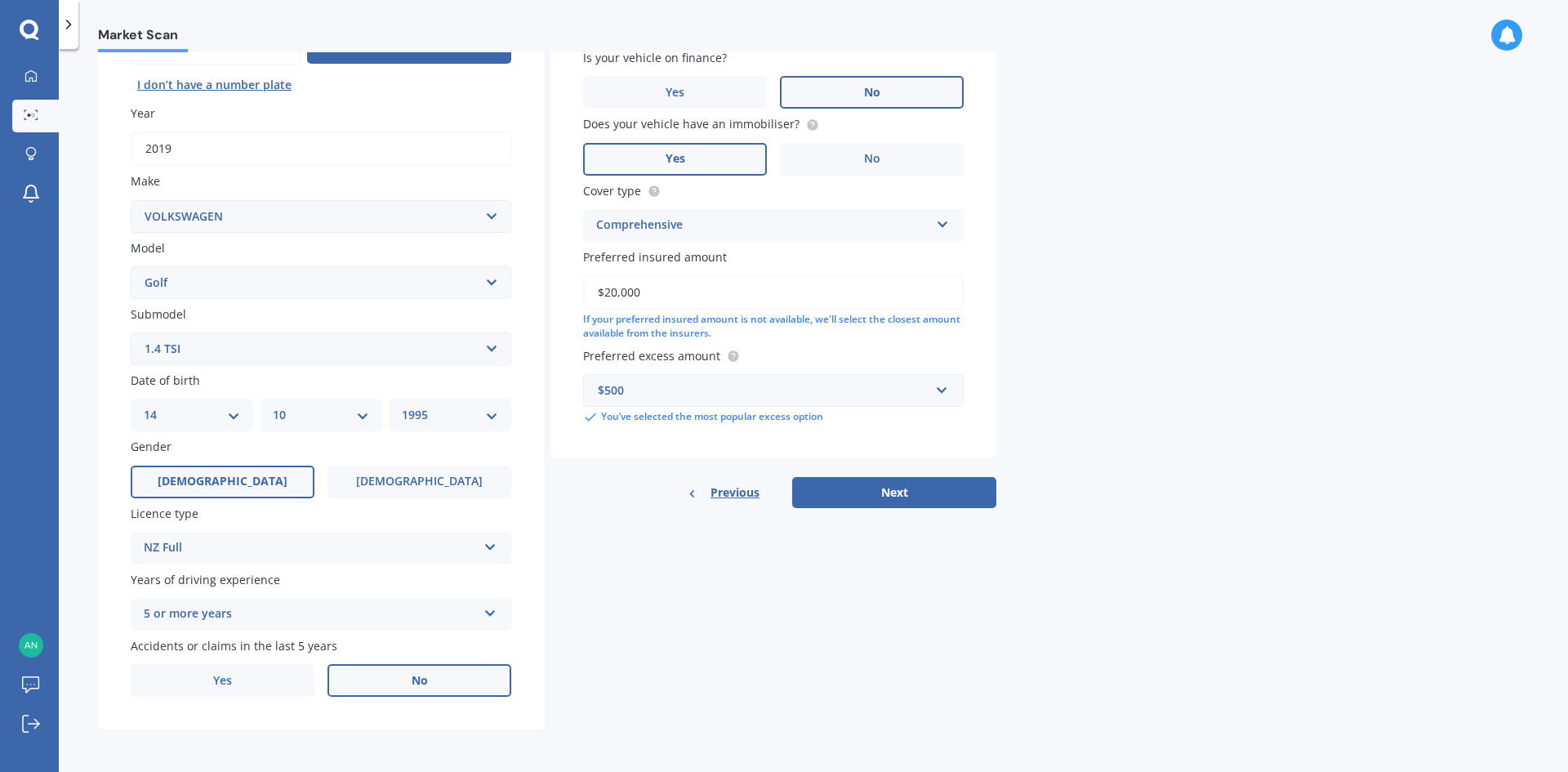
click at [882, 463] on div "Vehicle is parked at [STREET_ADDRESS] Enter address manually Is your vehicle on…" at bounding box center [773, 225] width 446 height 566
click at [882, 482] on button "Next" at bounding box center [894, 491] width 204 height 31
select select "14"
select select "10"
select select "1995"
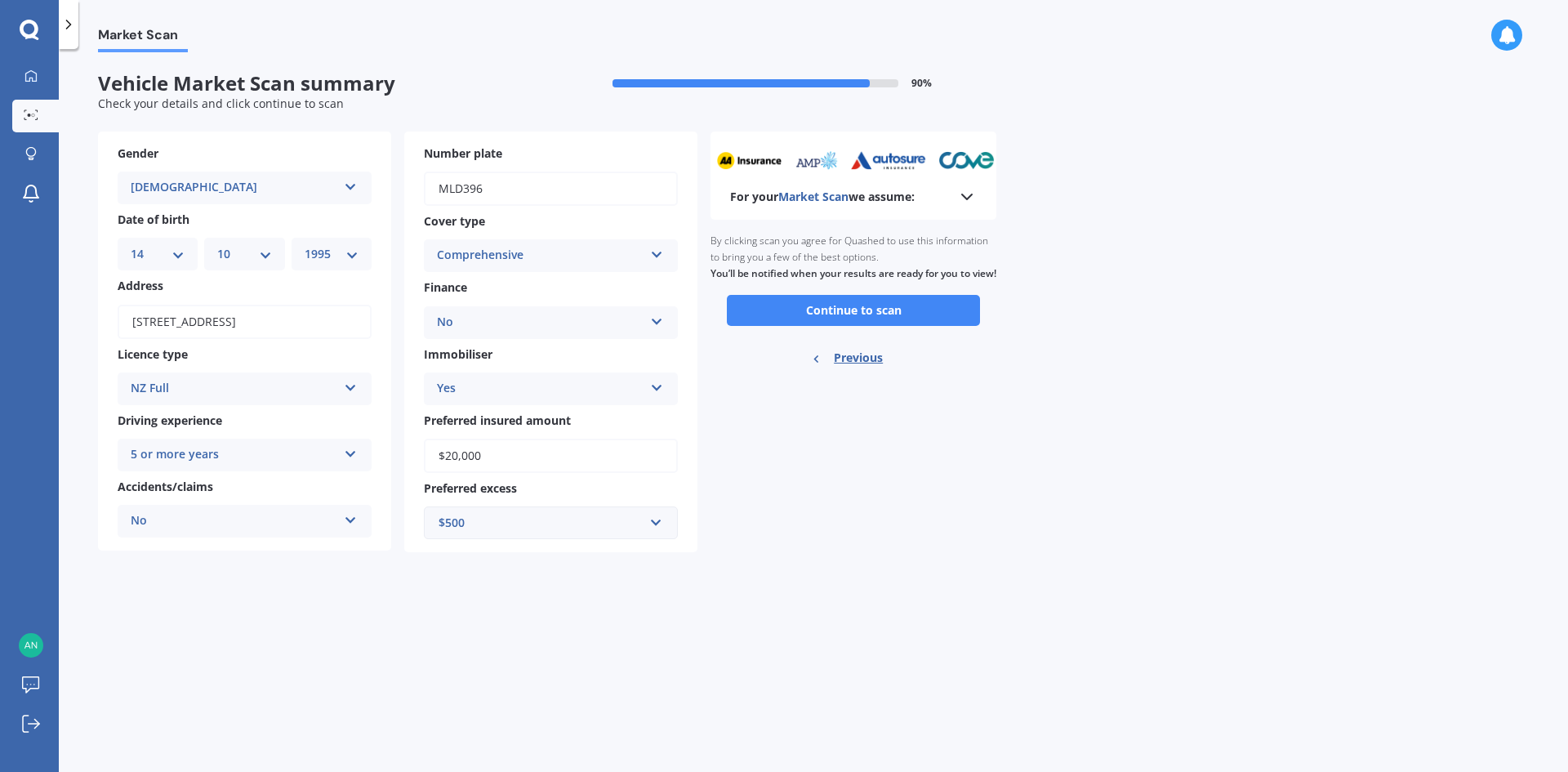
scroll to position [0, 0]
click at [922, 319] on button "Continue to scan" at bounding box center [853, 310] width 253 height 31
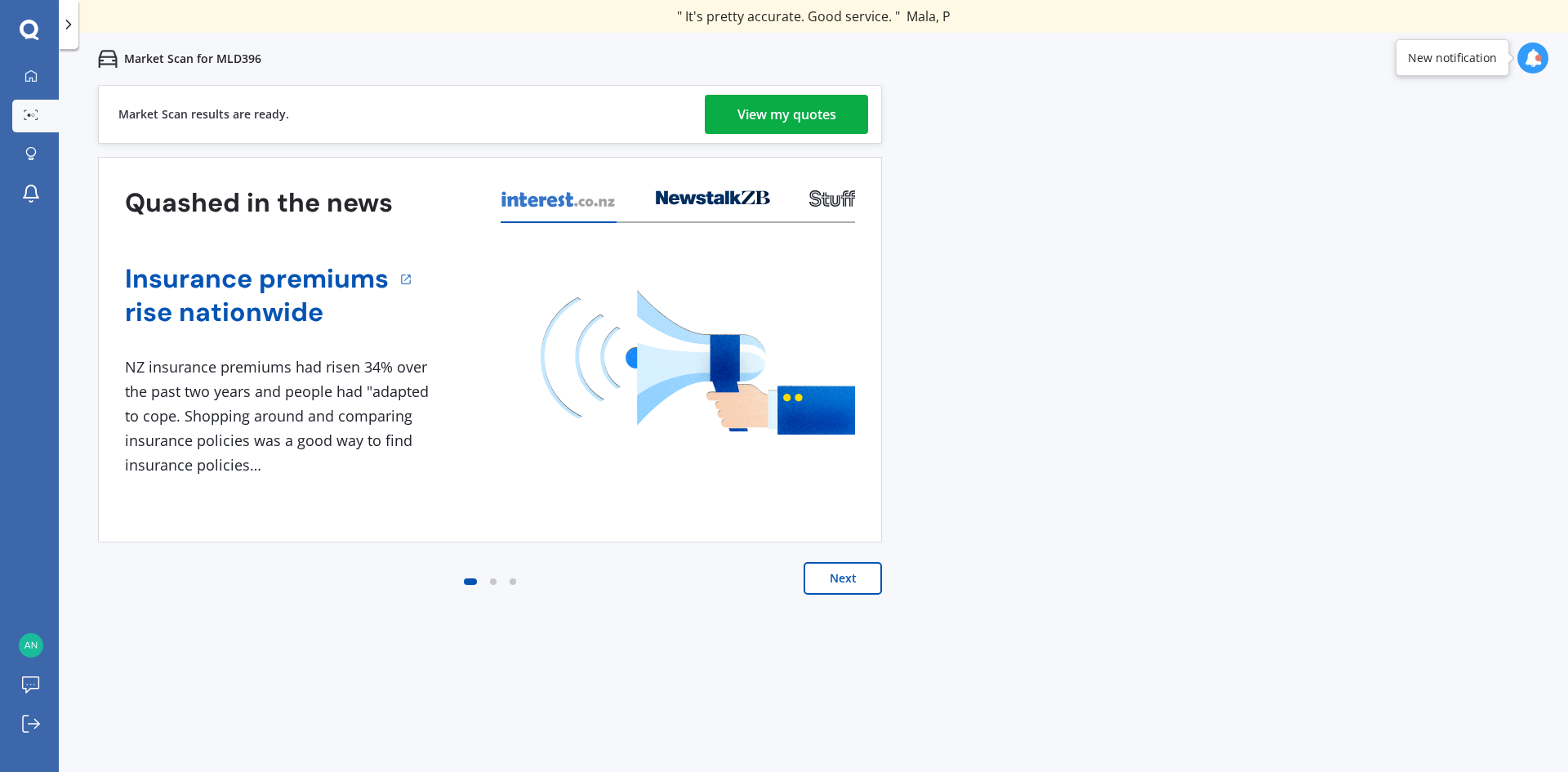
click at [796, 100] on div "View my quotes" at bounding box center [787, 115] width 99 height 39
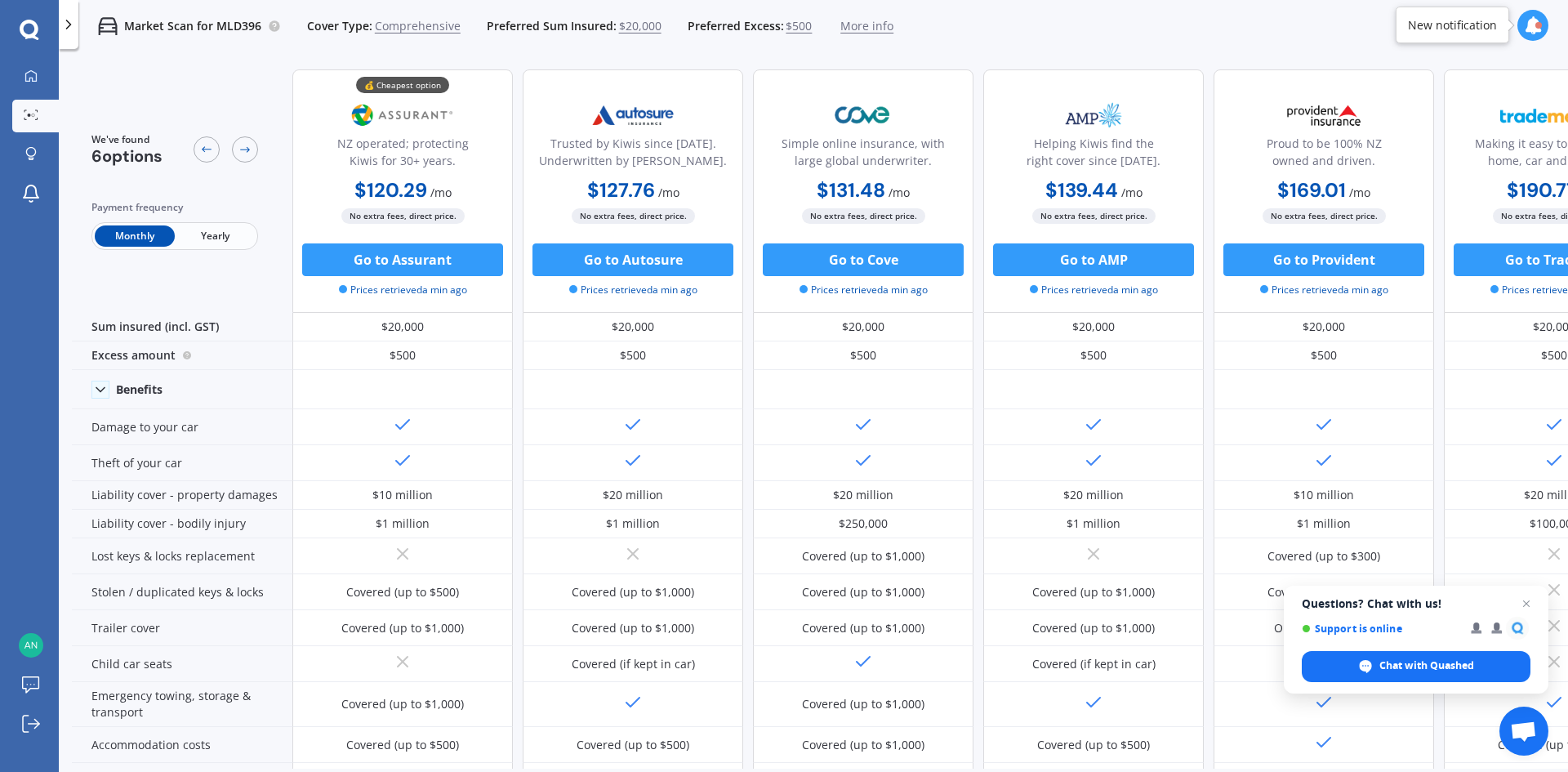
click at [20, 19] on div "My Dashboard Market Scan Explore insurance Notifications [PERSON_NAME] Submit f…" at bounding box center [29, 386] width 59 height 772
click at [26, 30] on icon at bounding box center [29, 30] width 20 height 21
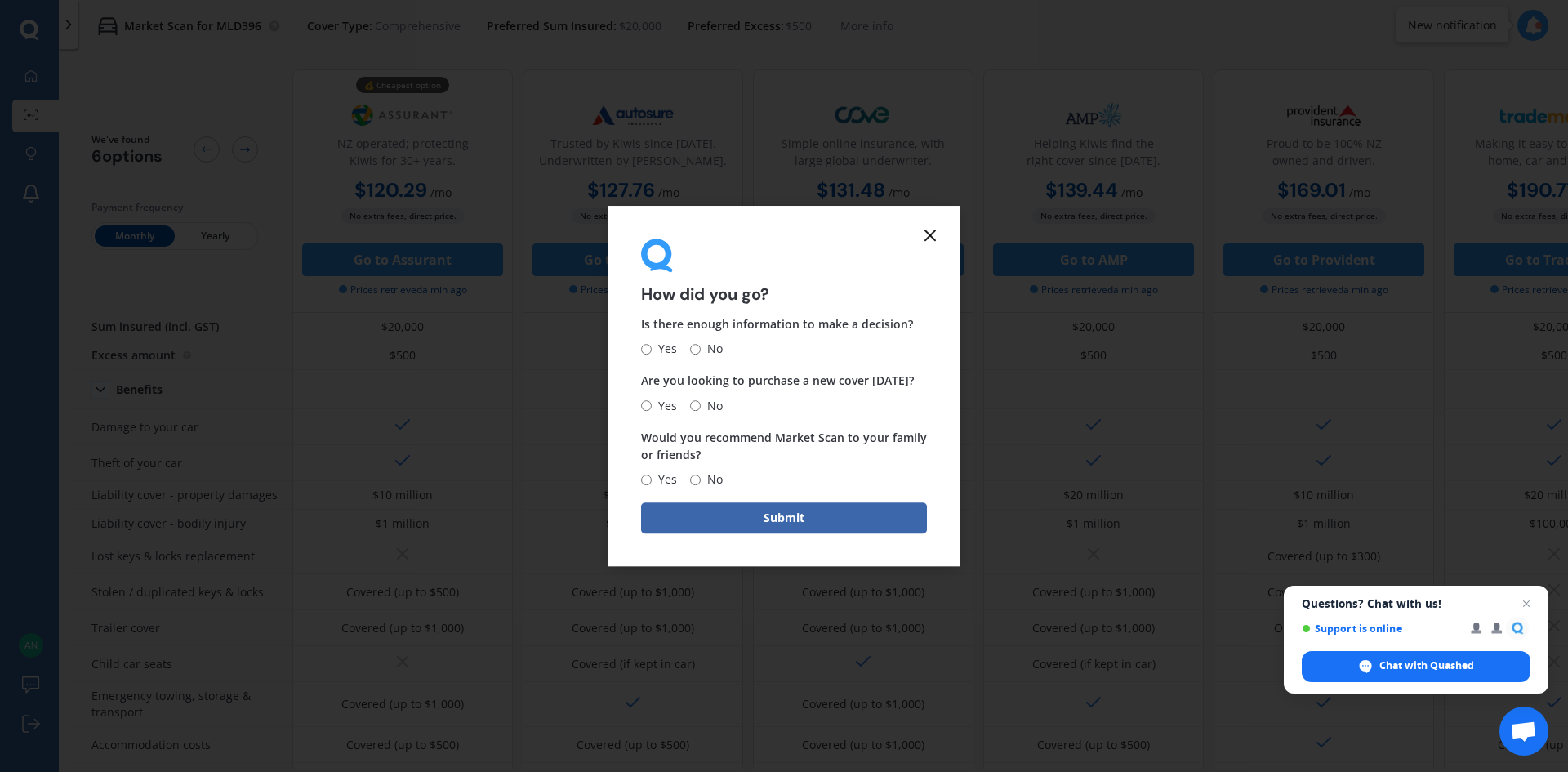
click at [926, 242] on icon at bounding box center [930, 235] width 20 height 20
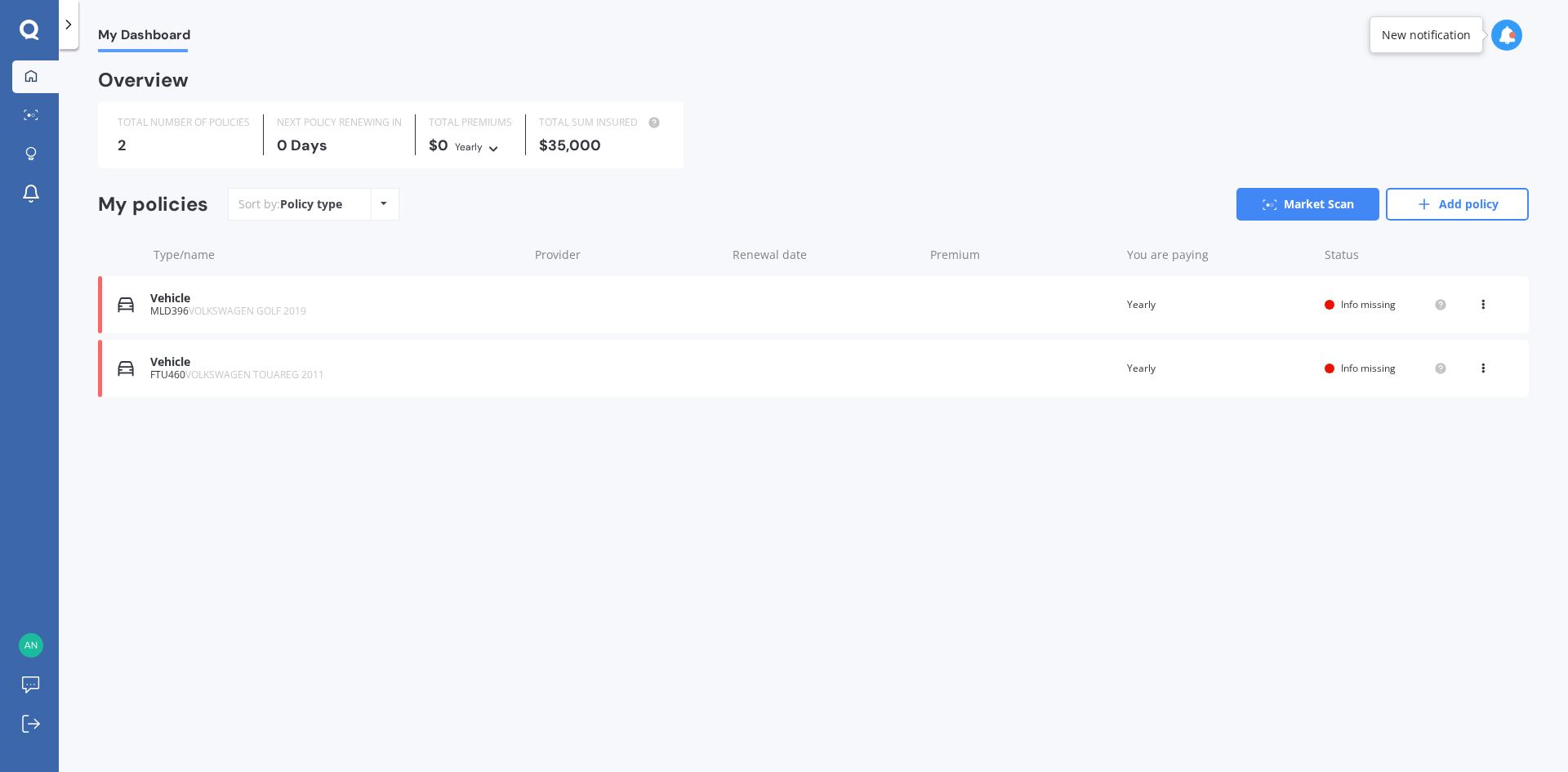
click at [42, 30] on div at bounding box center [29, 30] width 59 height 21
click at [30, 28] on icon at bounding box center [29, 30] width 20 height 21
click at [1428, 207] on icon at bounding box center [1425, 204] width 17 height 17
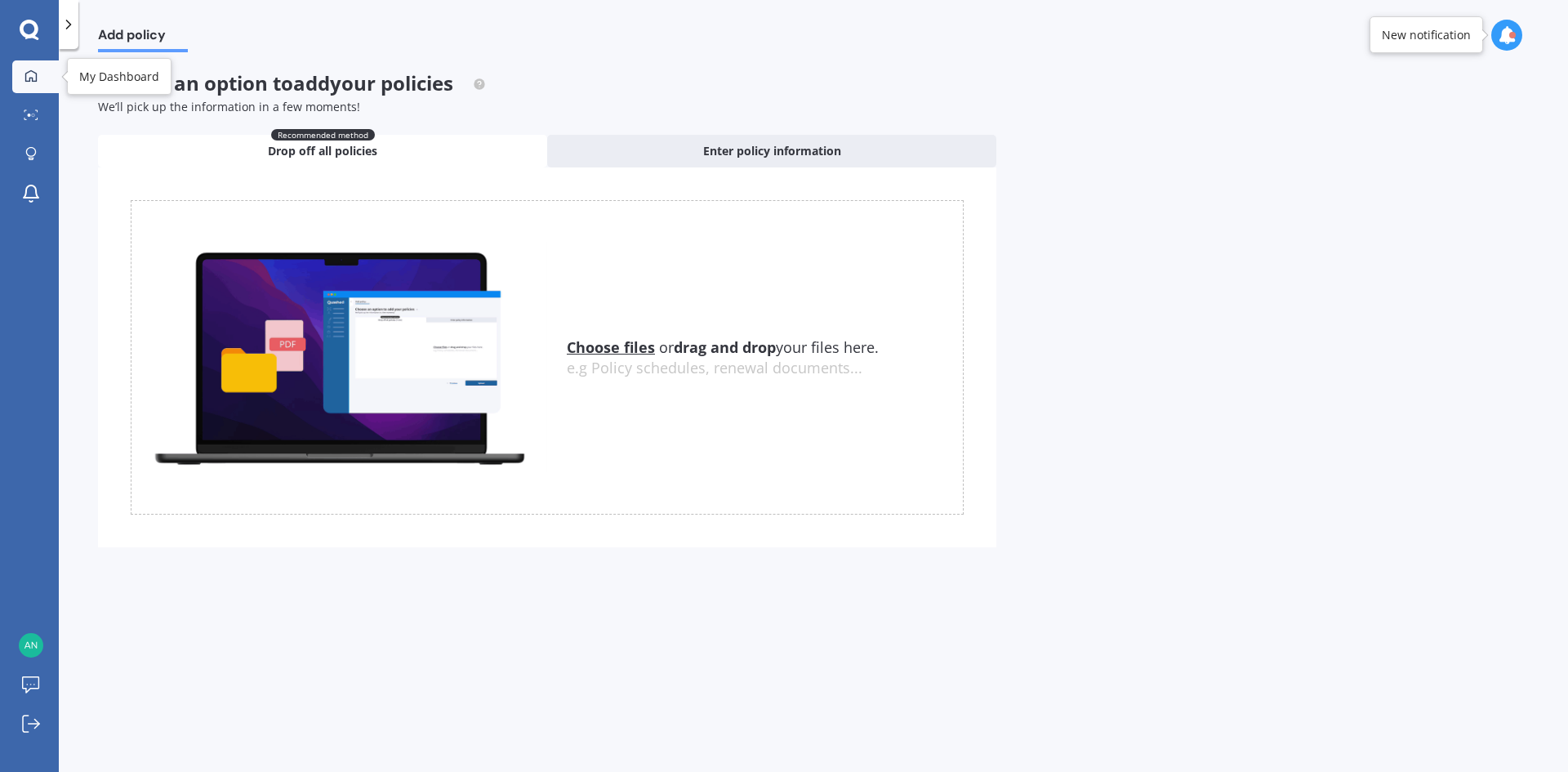
click at [23, 76] on div at bounding box center [31, 76] width 24 height 15
